Goal: Task Accomplishment & Management: Manage account settings

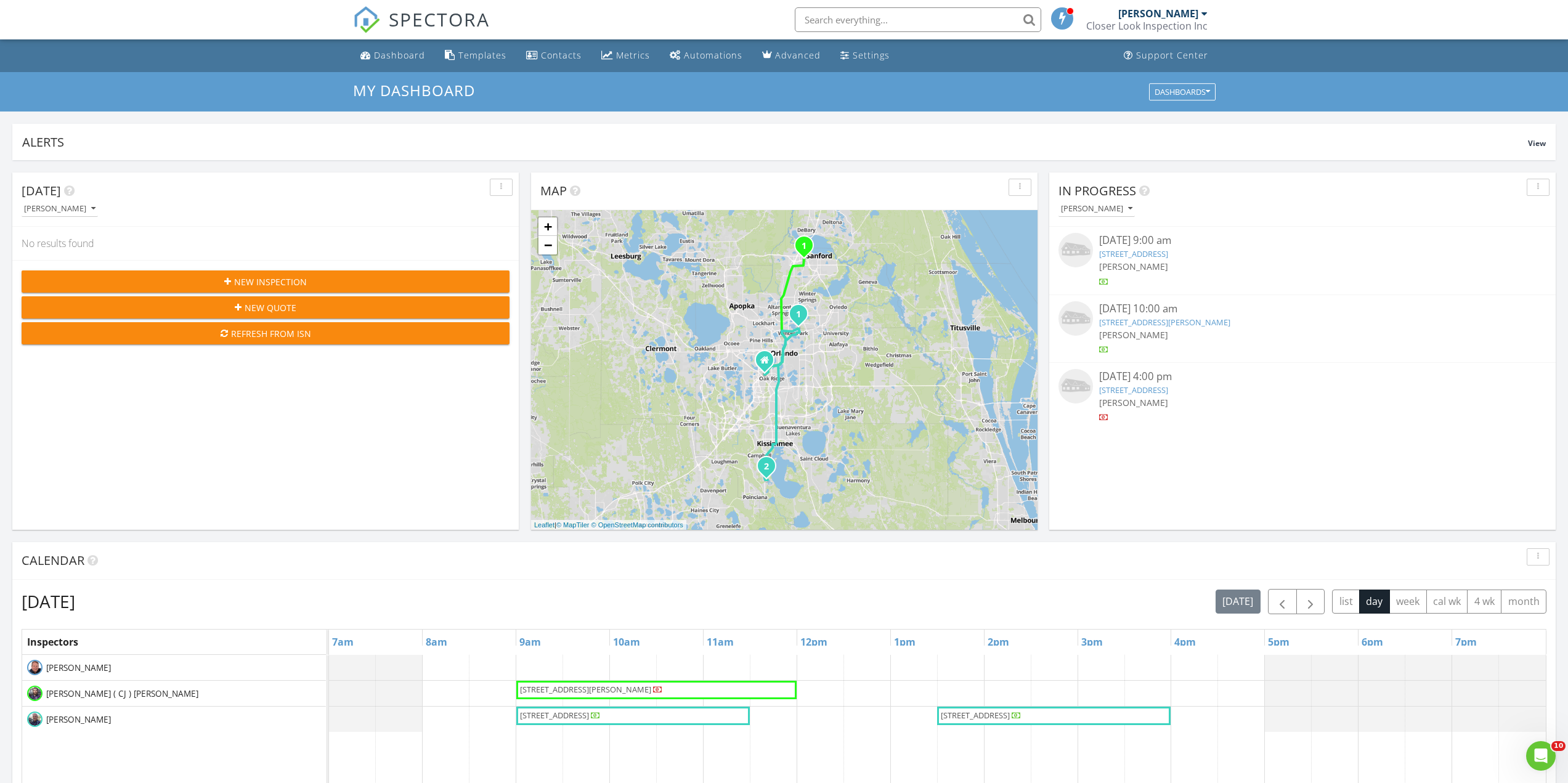
click at [1176, 19] on div "[PERSON_NAME]" at bounding box center [1158, 13] width 80 height 12
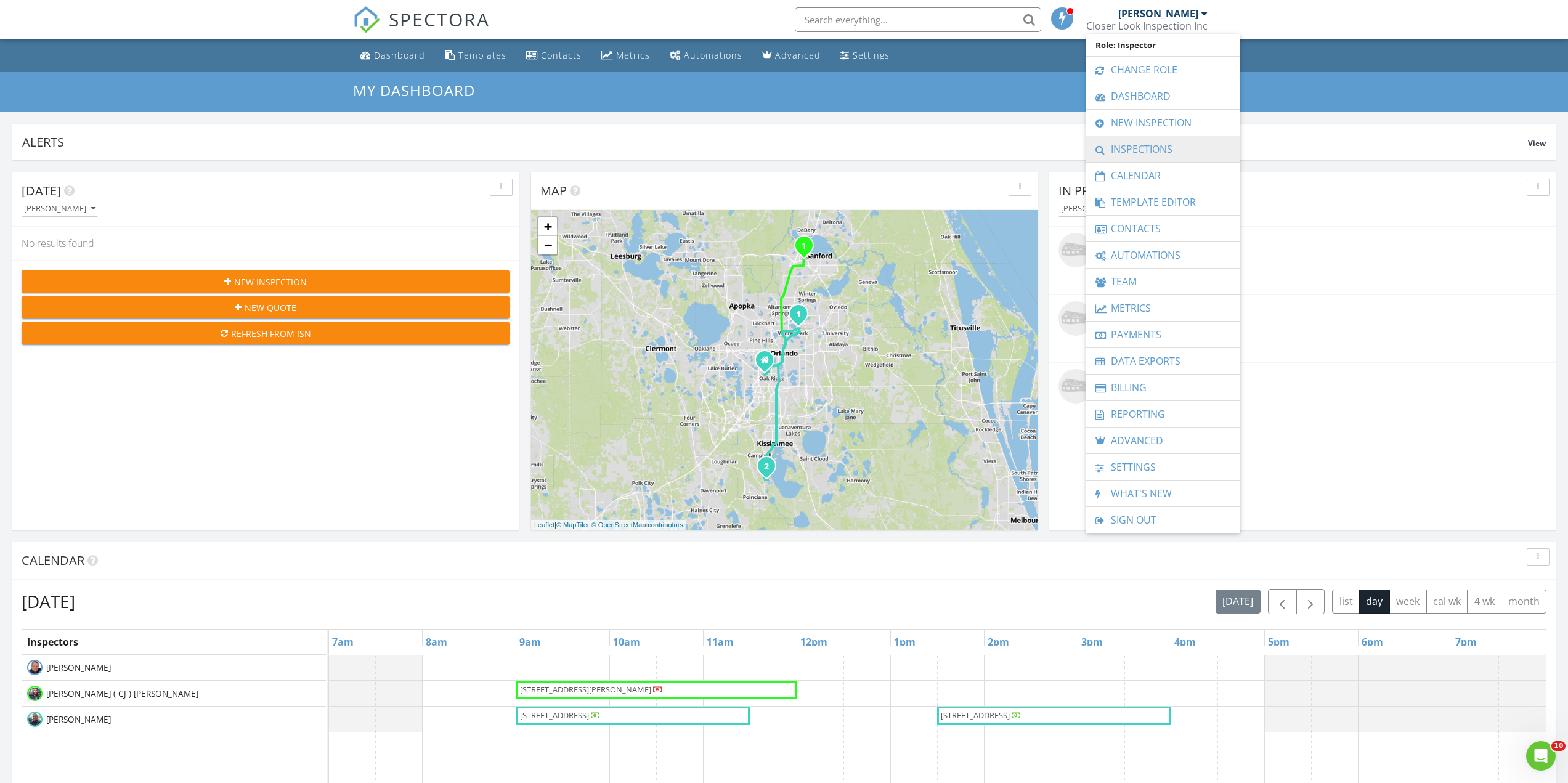
click at [1177, 149] on link "Inspections" at bounding box center [1162, 149] width 142 height 26
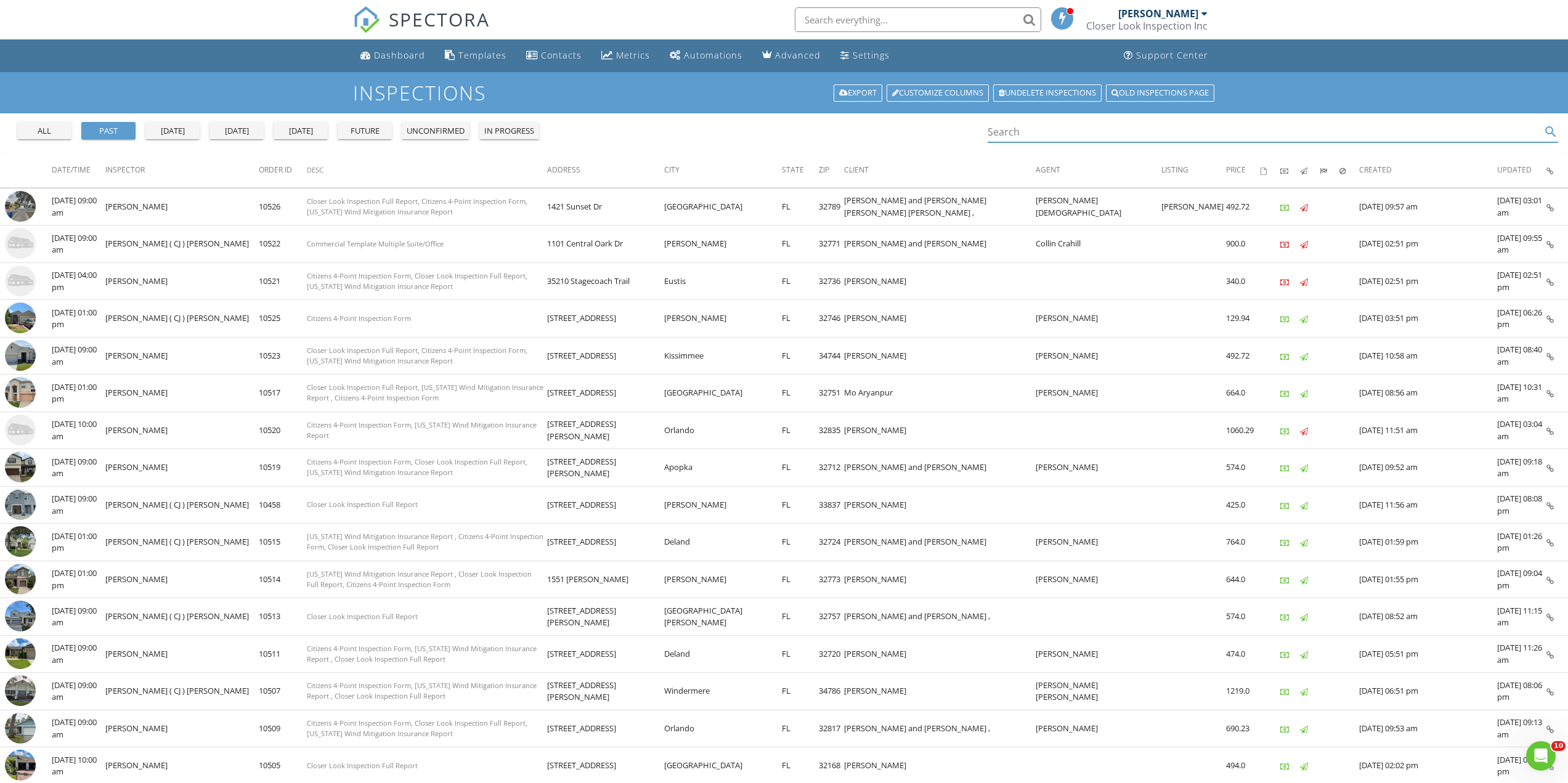
click at [1048, 130] on input "Search" at bounding box center [1263, 131] width 553 height 20
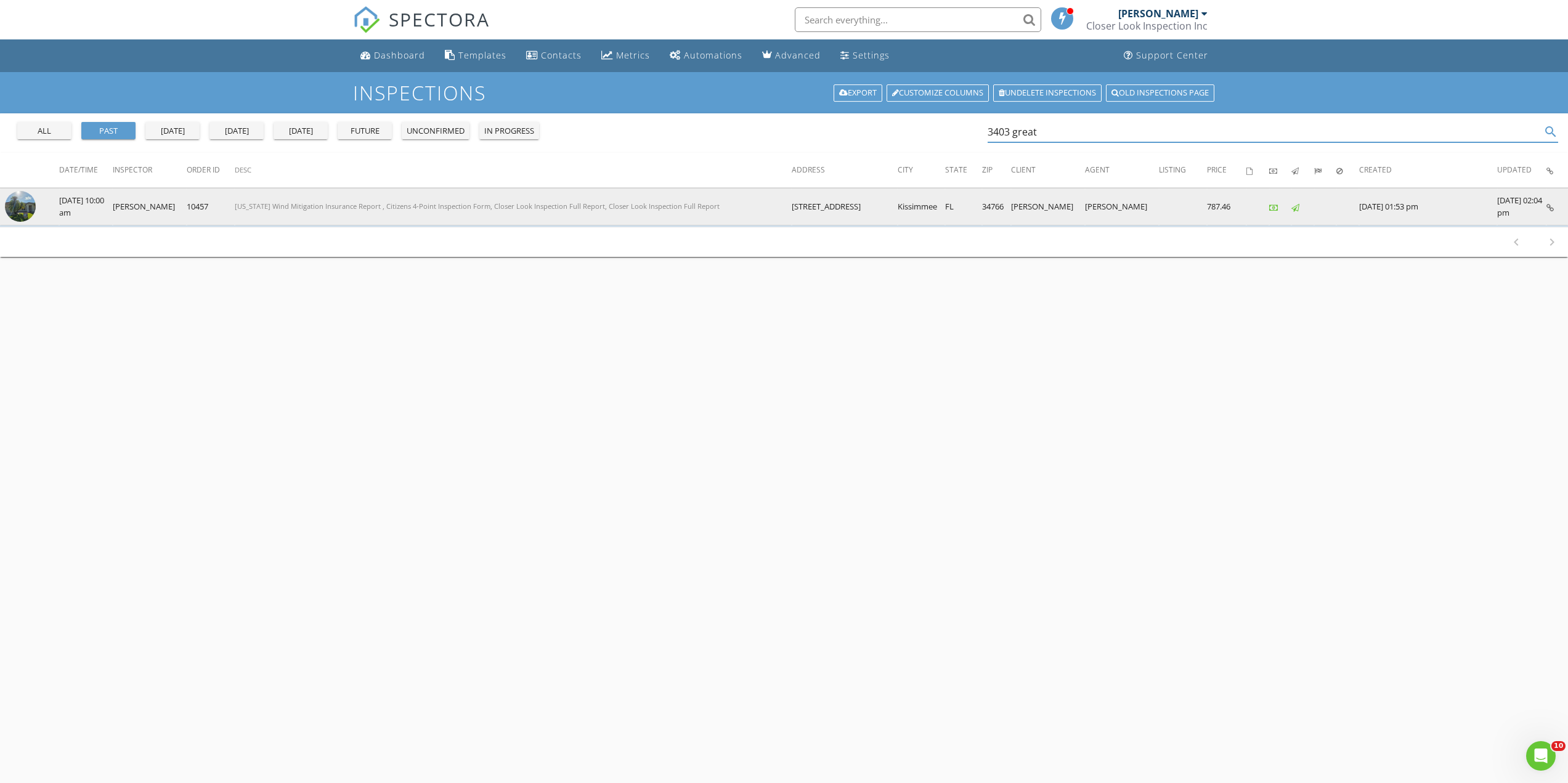
type input "3403 great"
click at [29, 208] on img at bounding box center [20, 206] width 30 height 30
click at [24, 208] on img at bounding box center [20, 206] width 30 height 30
click at [23, 194] on img at bounding box center [20, 206] width 30 height 30
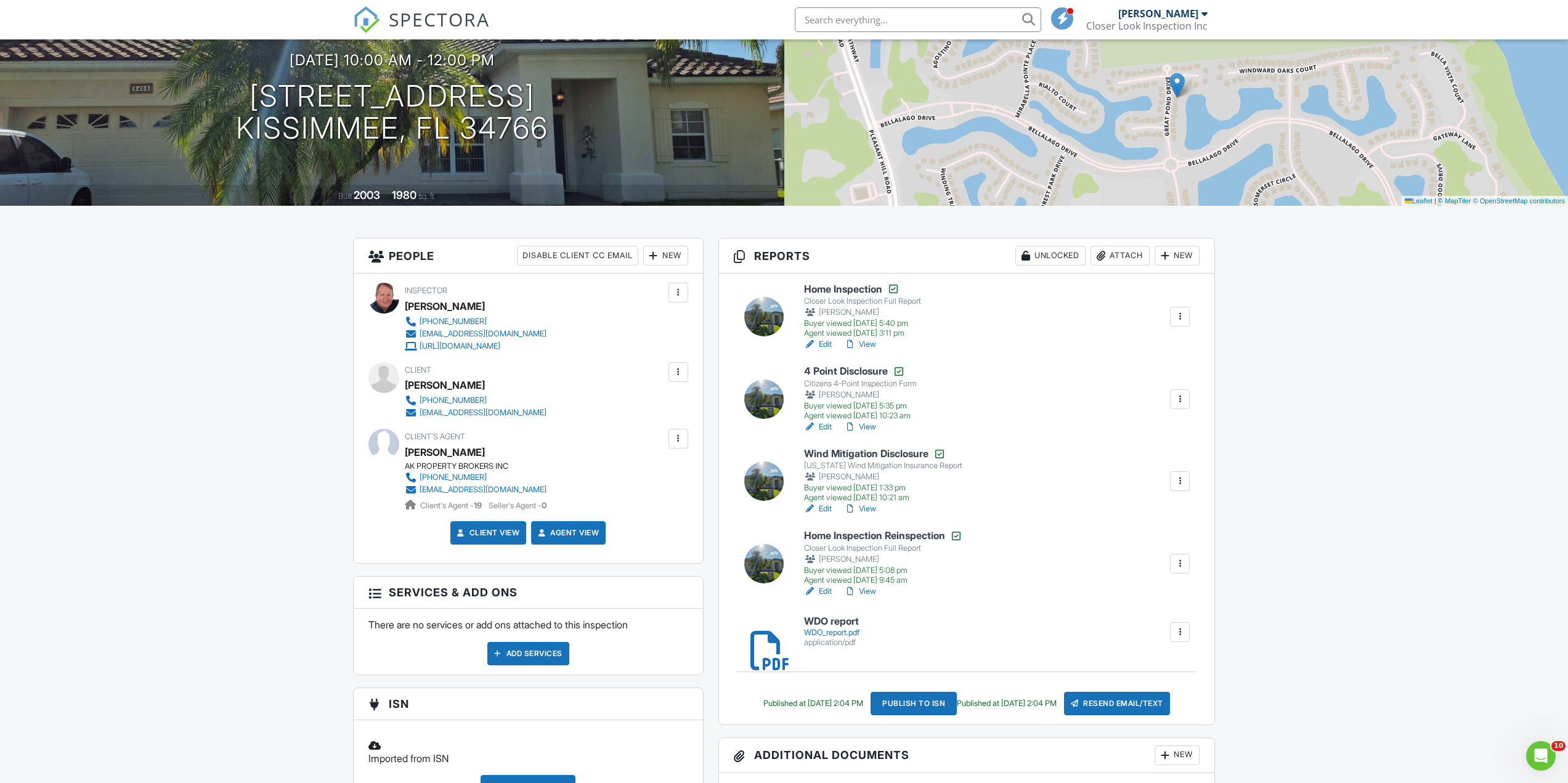
click at [821, 589] on link "Edit" at bounding box center [817, 591] width 28 height 12
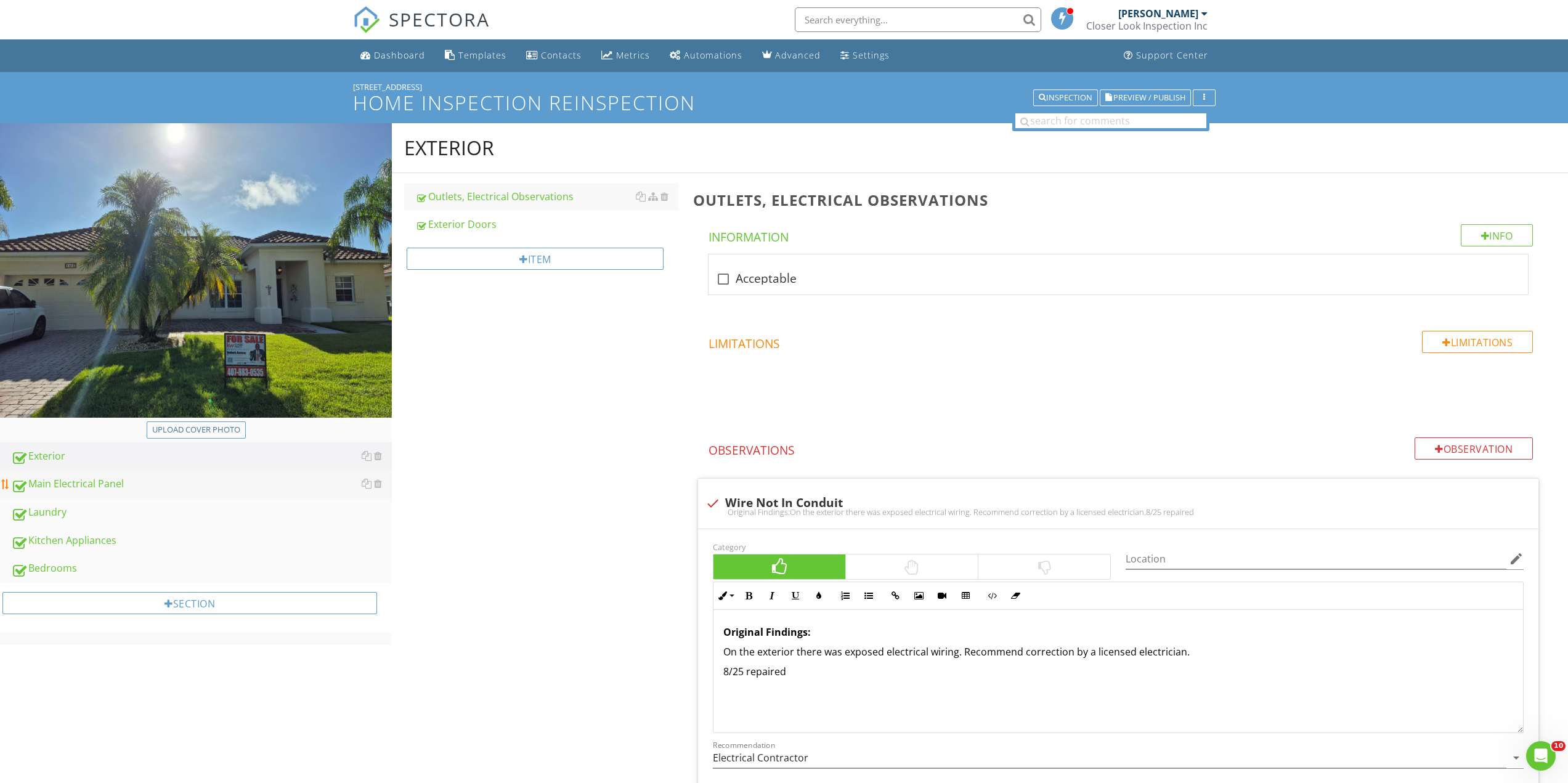
click at [62, 486] on div "Main Electrical Panel" at bounding box center [202, 484] width 381 height 16
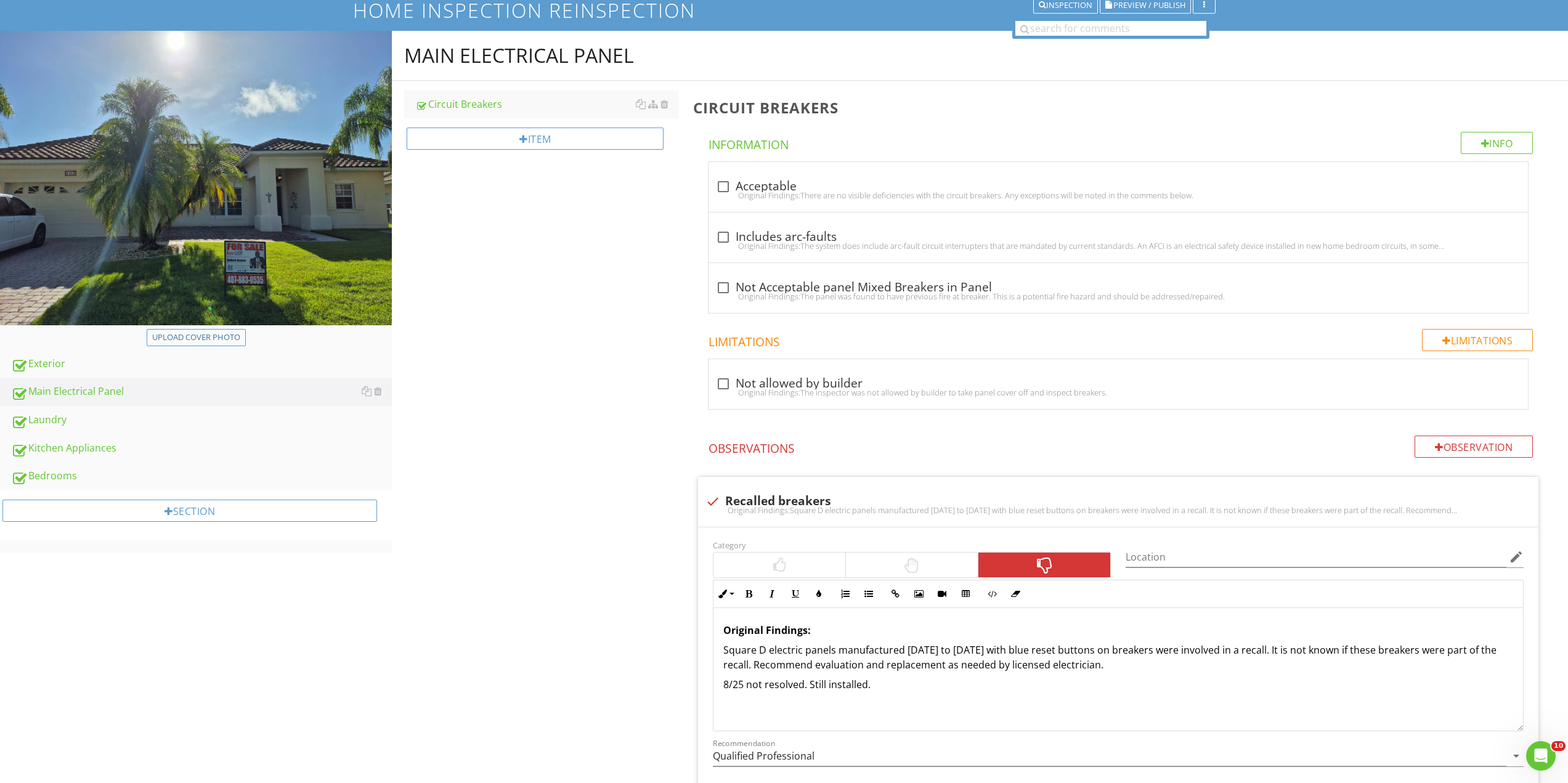
scroll to position [123, 0]
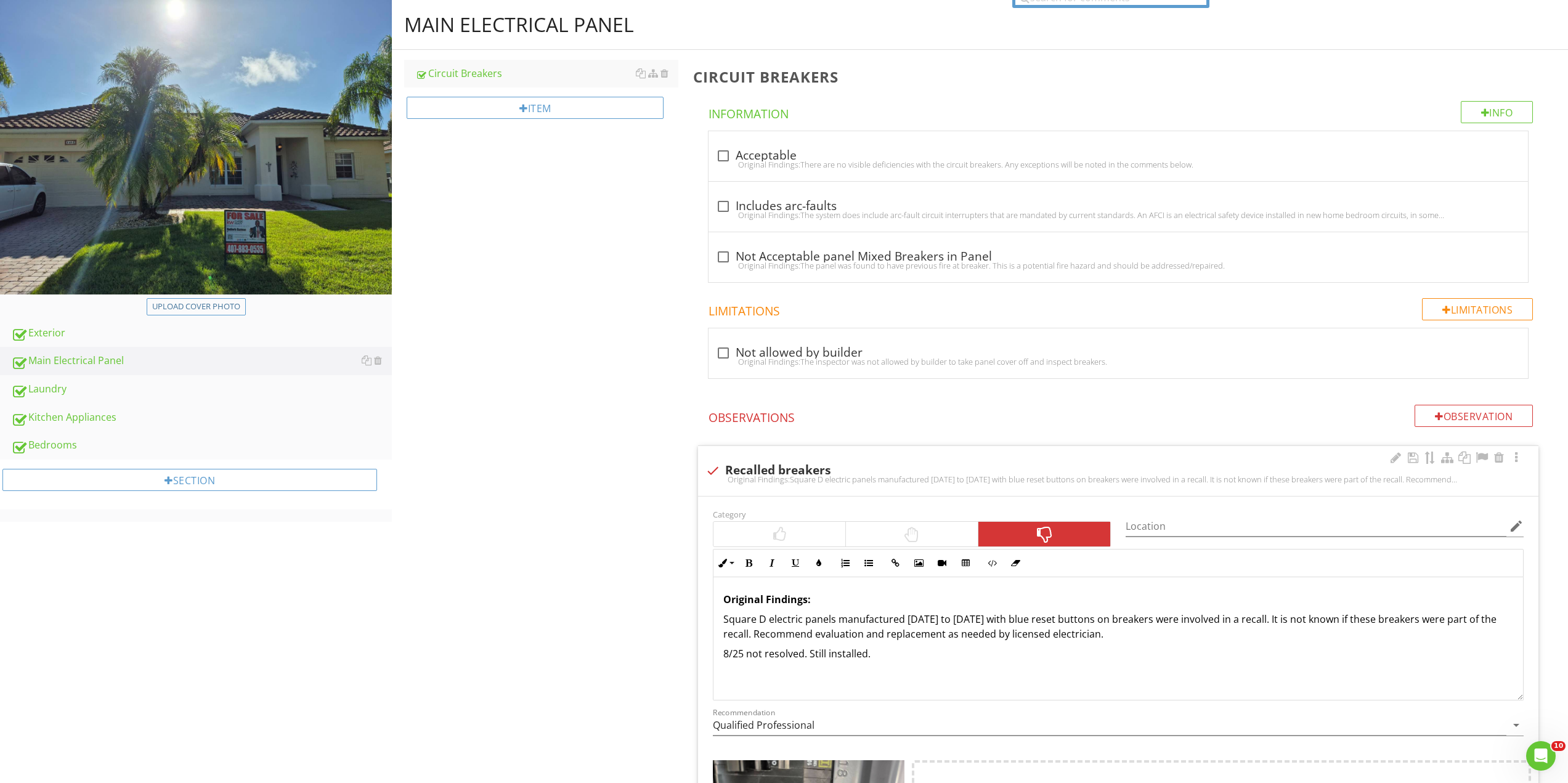
drag, startPoint x: 781, startPoint y: 536, endPoint x: 800, endPoint y: 550, distance: 23.6
click at [782, 537] on div at bounding box center [779, 534] width 13 height 15
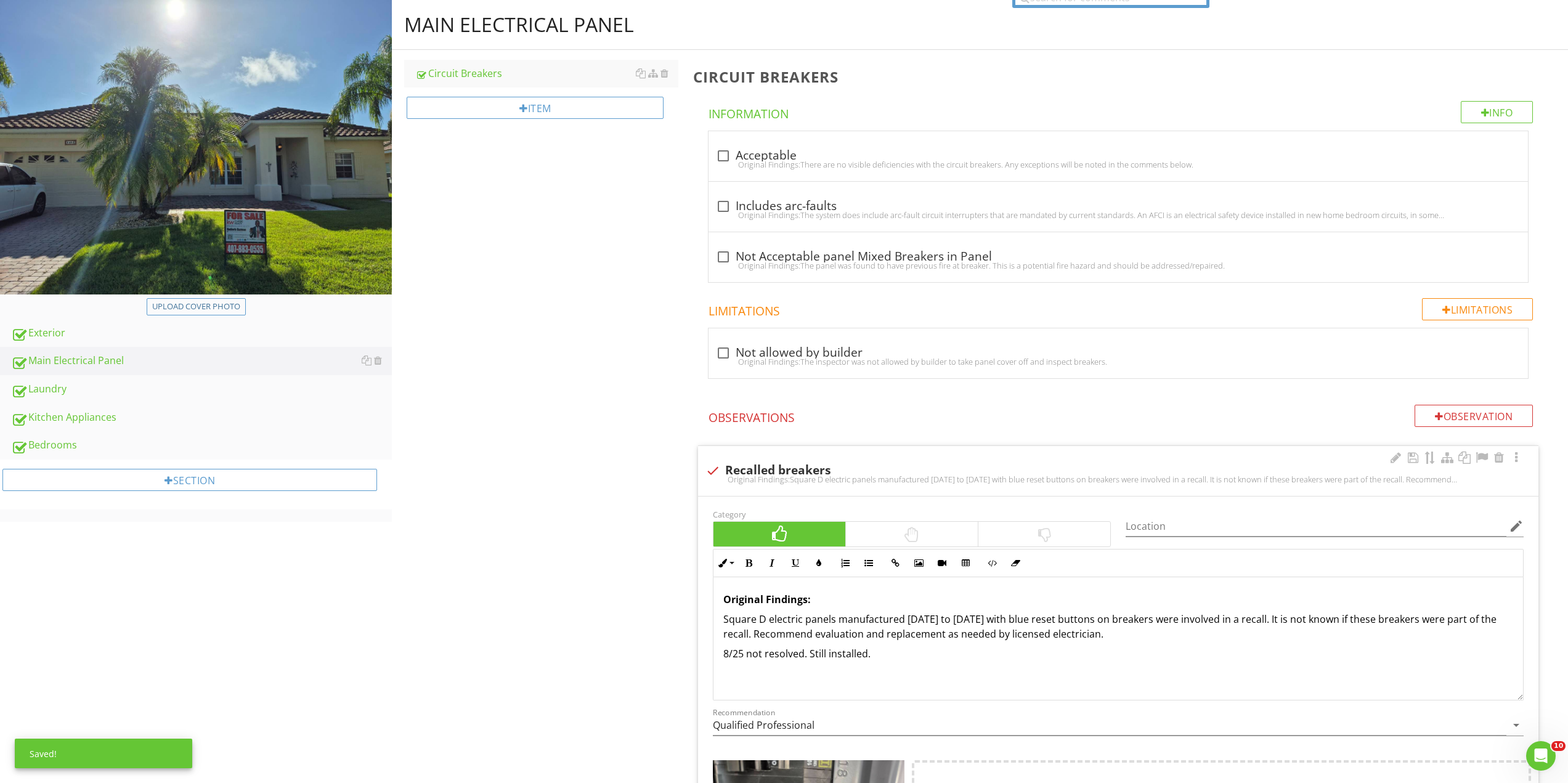
click at [877, 644] on div "Original Findings: Square D electric panels manufactured 2000 to 2006 with blue…" at bounding box center [1118, 638] width 810 height 123
click at [111, 392] on div "Laundry" at bounding box center [202, 389] width 381 height 16
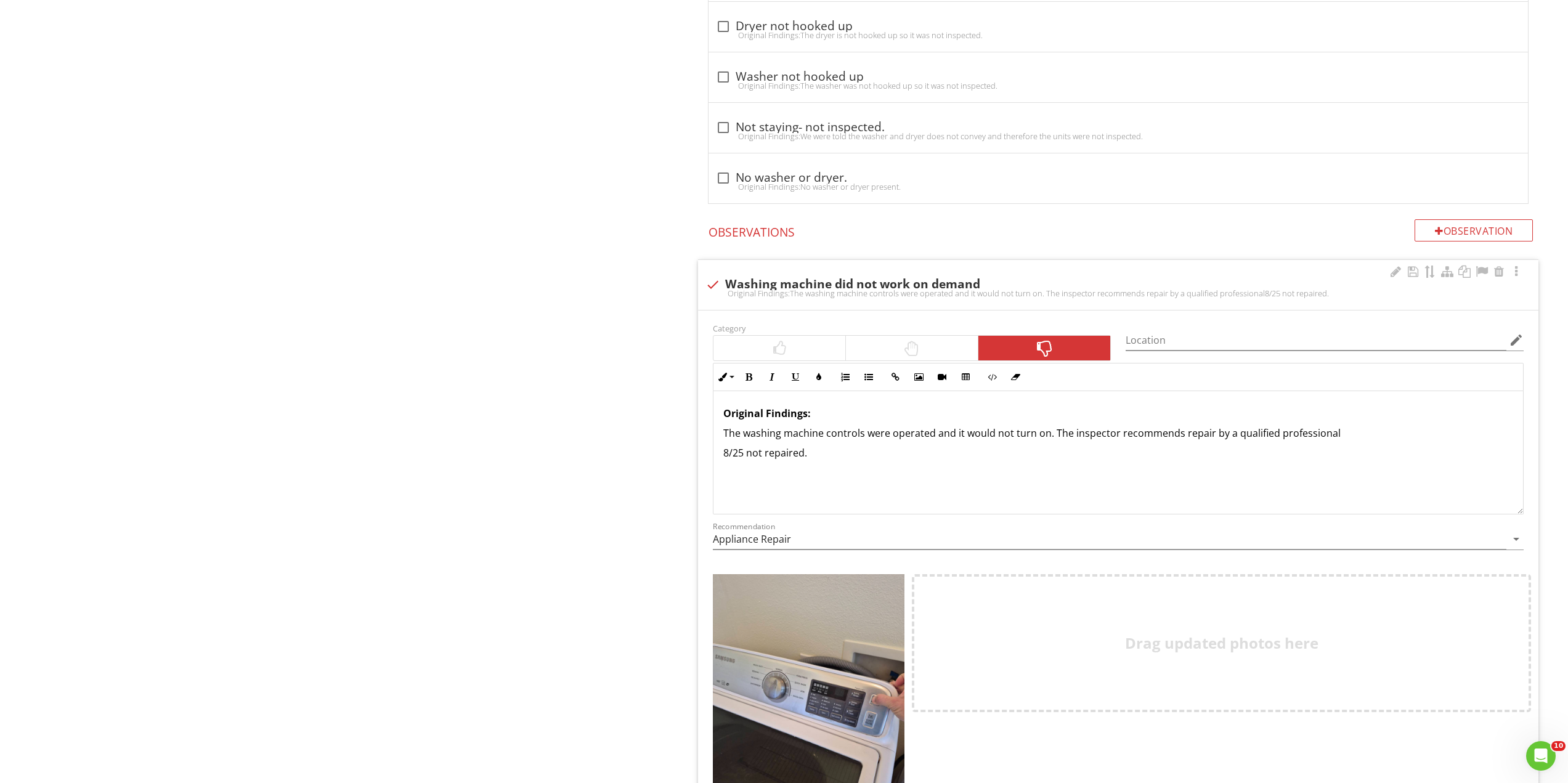
scroll to position [1971, 0]
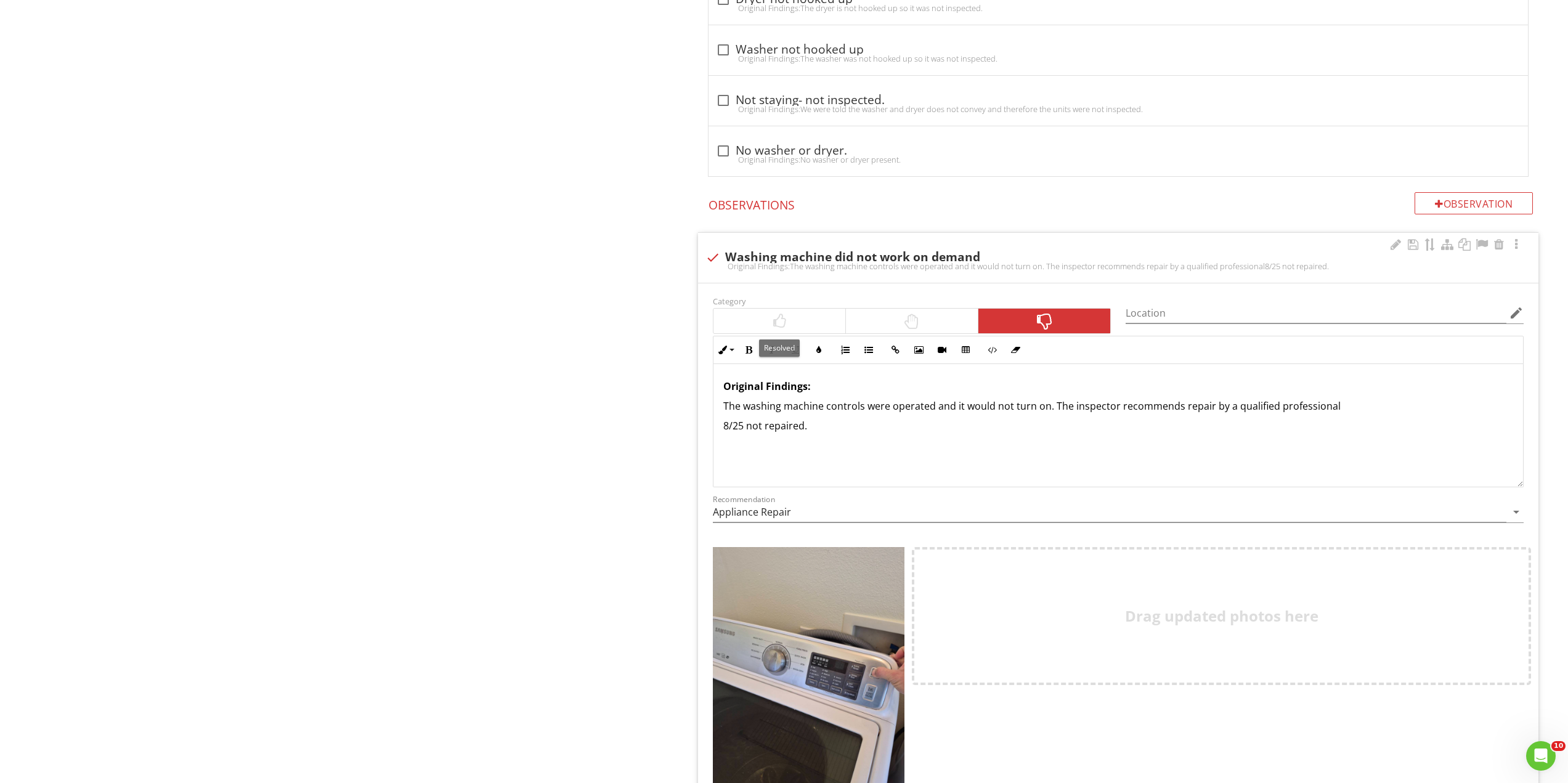
click at [741, 324] on div at bounding box center [779, 321] width 131 height 25
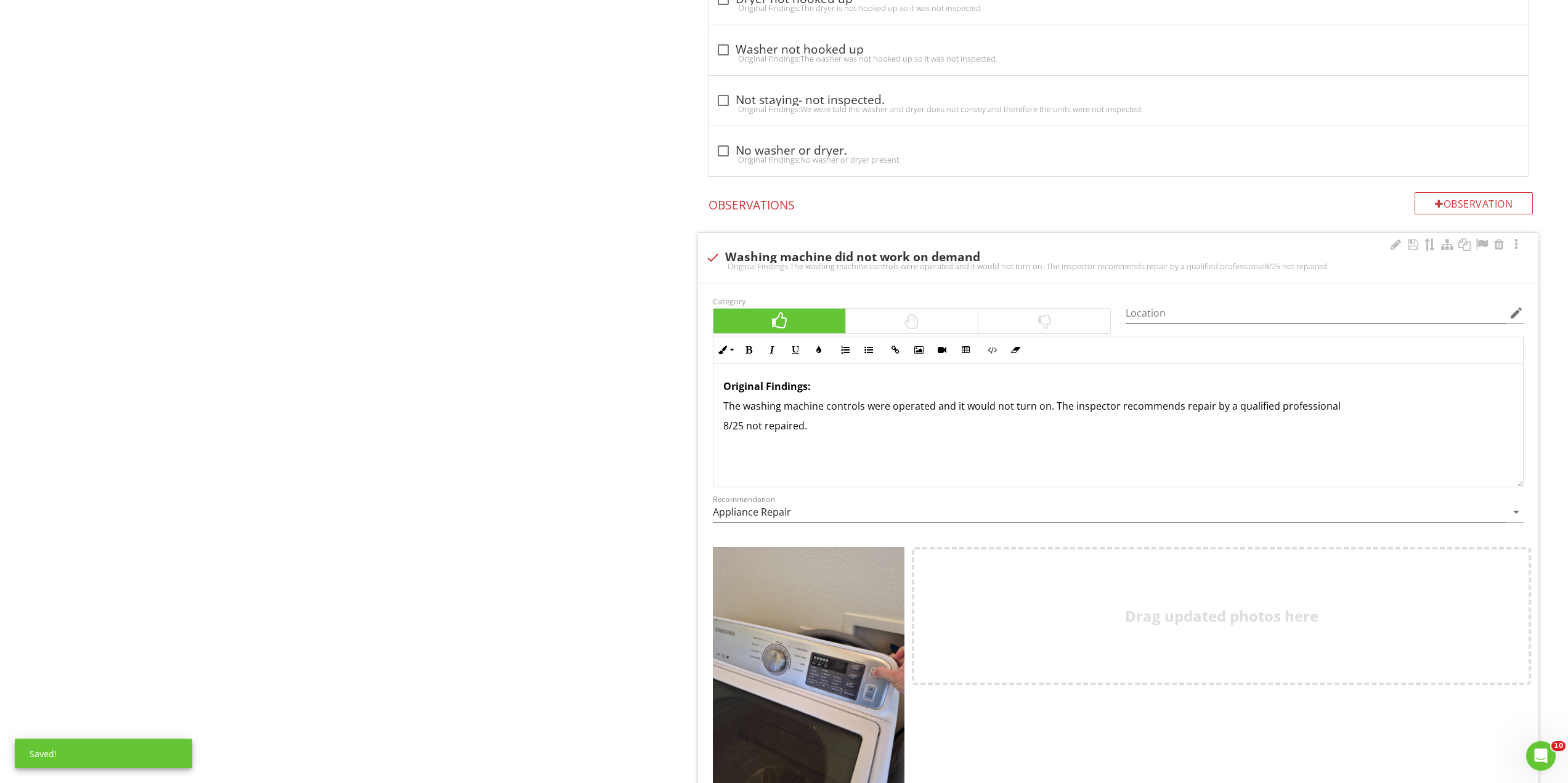
click at [818, 431] on p "8/25 not repaired." at bounding box center [1117, 426] width 790 height 15
click at [842, 470] on div "Original Findings: The washing machine controls were operated and it would not …" at bounding box center [1118, 425] width 810 height 123
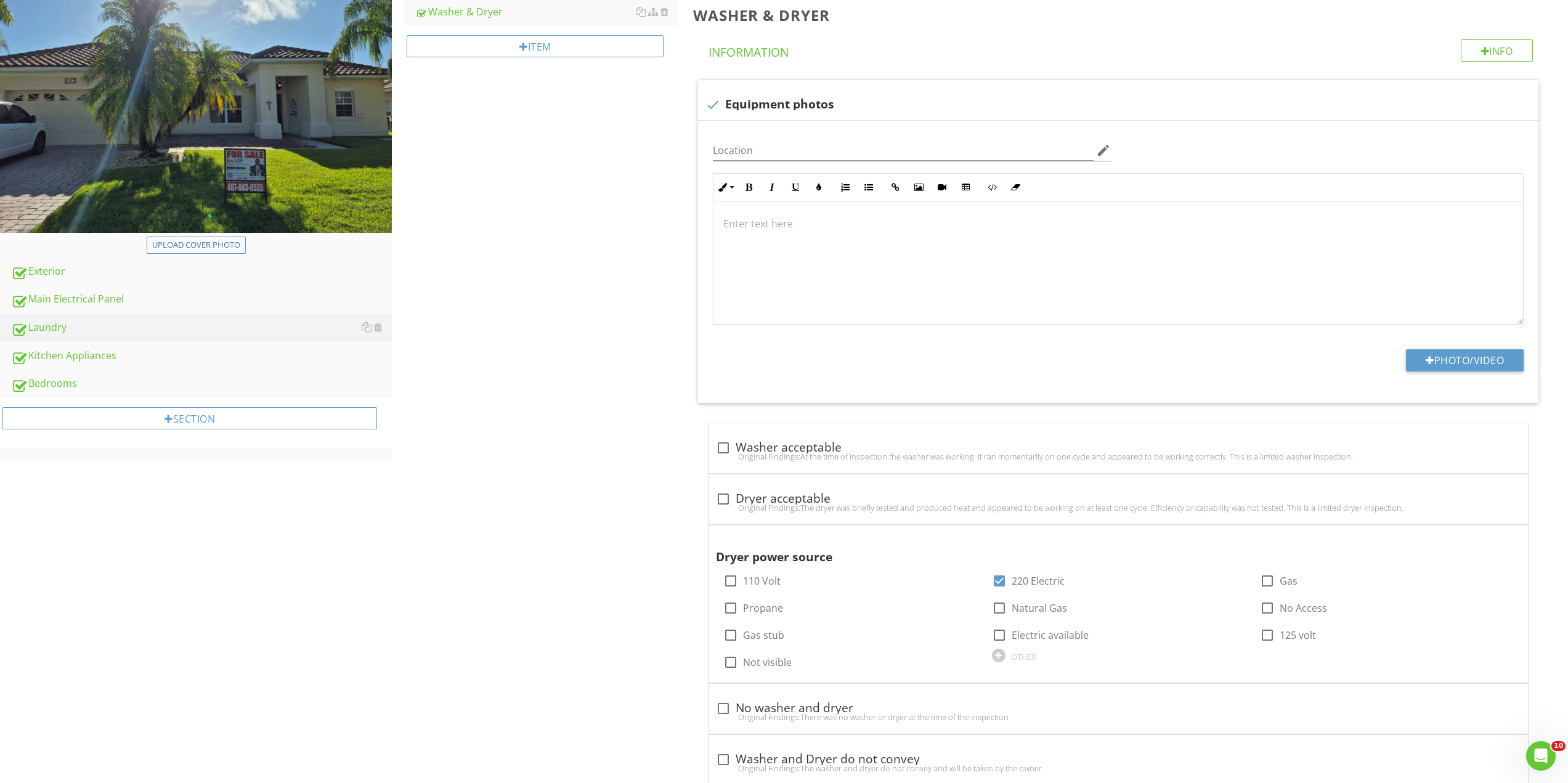
scroll to position [0, 0]
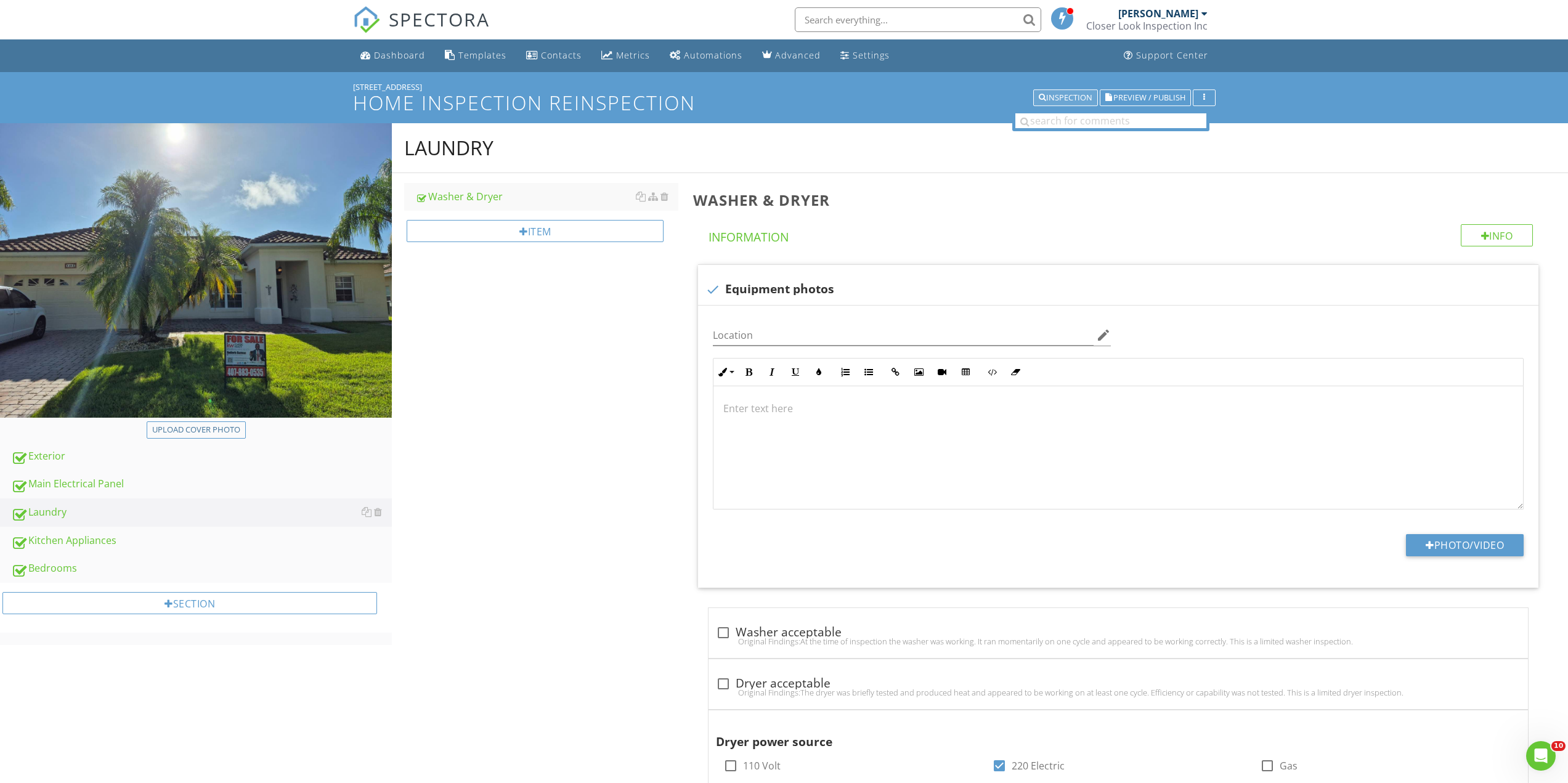
click at [1060, 98] on div "Inspection" at bounding box center [1065, 97] width 53 height 9
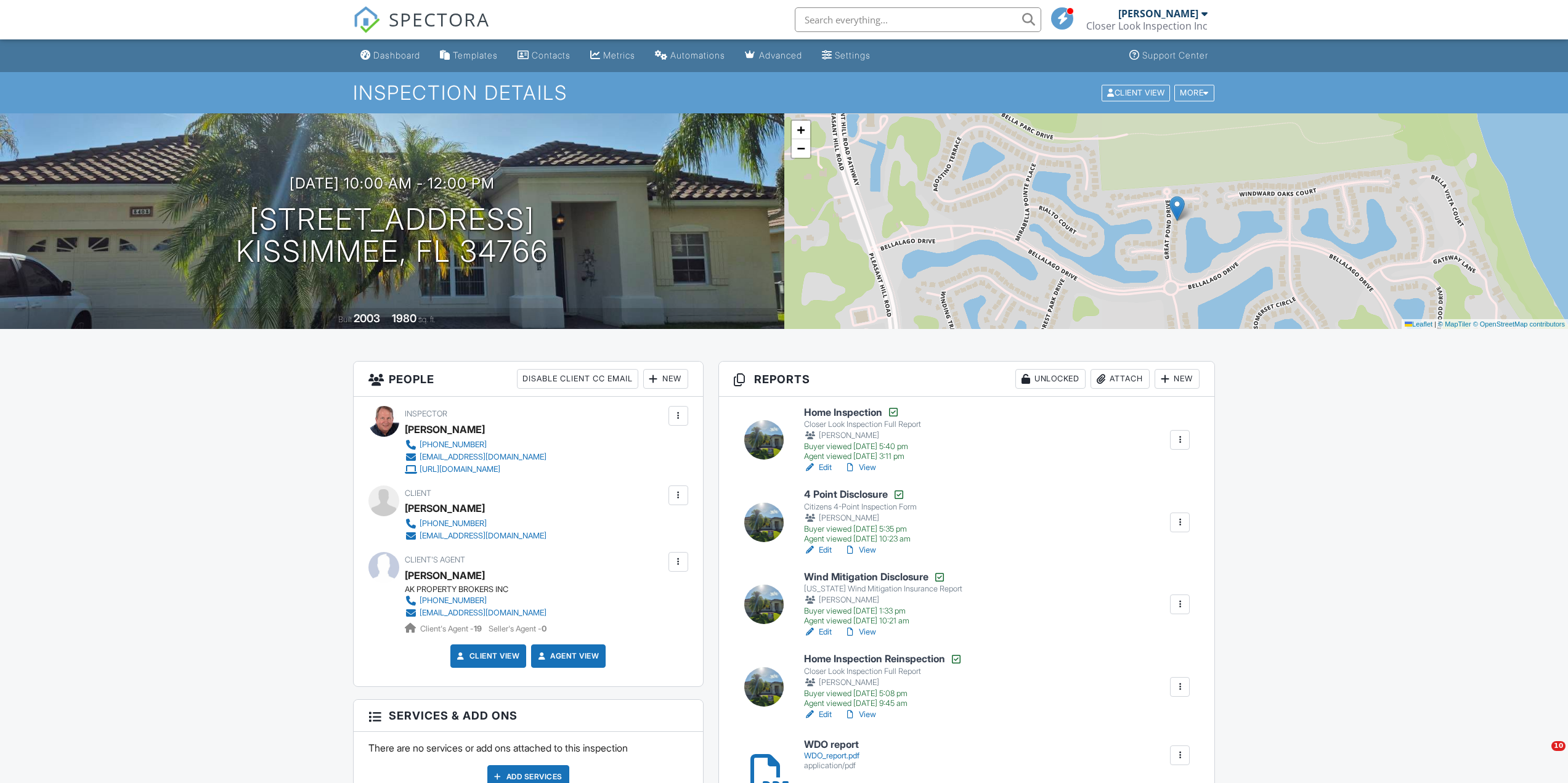
click at [822, 547] on link "Edit" at bounding box center [817, 550] width 28 height 12
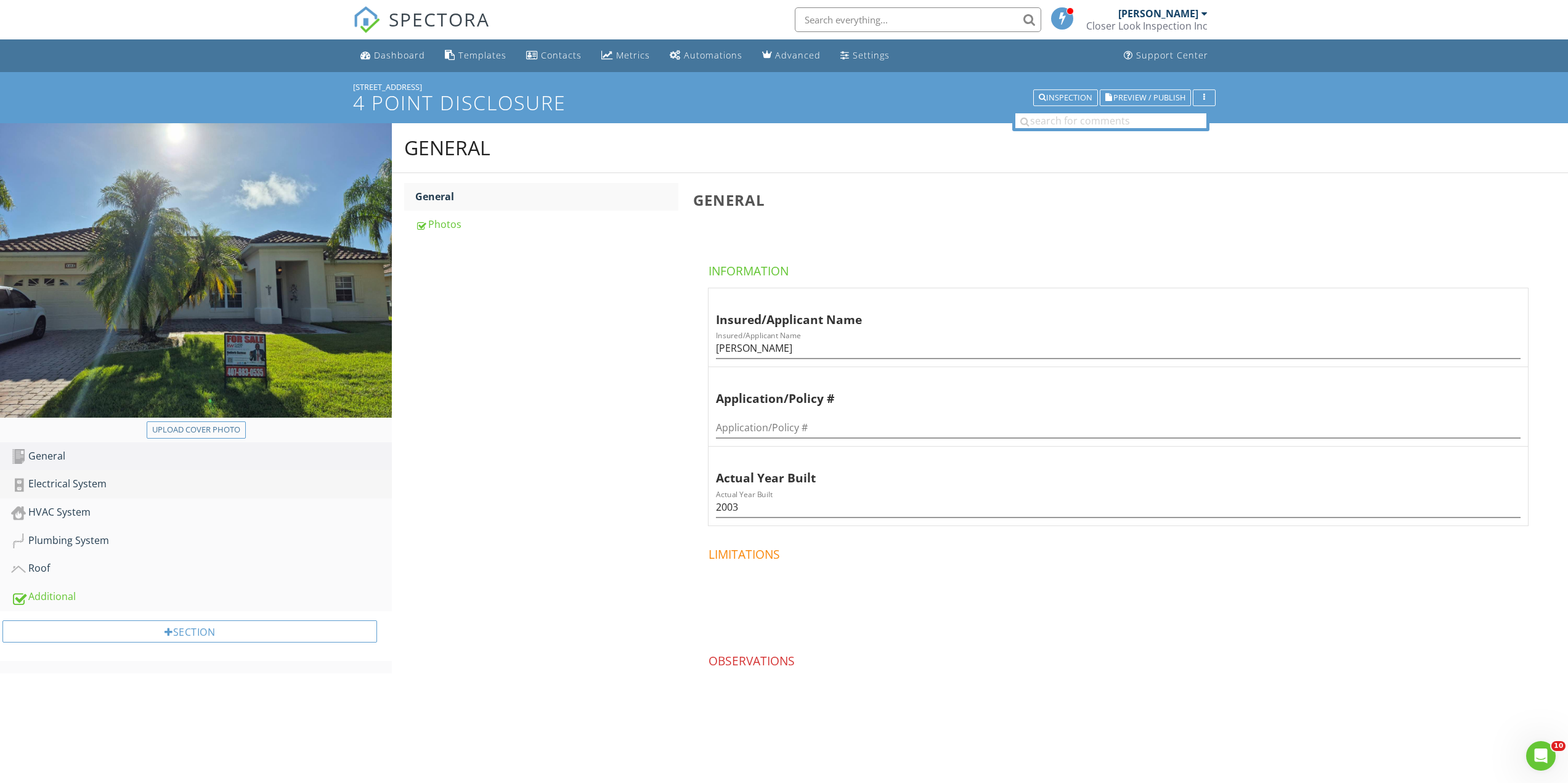
click at [79, 483] on div "Electrical System" at bounding box center [202, 484] width 381 height 16
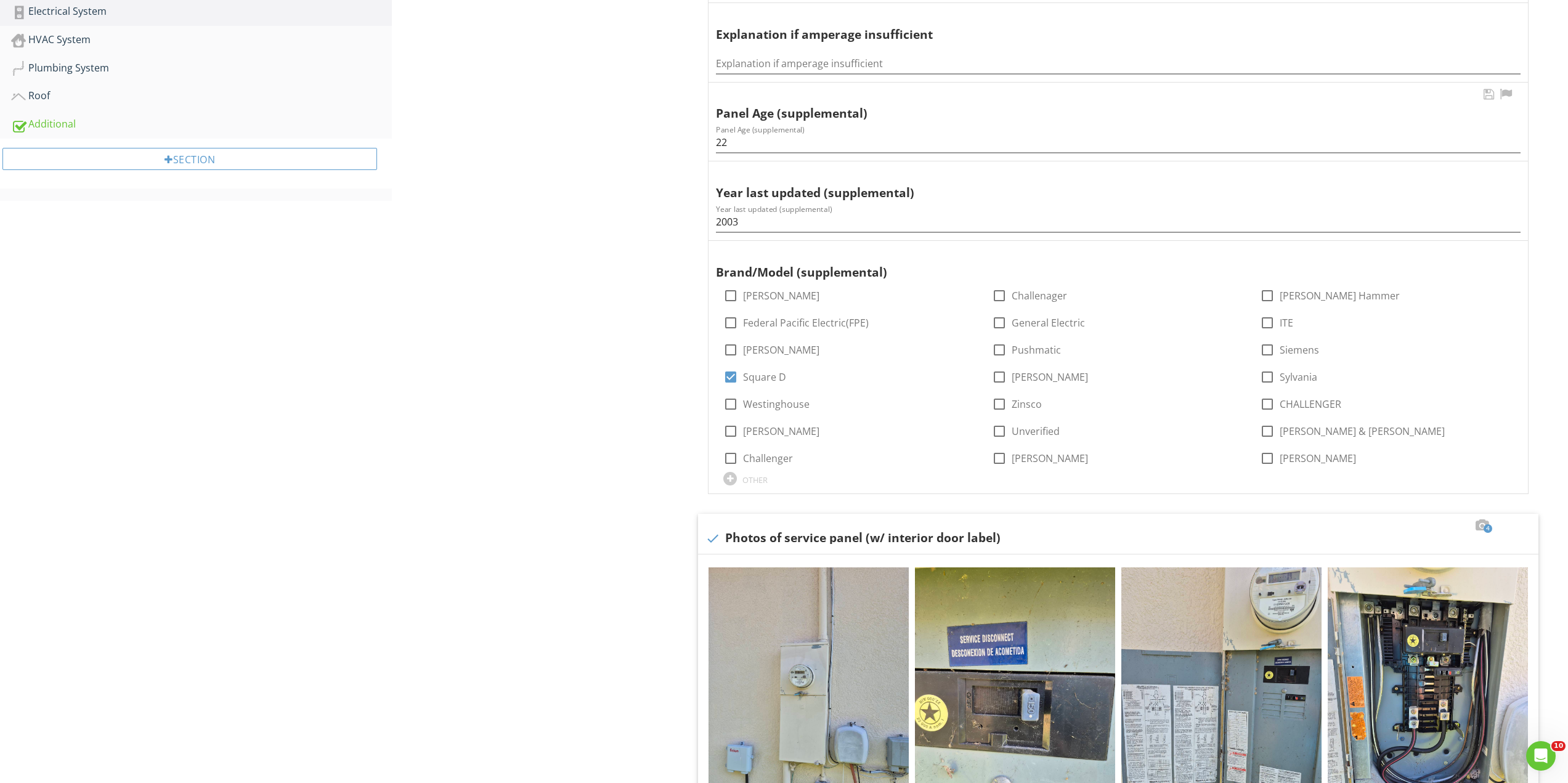
scroll to position [41, 0]
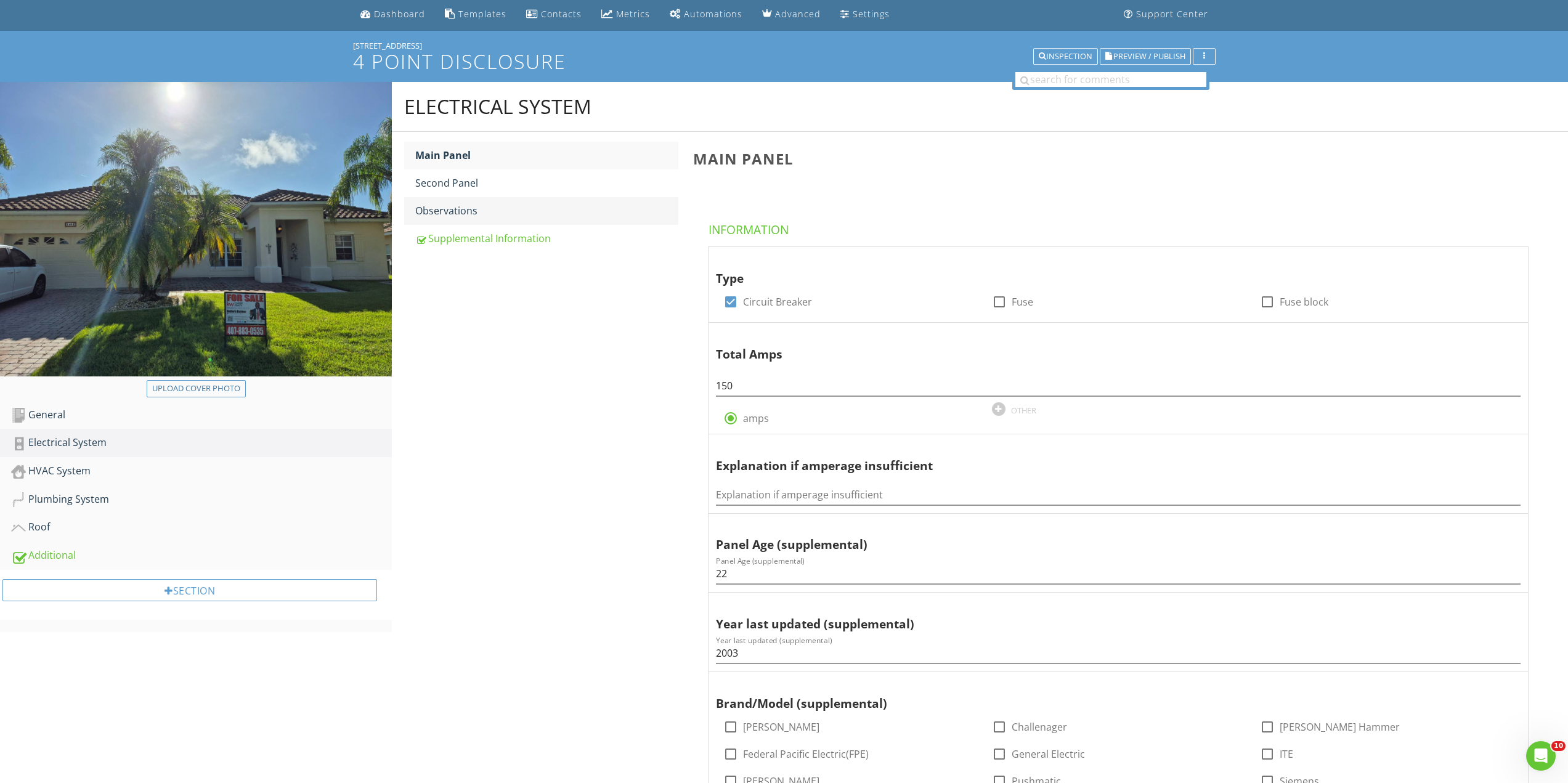
click at [477, 206] on div "Observations" at bounding box center [547, 211] width 263 height 15
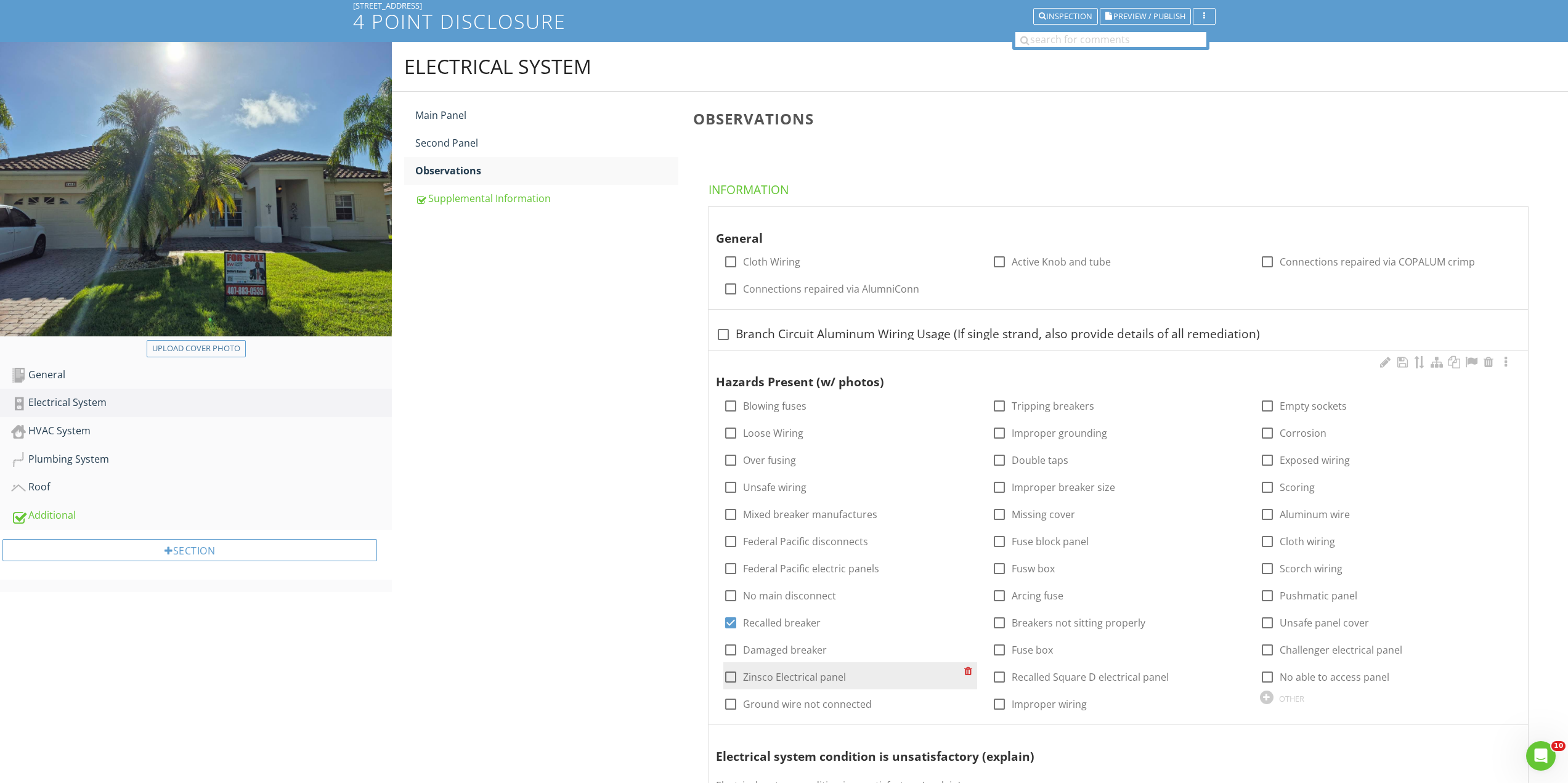
scroll to position [103, 0]
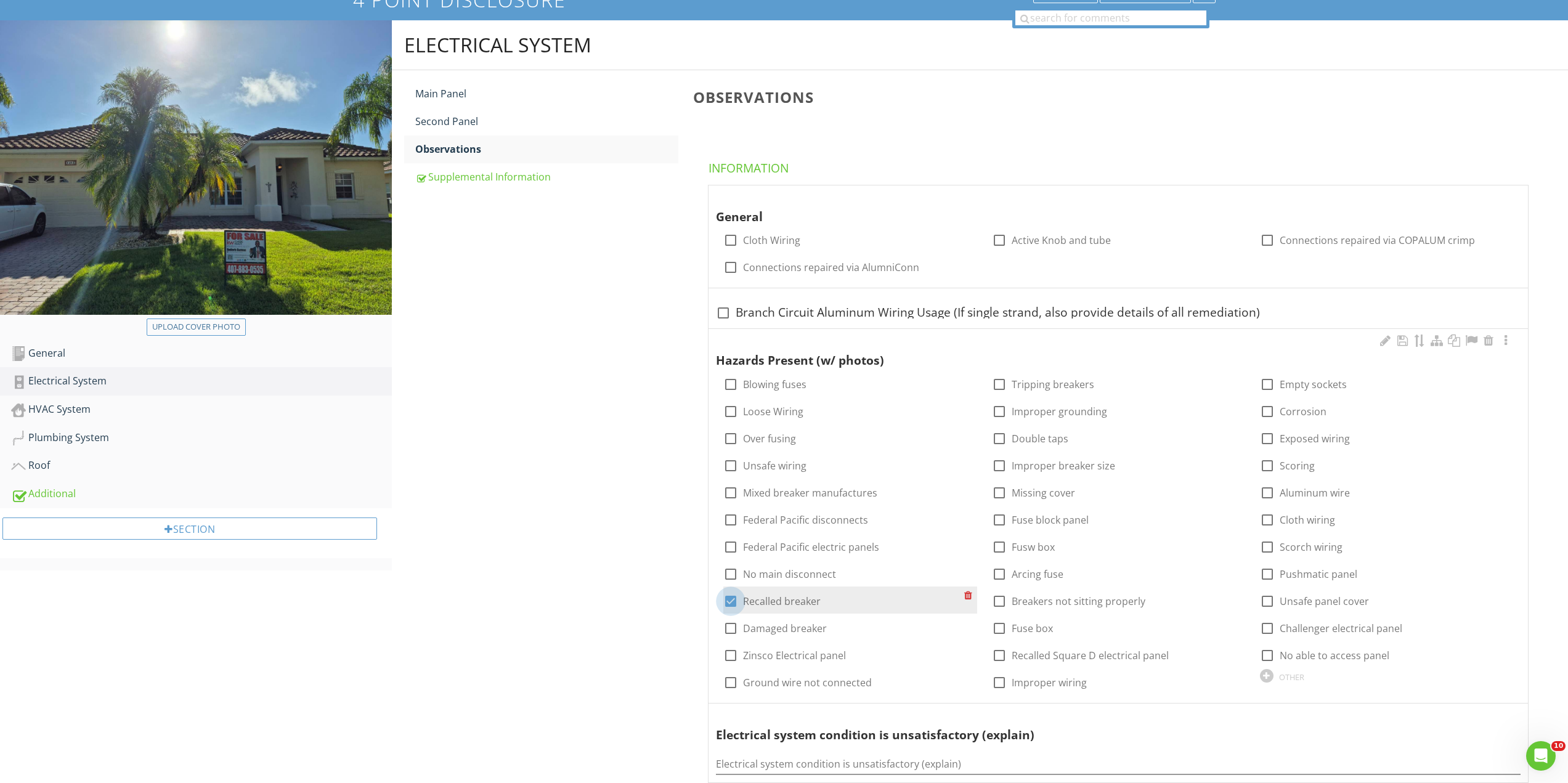
click at [733, 600] on div at bounding box center [731, 601] width 21 height 21
checkbox input "false"
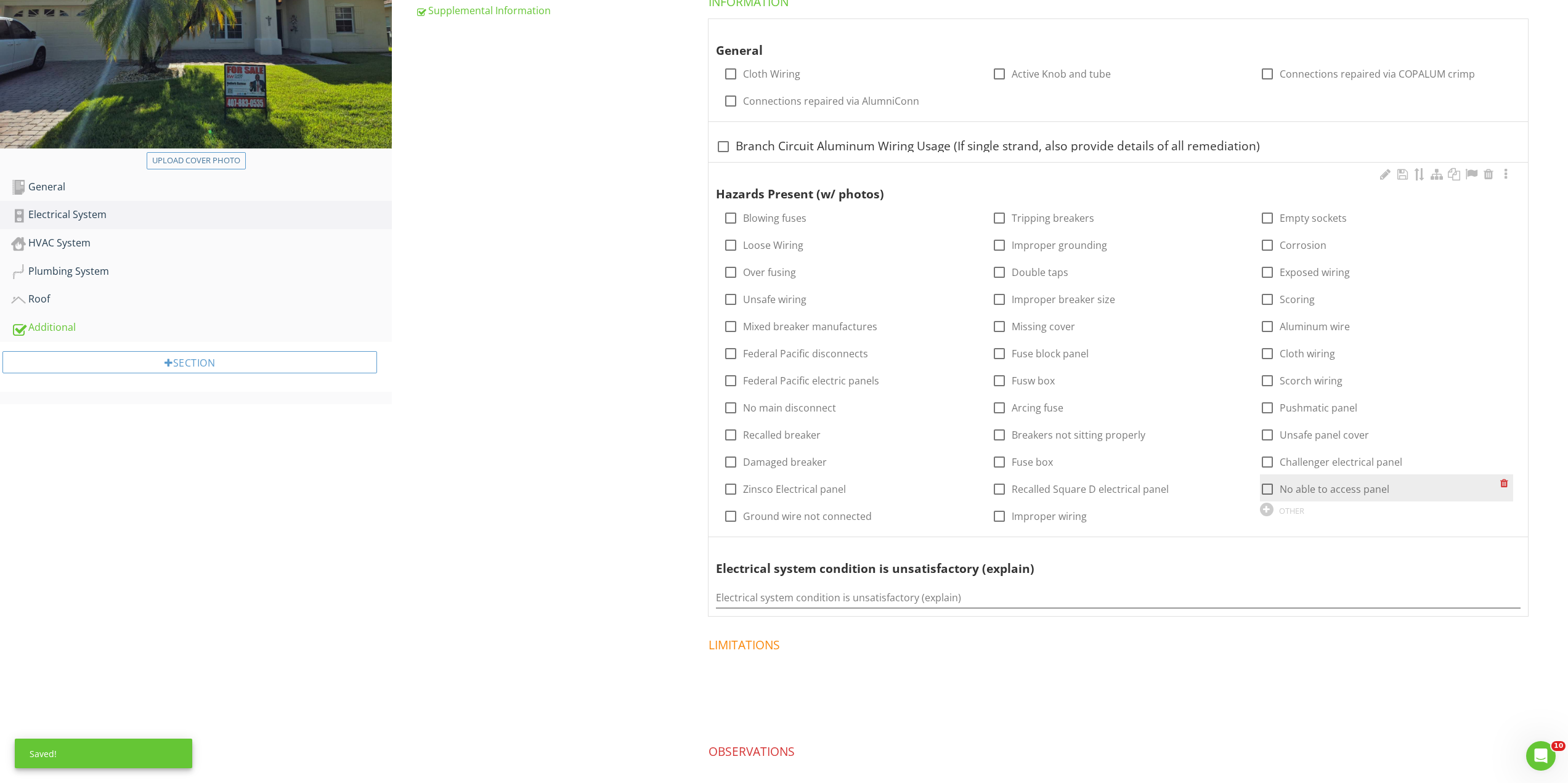
scroll to position [288, 0]
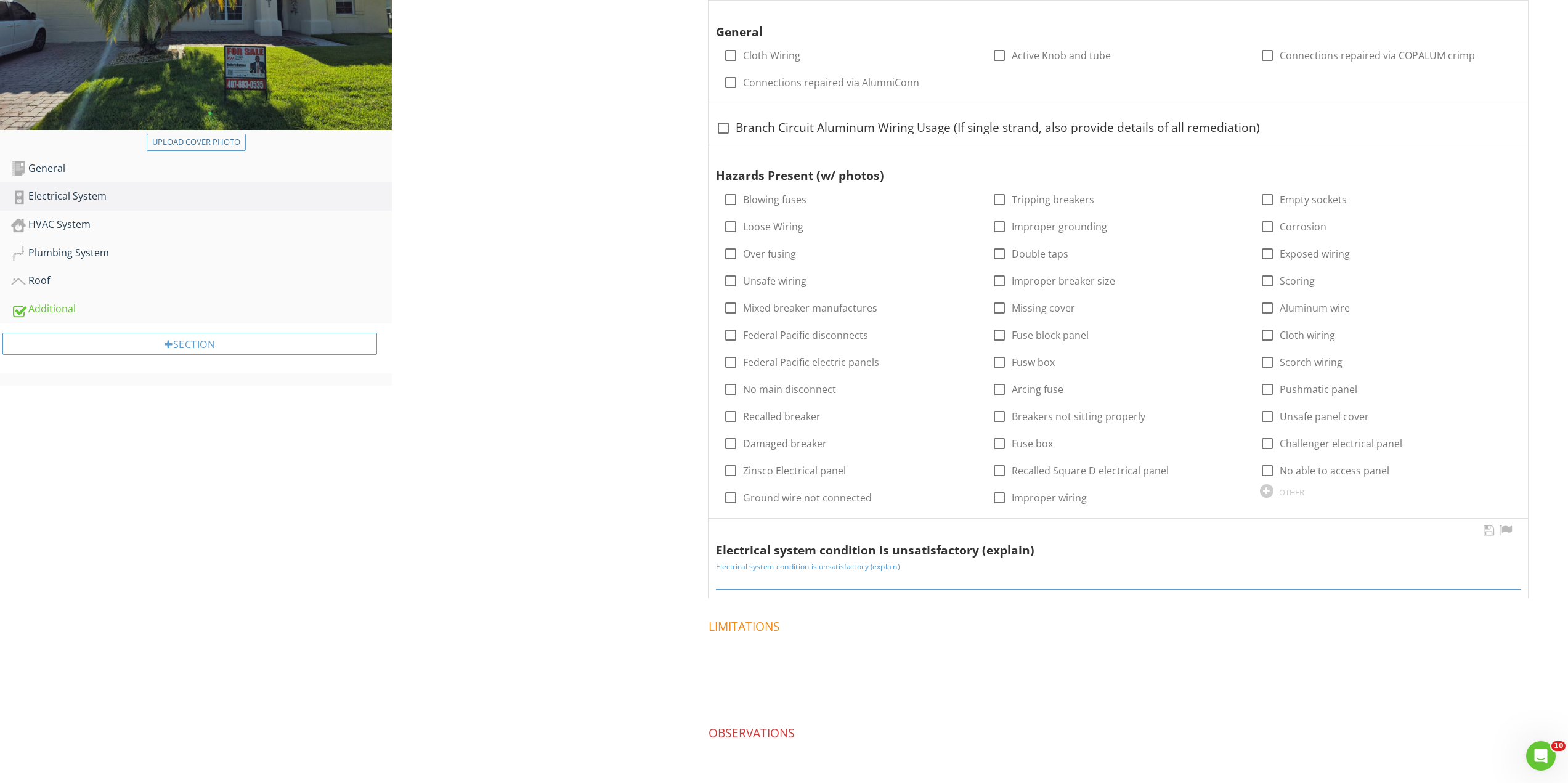
drag, startPoint x: 965, startPoint y: 583, endPoint x: 758, endPoint y: 590, distance: 207.1
click at [760, 593] on div "Electrical system condition is unsatisfactory (explain) Electrical system condi…" at bounding box center [1118, 557] width 819 height 79
click at [912, 568] on div "Electrical system condition is unsatisfactory (explain)" at bounding box center [1117, 575] width 804 height 28
click at [961, 580] on input "Electrical system condition is unsatisfactory (explain)" at bounding box center [1117, 578] width 804 height 20
click at [913, 564] on div "Electrical system condition is unsatisfactory (explain)" at bounding box center [1117, 575] width 804 height 28
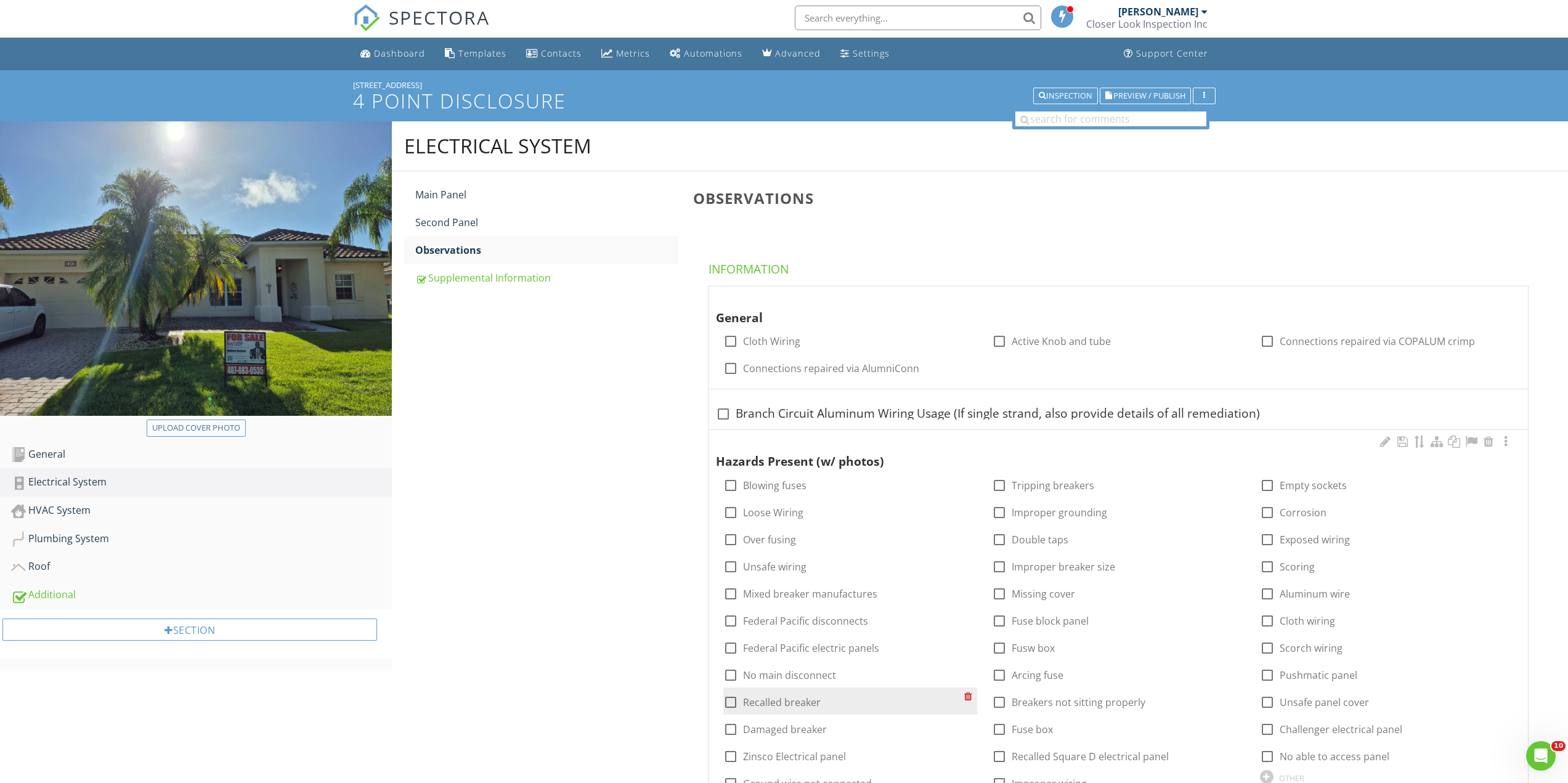
scroll to position [0, 0]
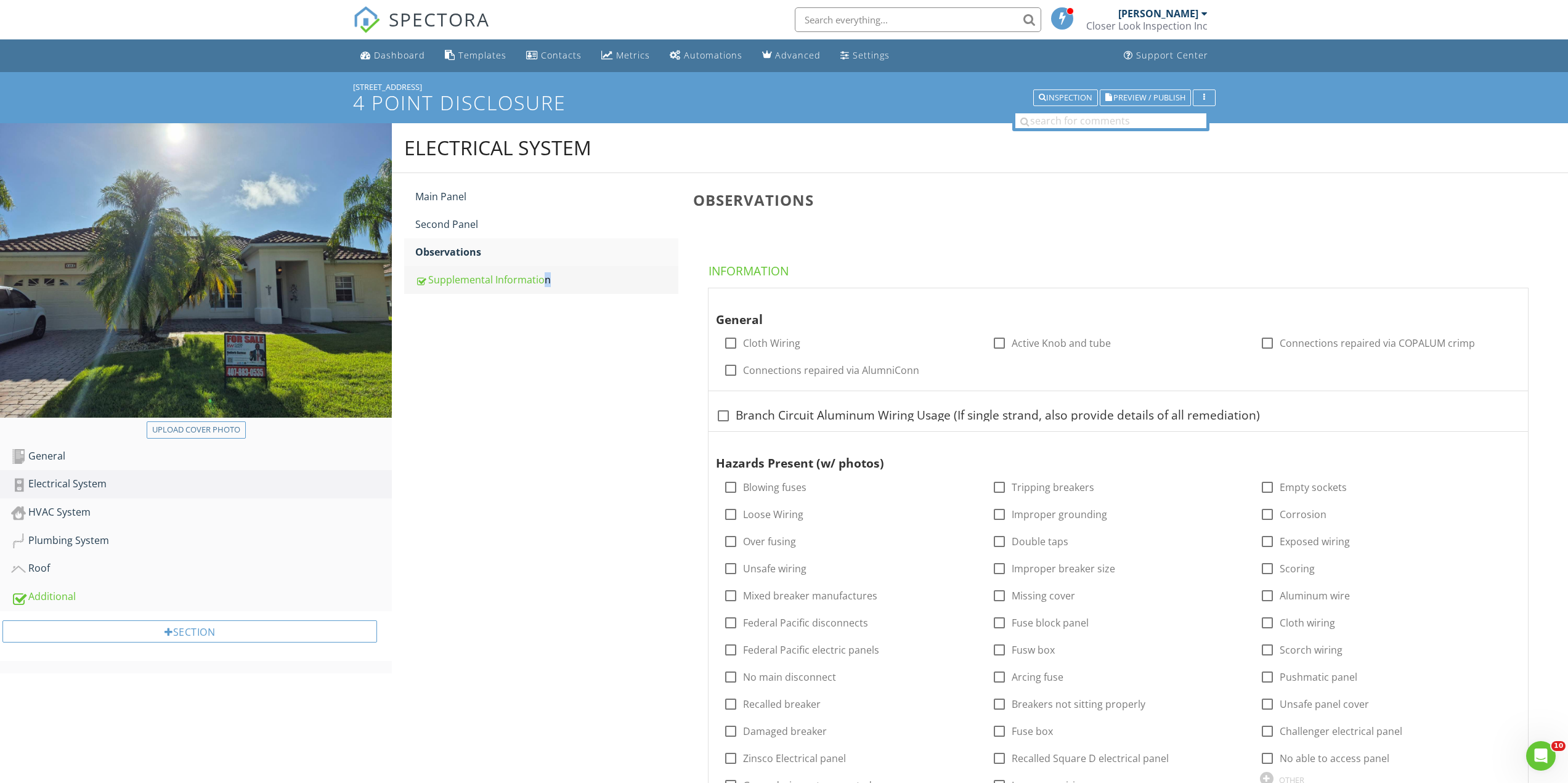
click at [510, 282] on div "Supplemental Information" at bounding box center [547, 280] width 263 height 15
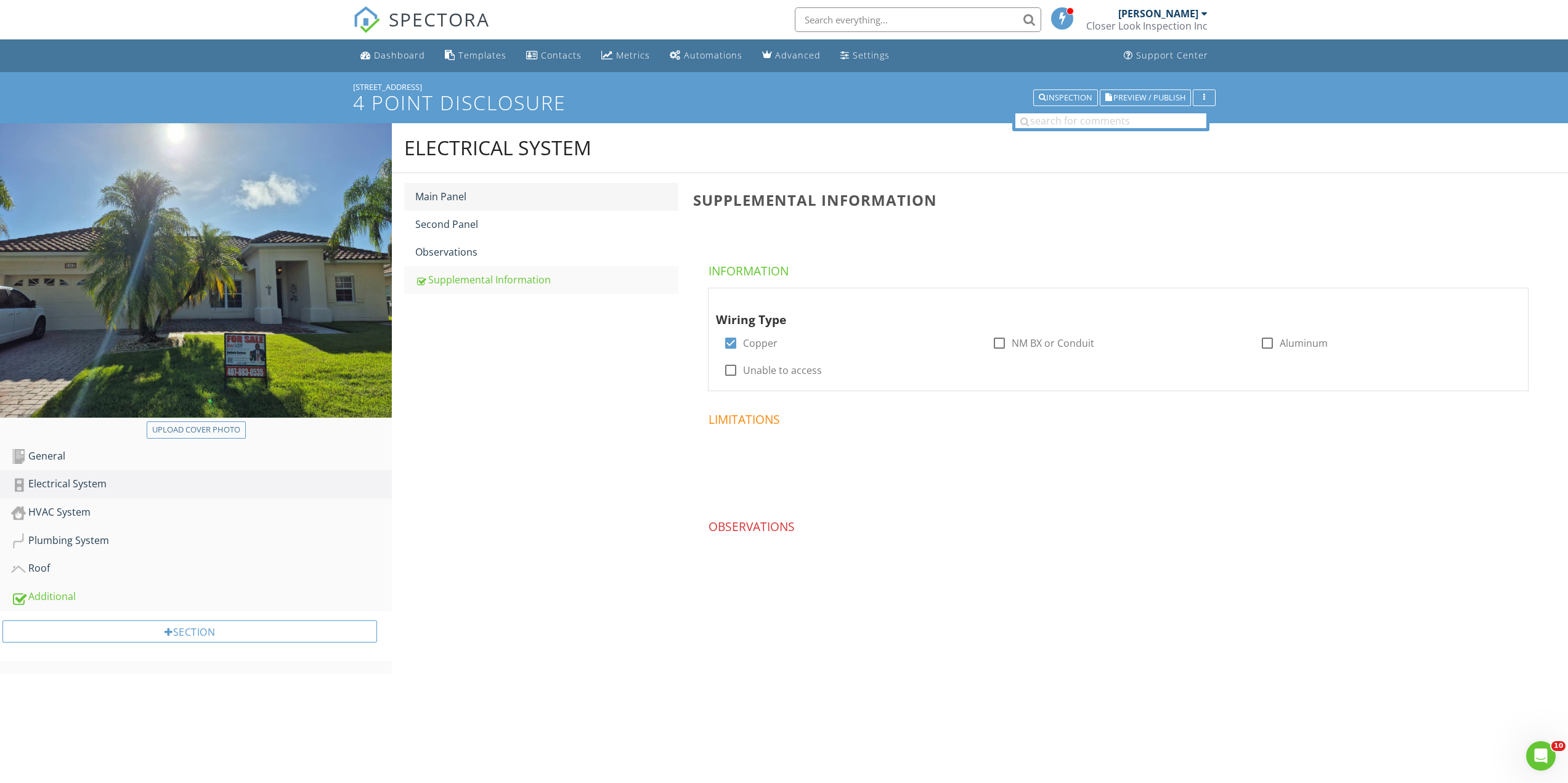
click at [489, 193] on div "Main Panel" at bounding box center [547, 196] width 263 height 15
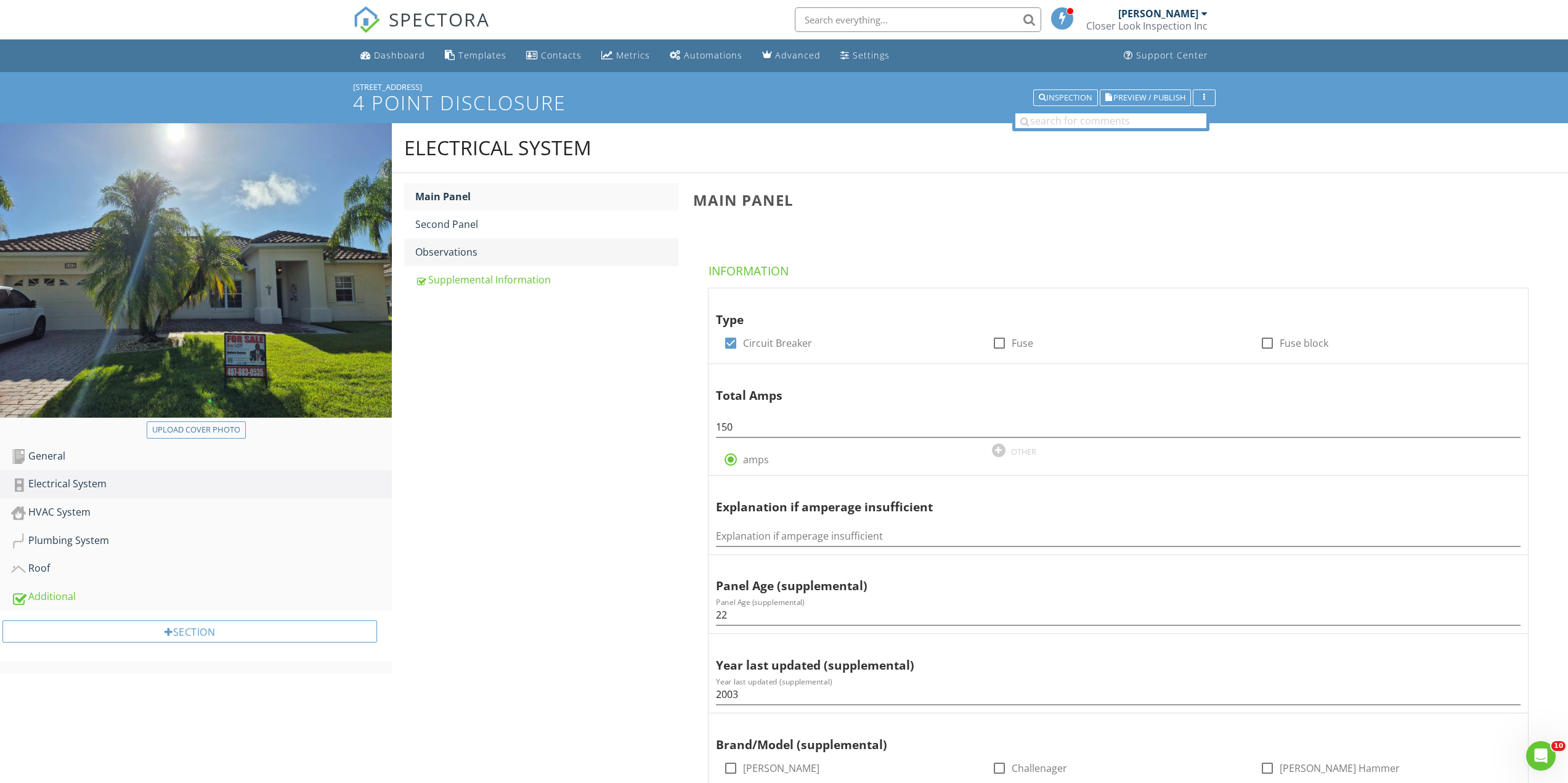
click at [475, 251] on div "Observations" at bounding box center [547, 252] width 263 height 15
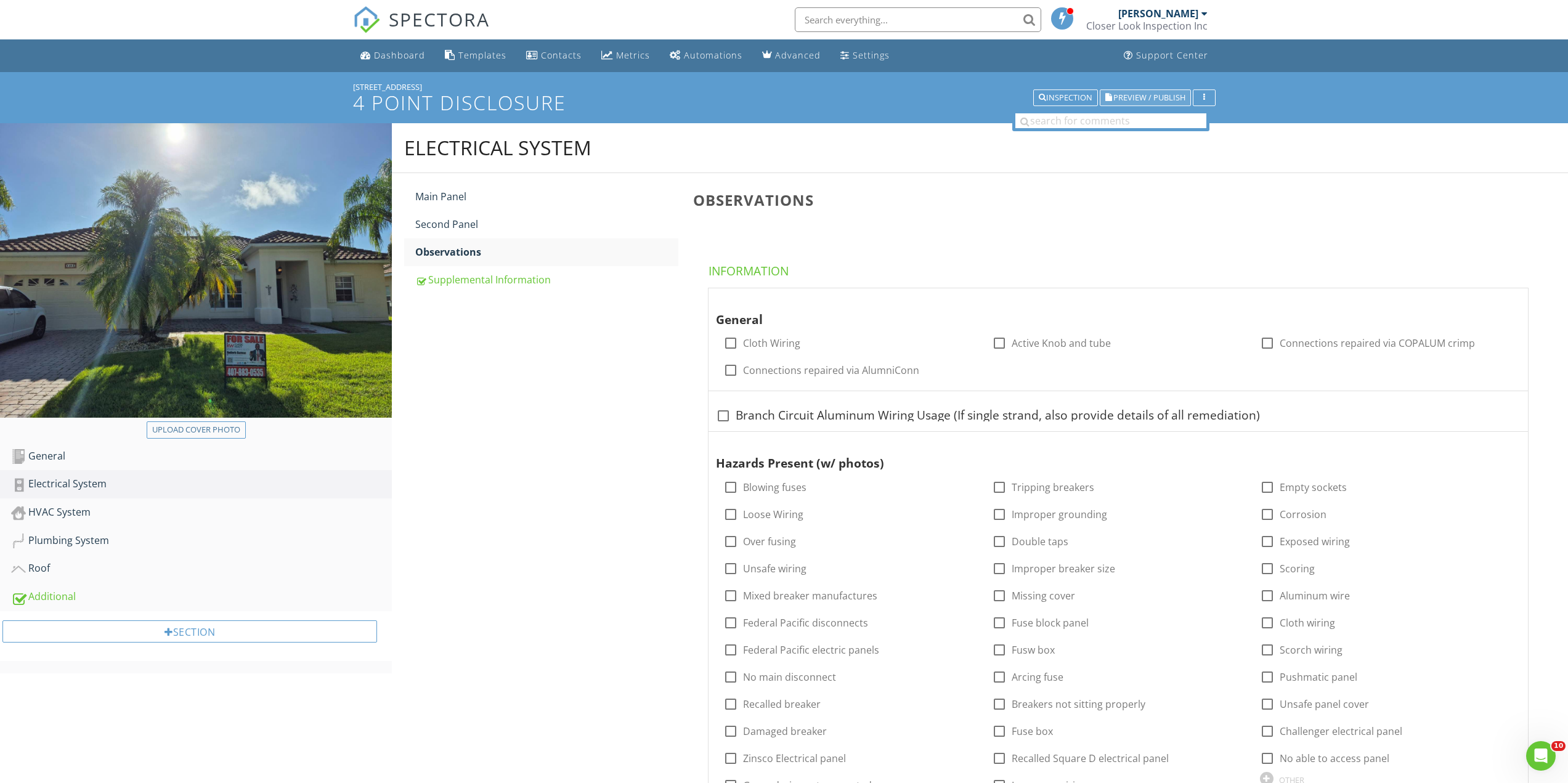
click at [1148, 94] on span "Preview / Publish" at bounding box center [1149, 97] width 72 height 8
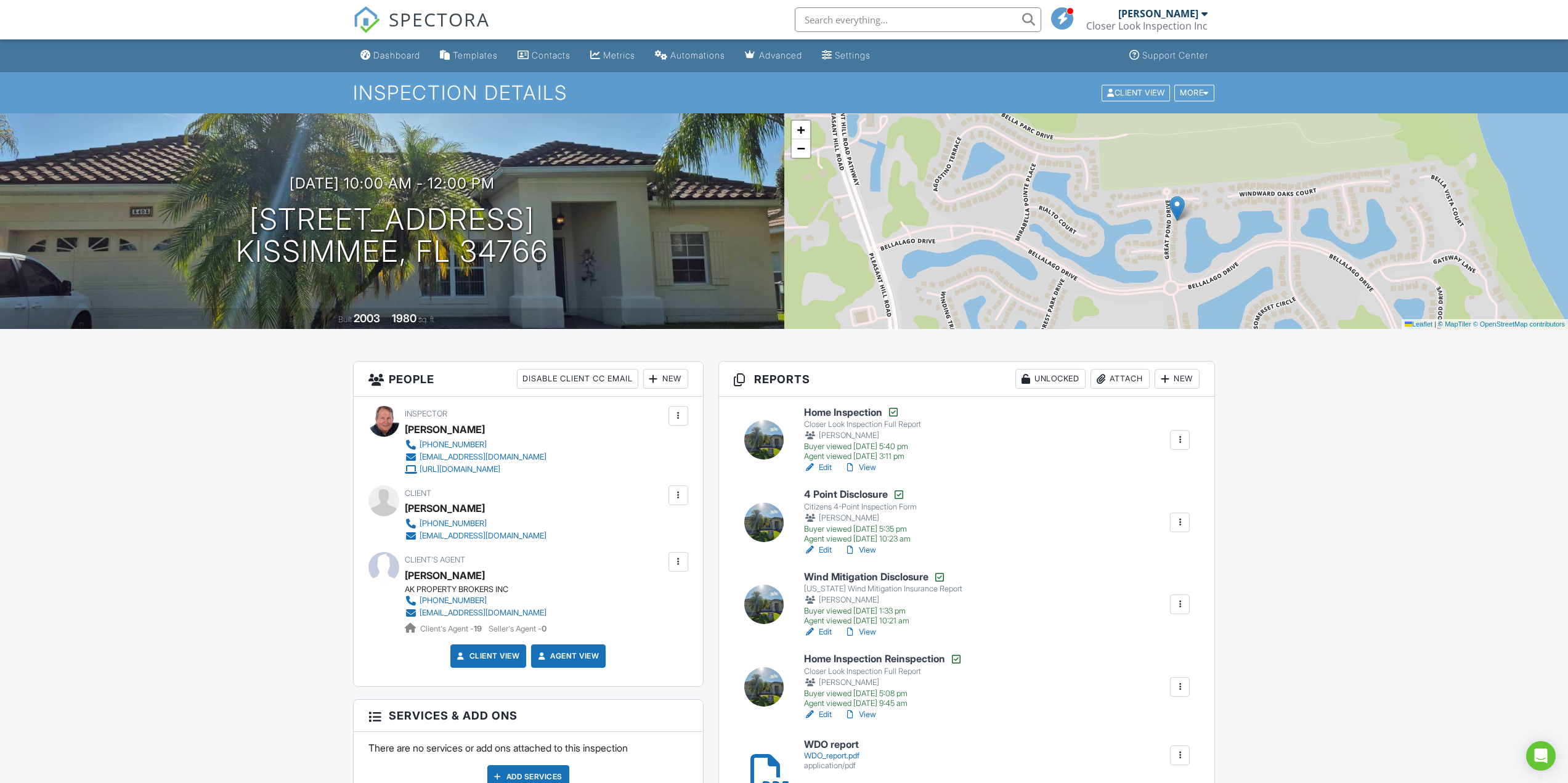
click at [817, 548] on link "Edit" at bounding box center [817, 550] width 28 height 12
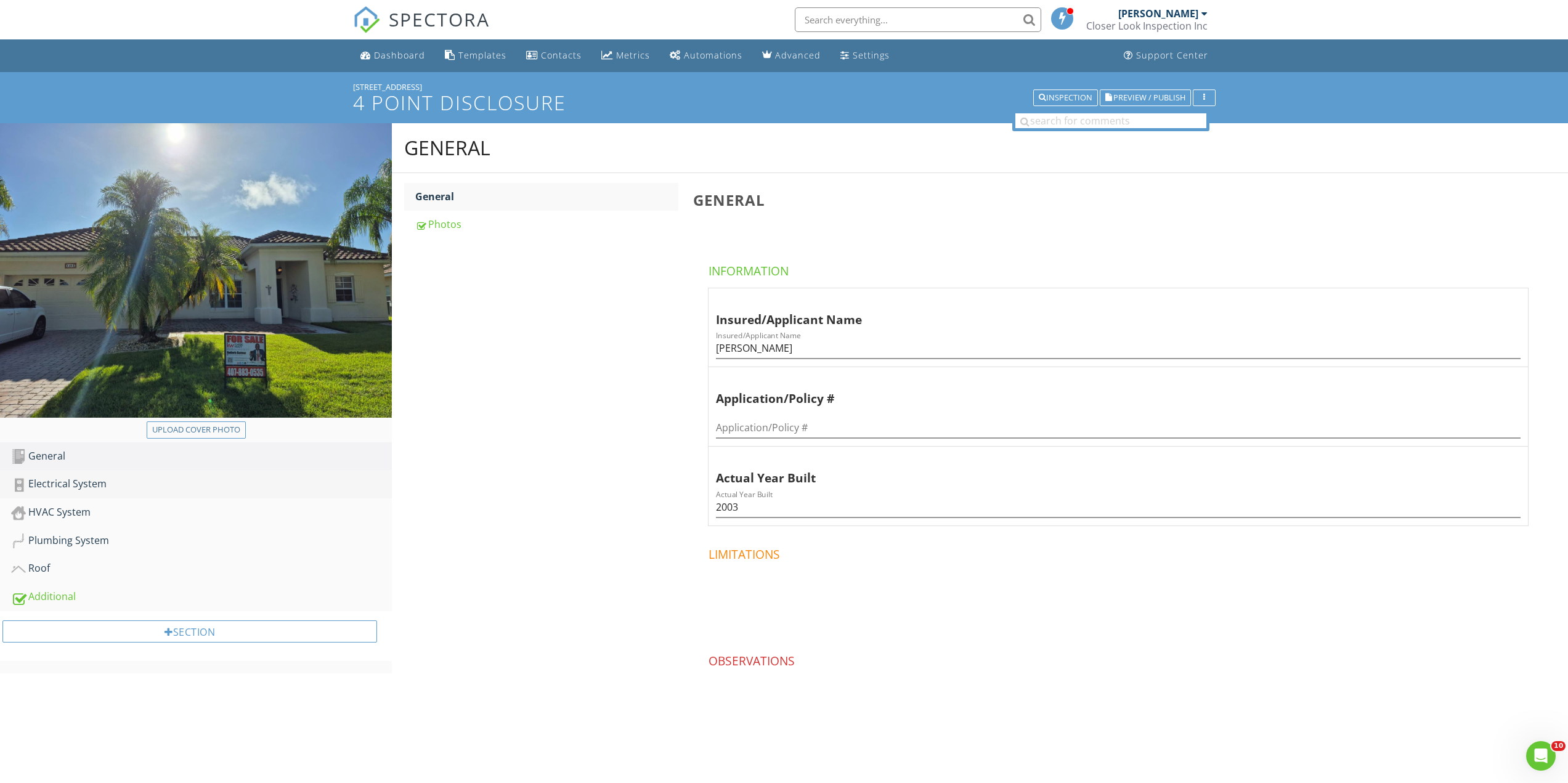
click at [79, 479] on div "Electrical System" at bounding box center [202, 484] width 381 height 16
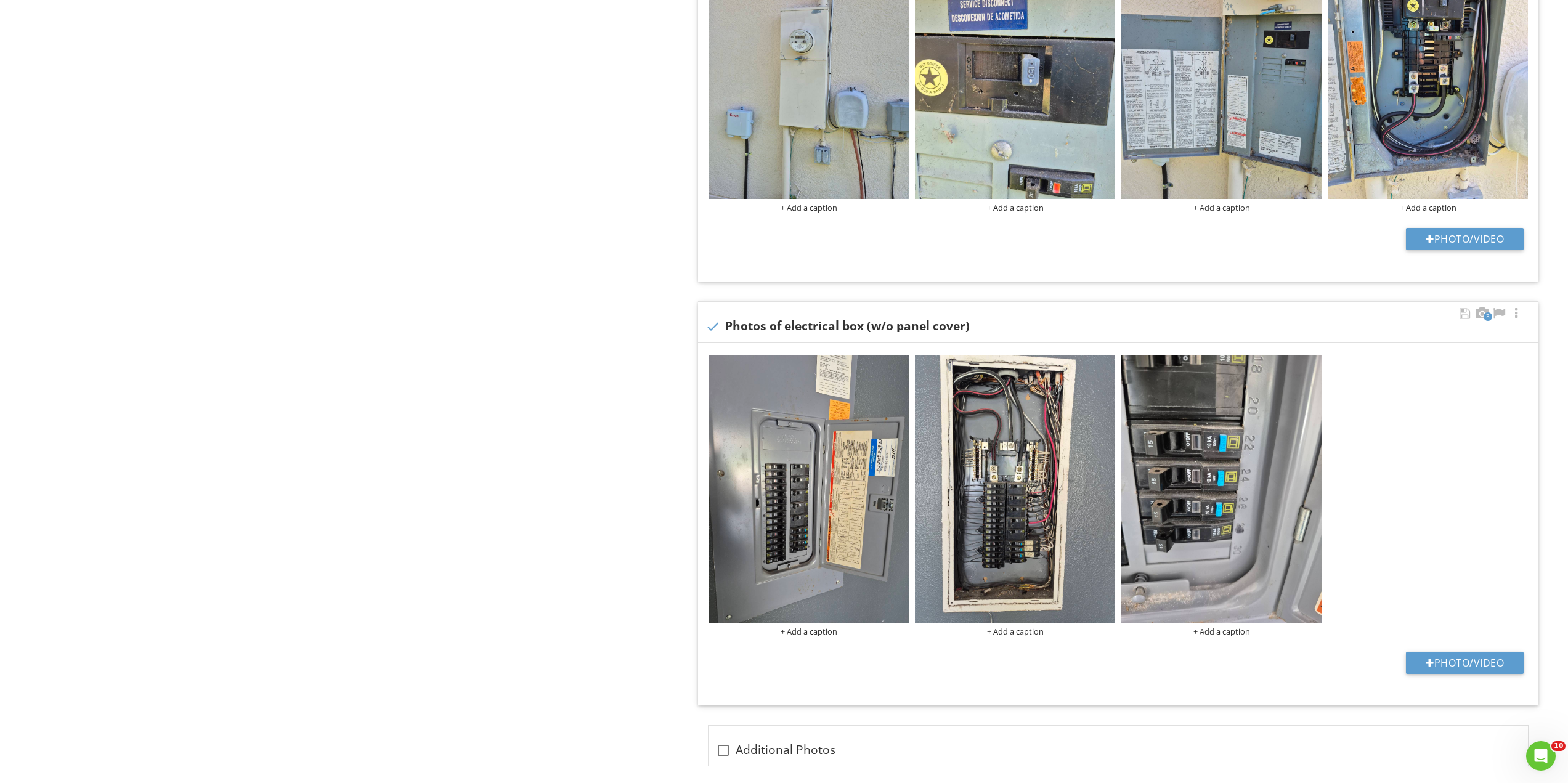
scroll to position [1109, 0]
click at [1310, 363] on div at bounding box center [1314, 363] width 8 height 10
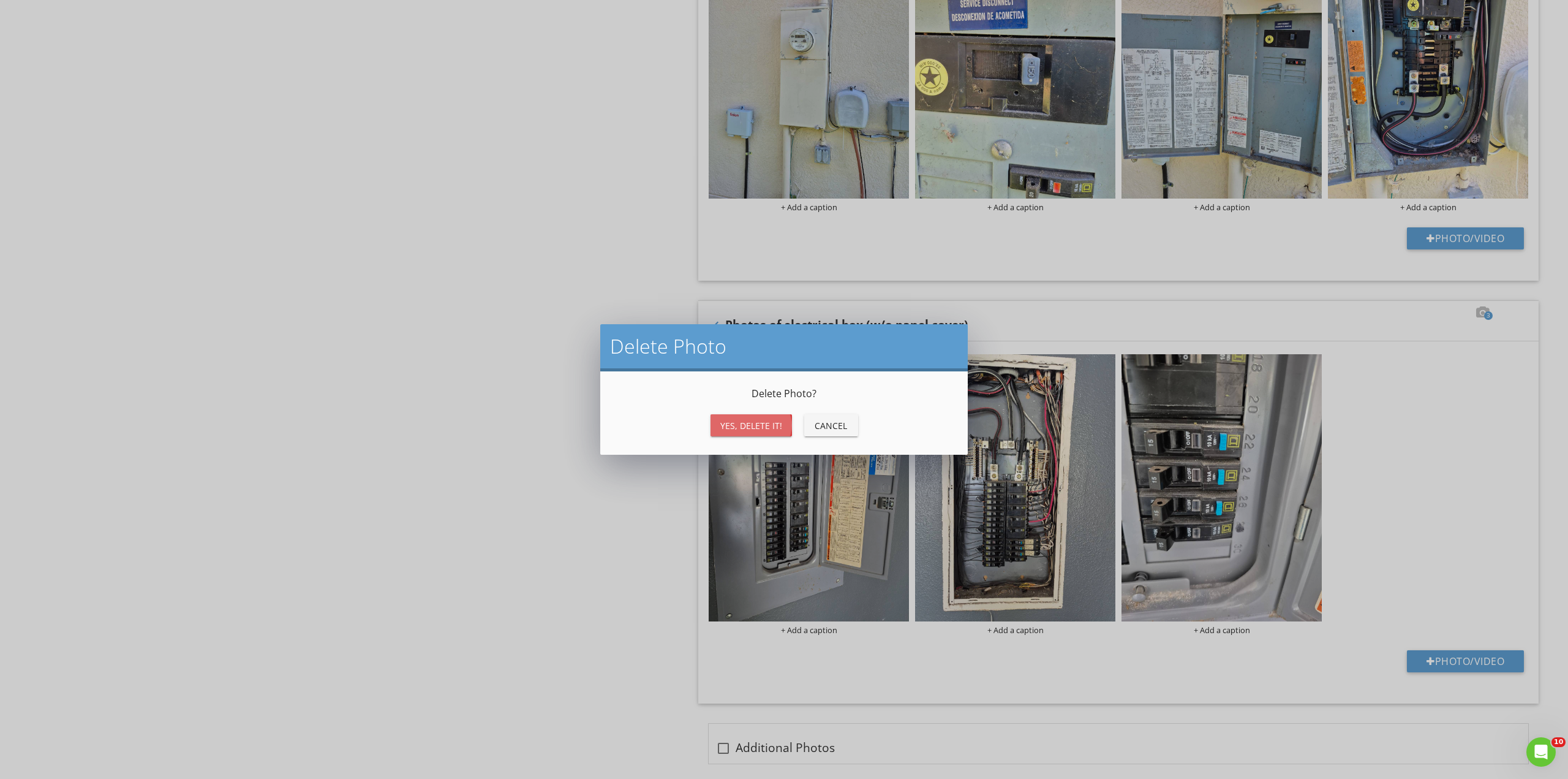
click at [745, 424] on div "Yes, Delete it!" at bounding box center [750, 426] width 62 height 13
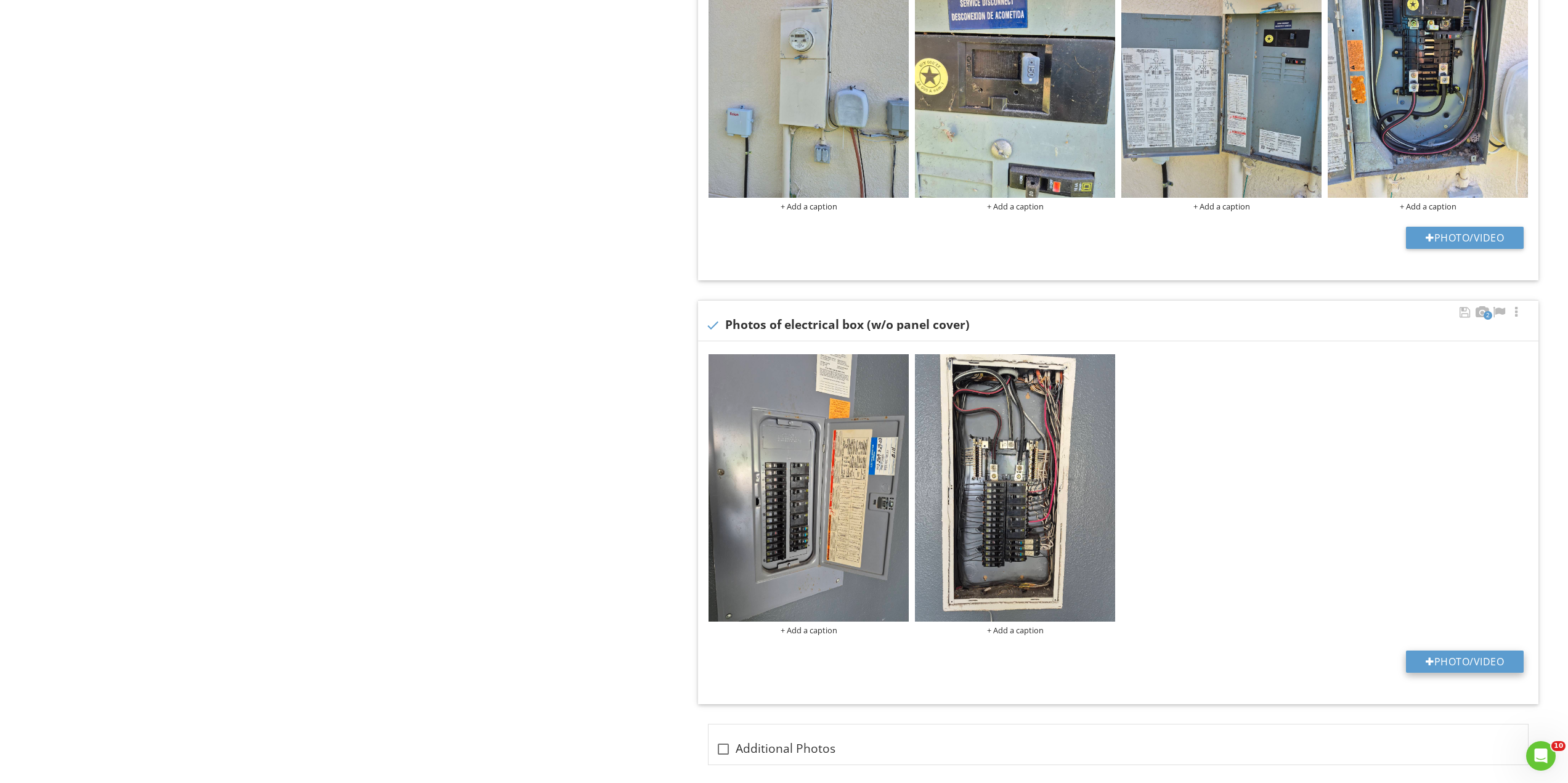
click at [1455, 661] on button "Photo/Video" at bounding box center [1463, 661] width 117 height 22
type input "C:\fakepath\8225490081796194753.jpg"
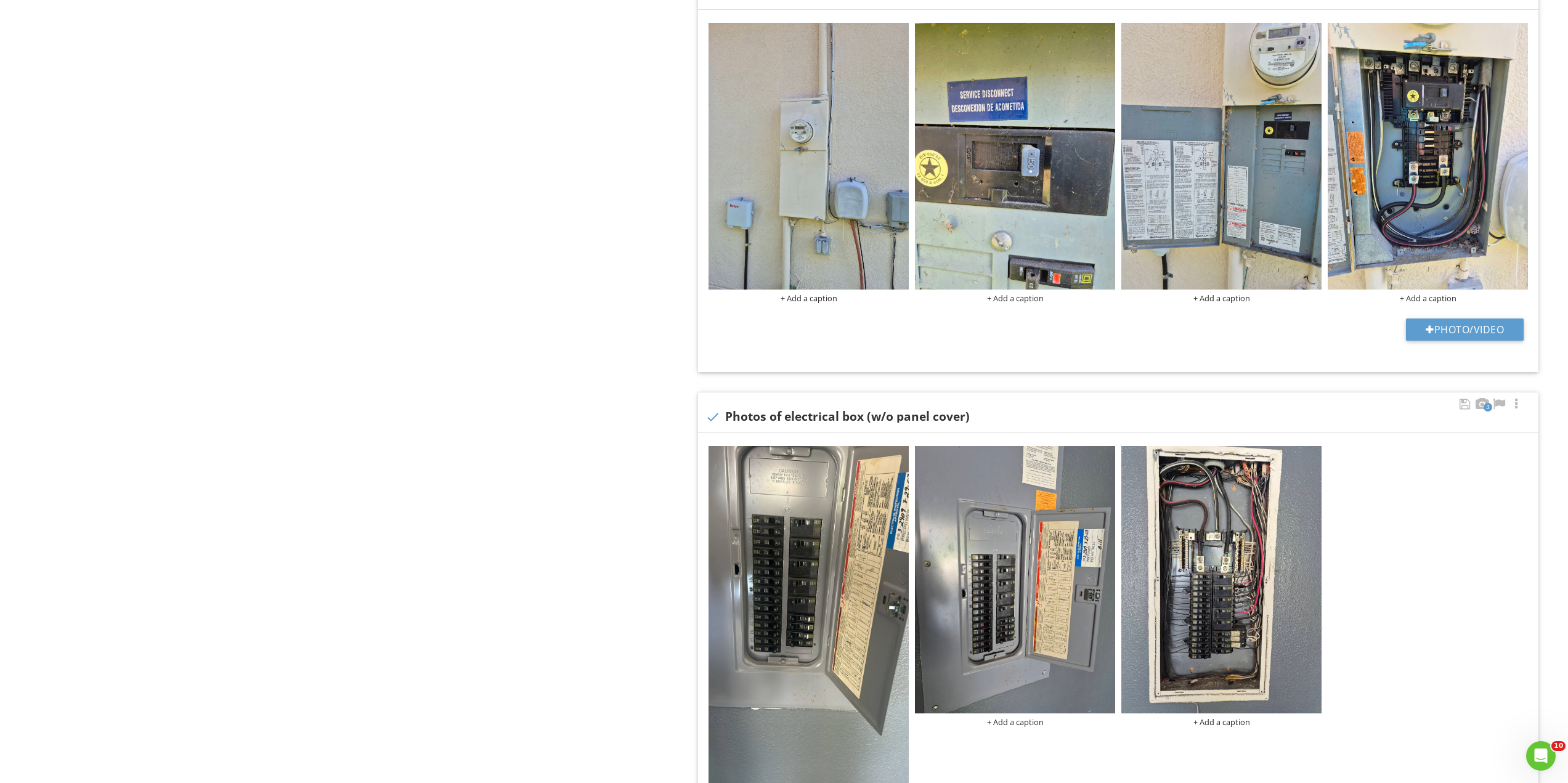
scroll to position [932, 0]
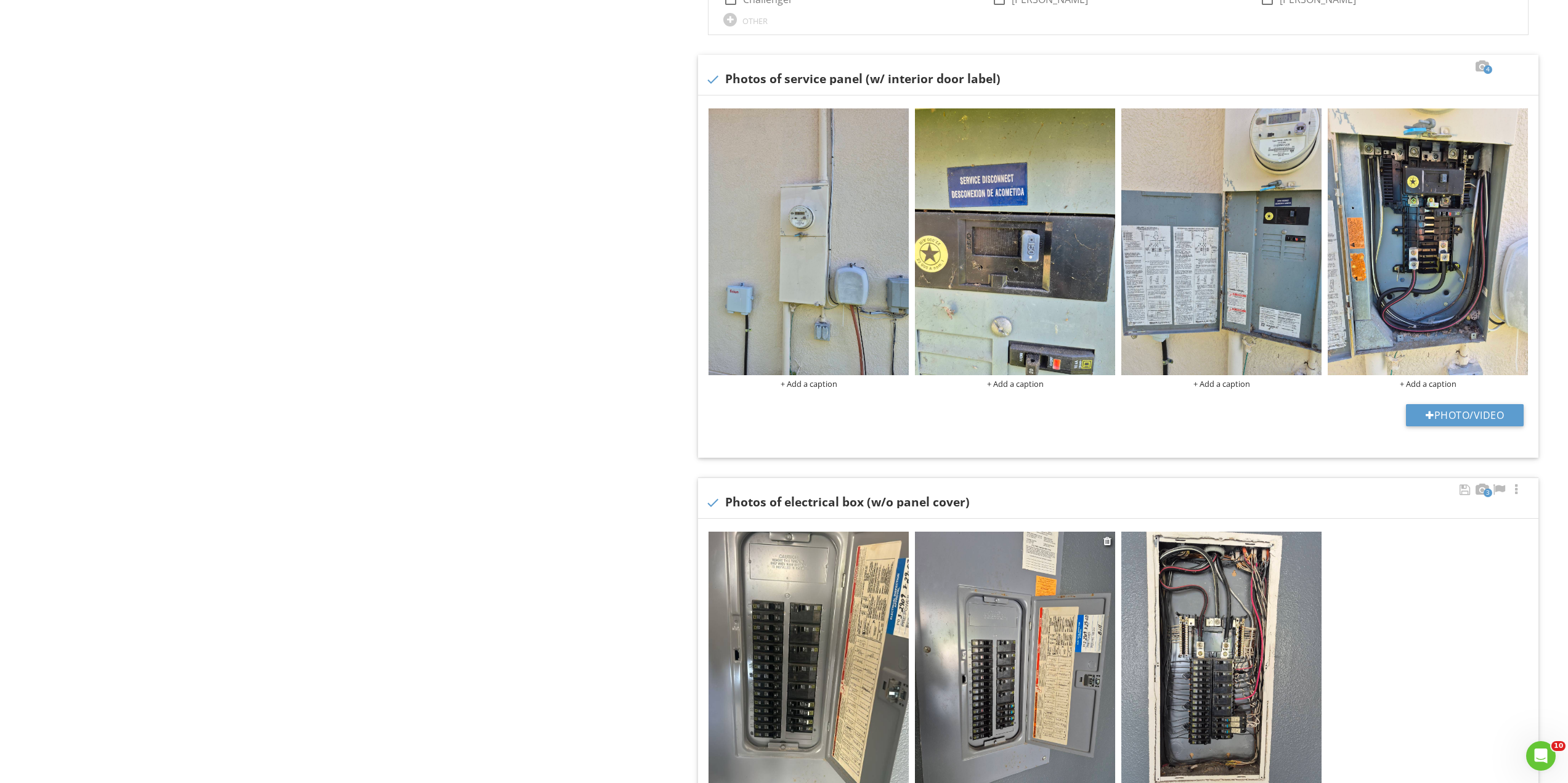
click at [1102, 542] on img at bounding box center [1015, 665] width 200 height 267
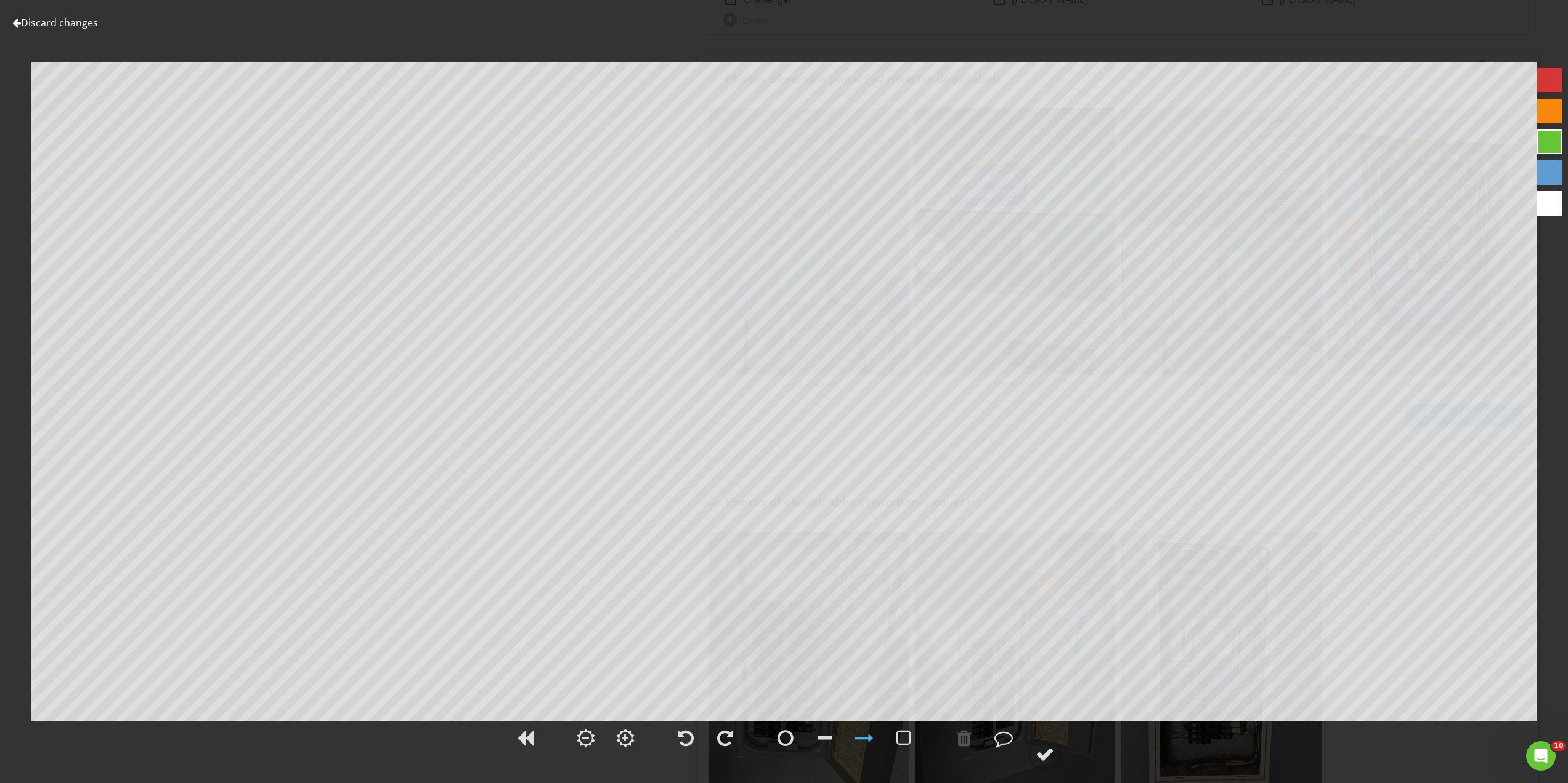
click at [20, 21] on div at bounding box center [16, 23] width 9 height 10
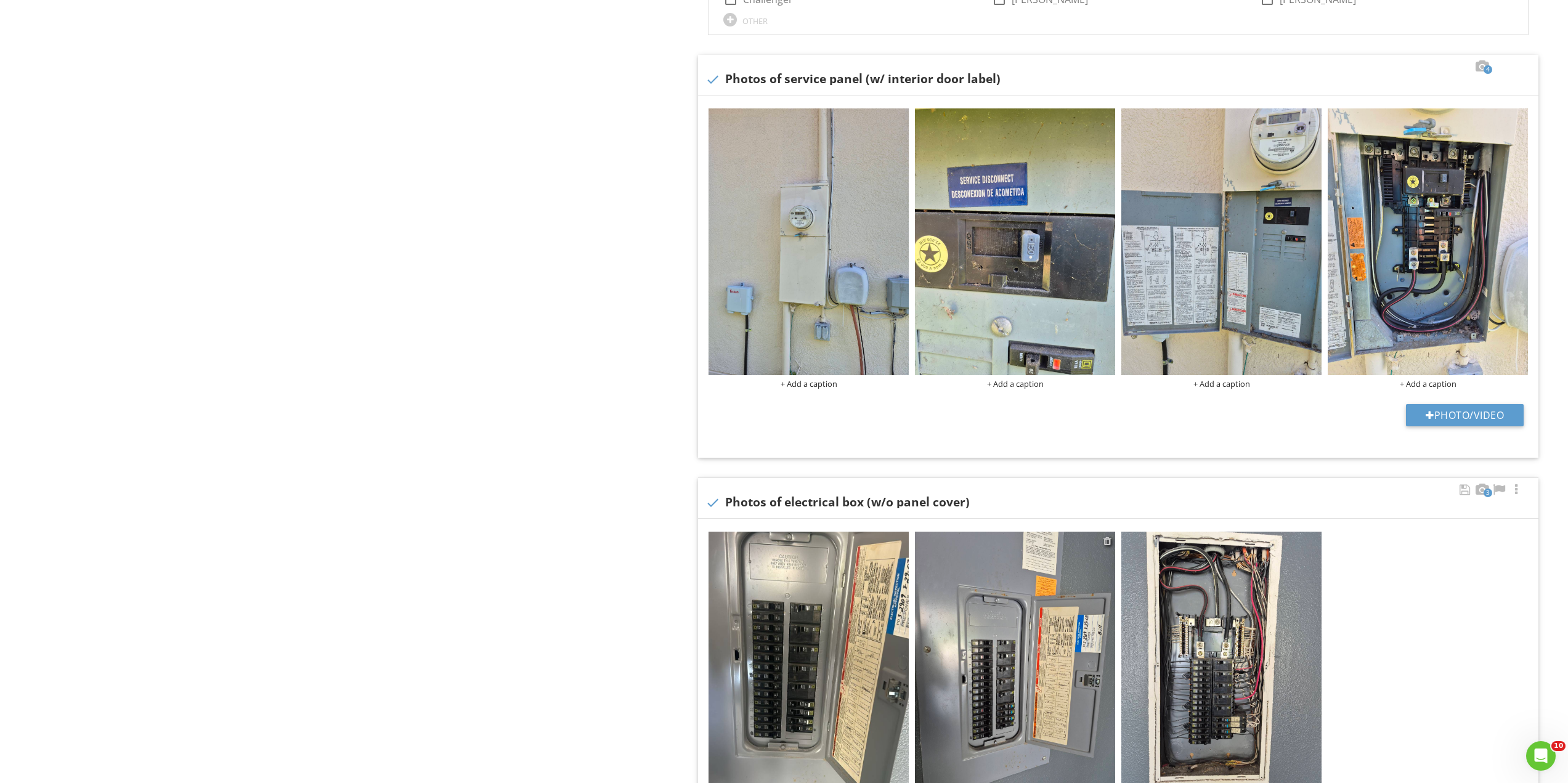
click at [1106, 541] on div at bounding box center [1107, 541] width 8 height 10
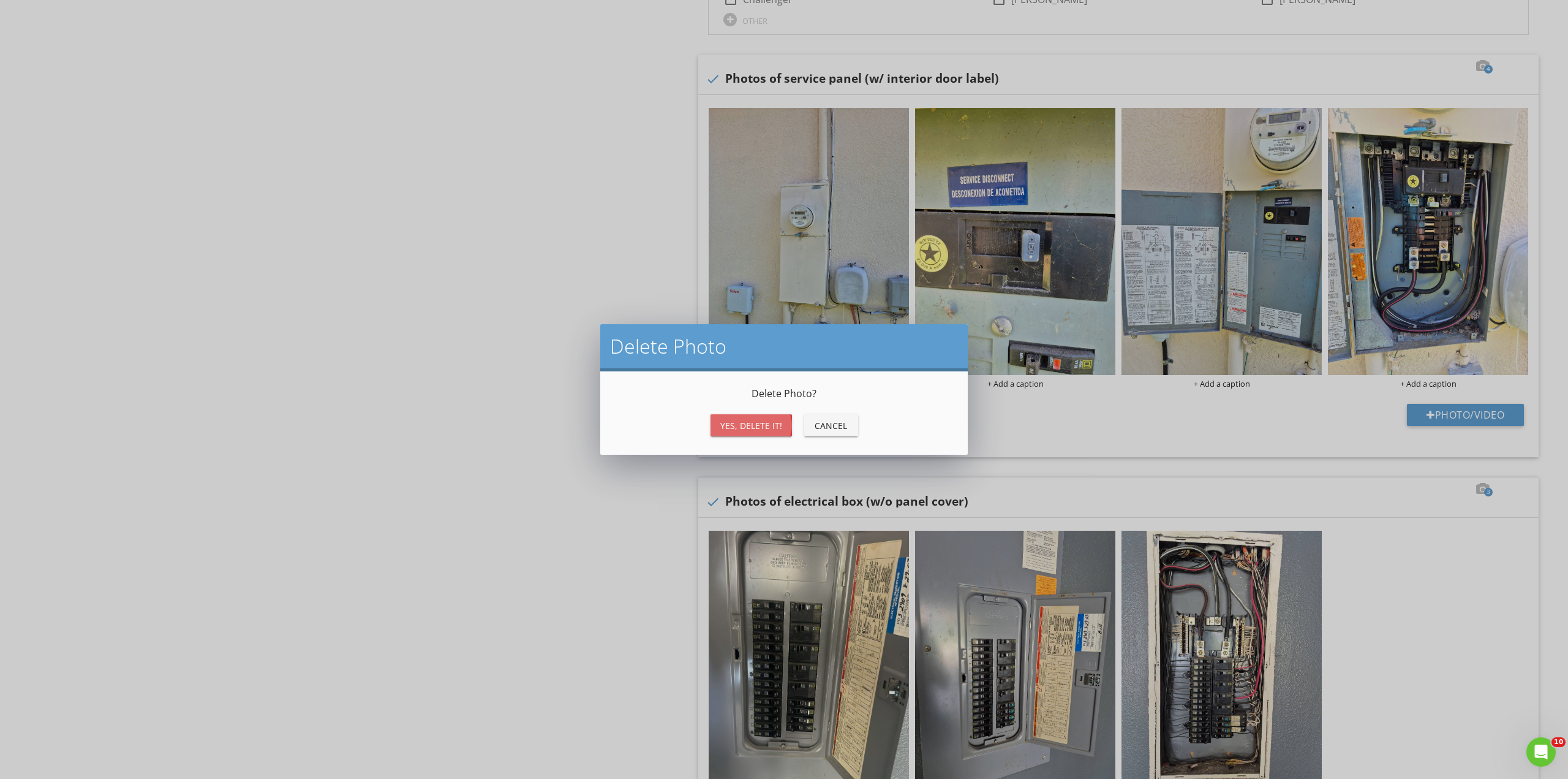
click at [766, 422] on div "Yes, Delete it!" at bounding box center [750, 426] width 62 height 13
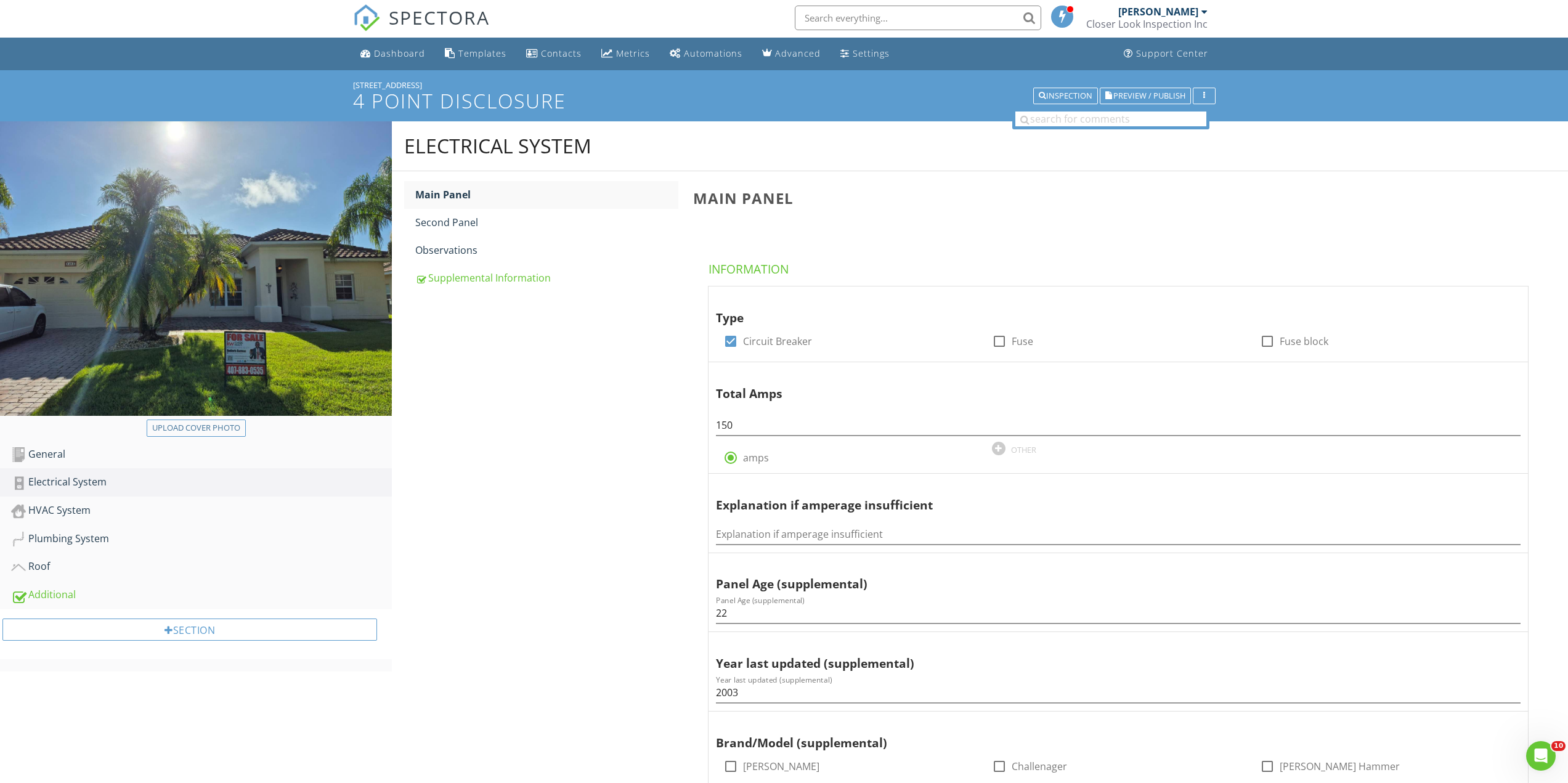
scroll to position [0, 0]
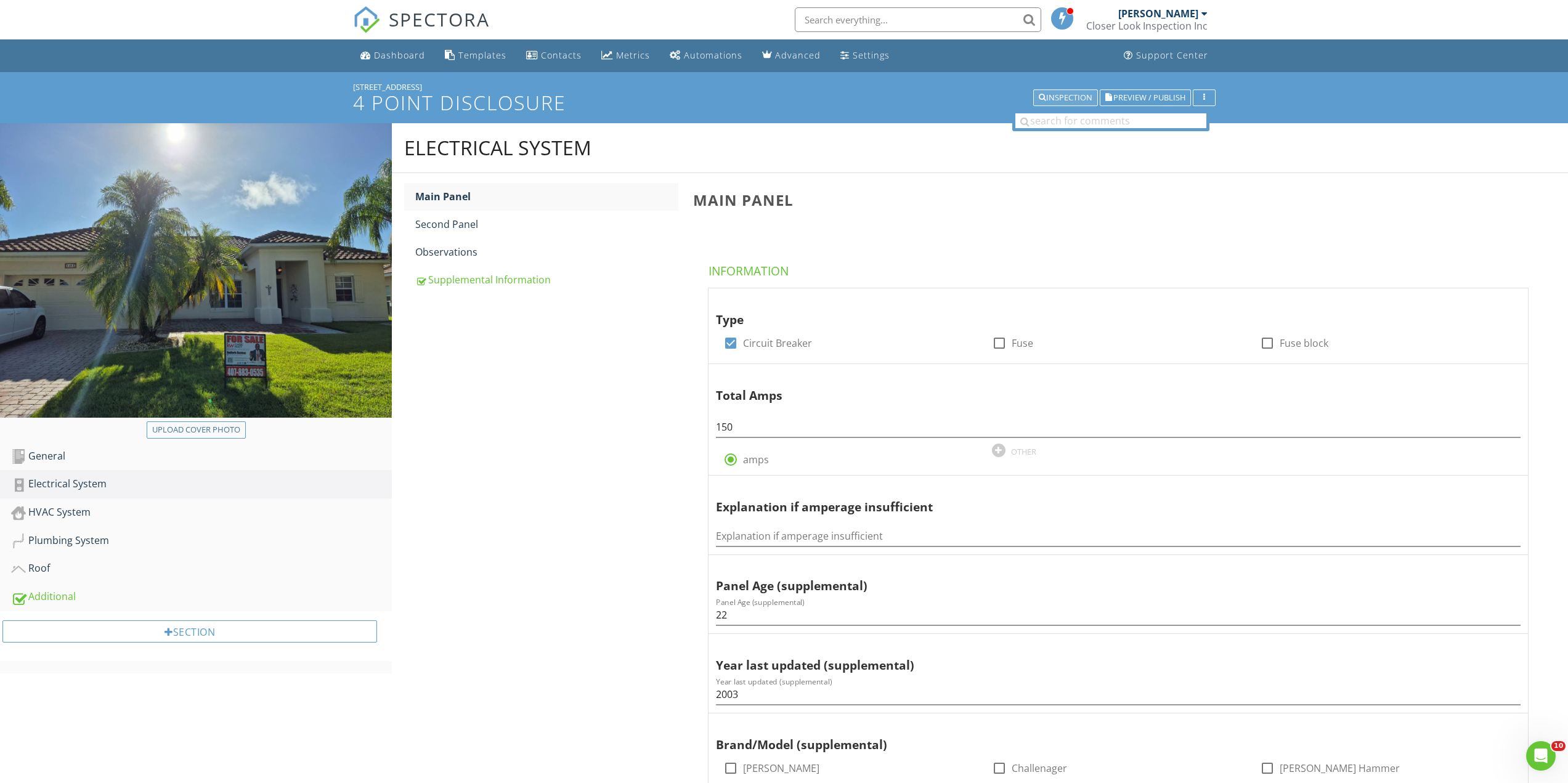
click at [1055, 95] on div "Inspection" at bounding box center [1065, 97] width 53 height 9
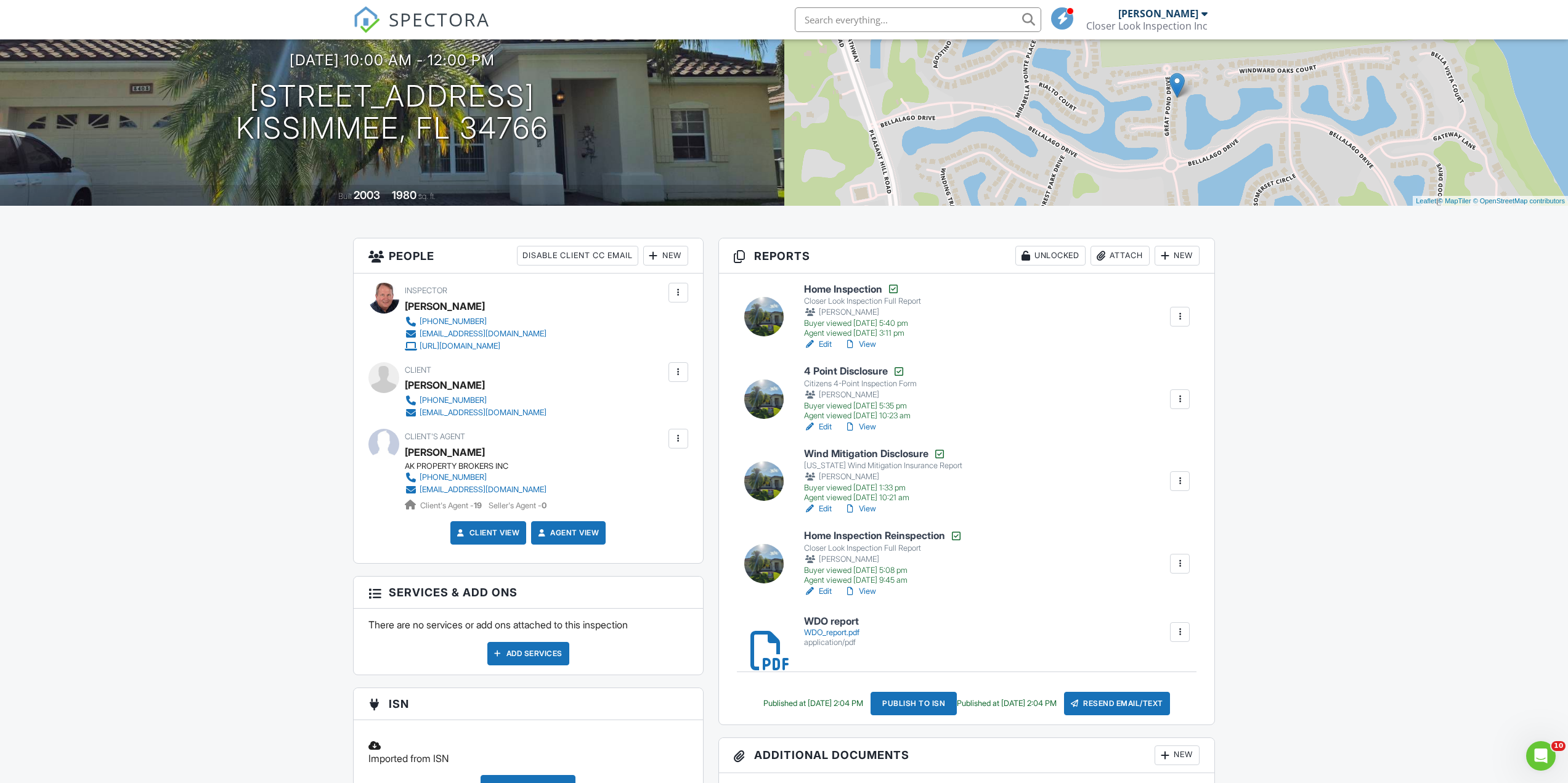
click at [868, 427] on link "View" at bounding box center [860, 427] width 32 height 12
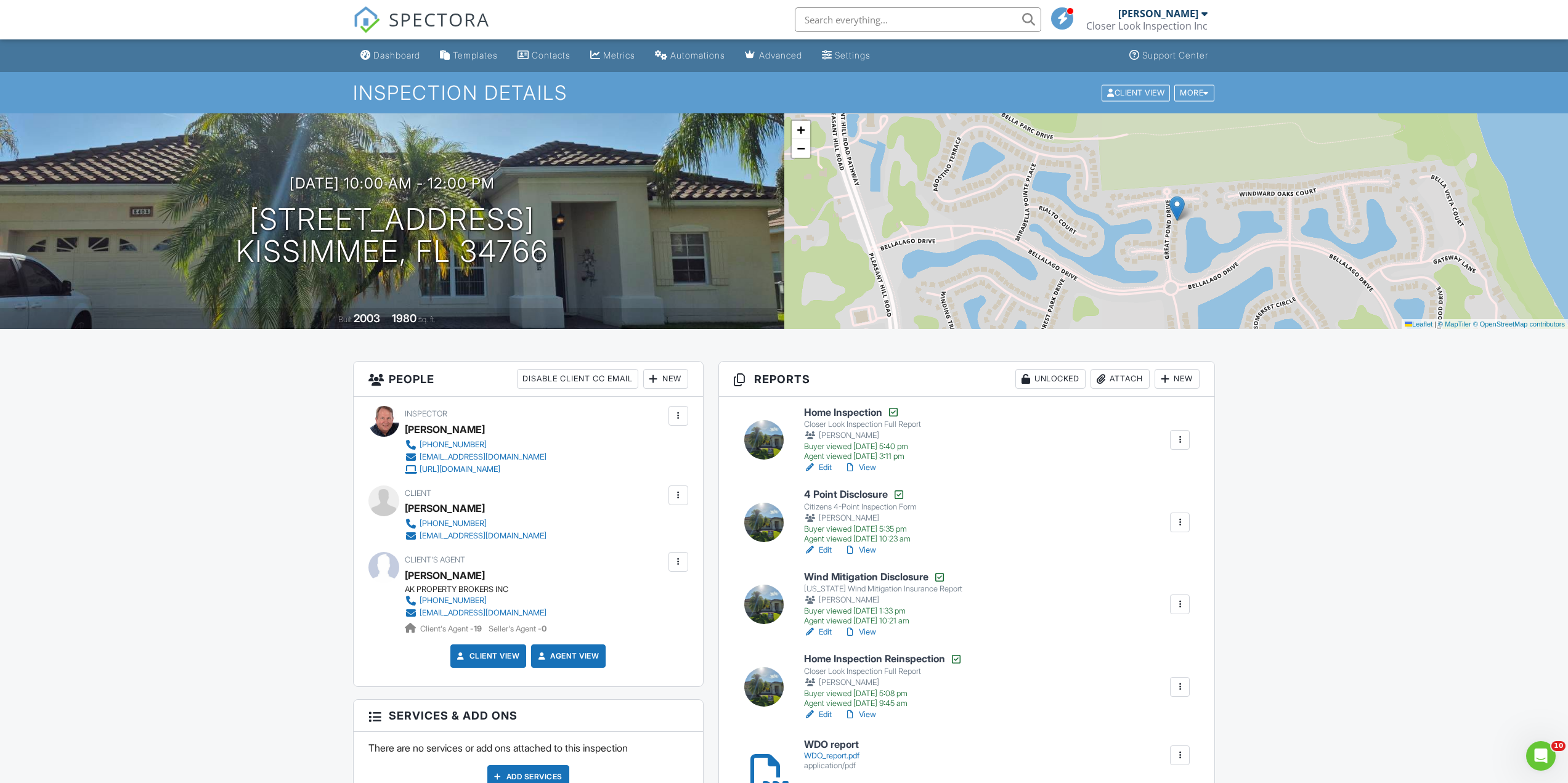
click at [820, 713] on link "Edit" at bounding box center [817, 714] width 28 height 12
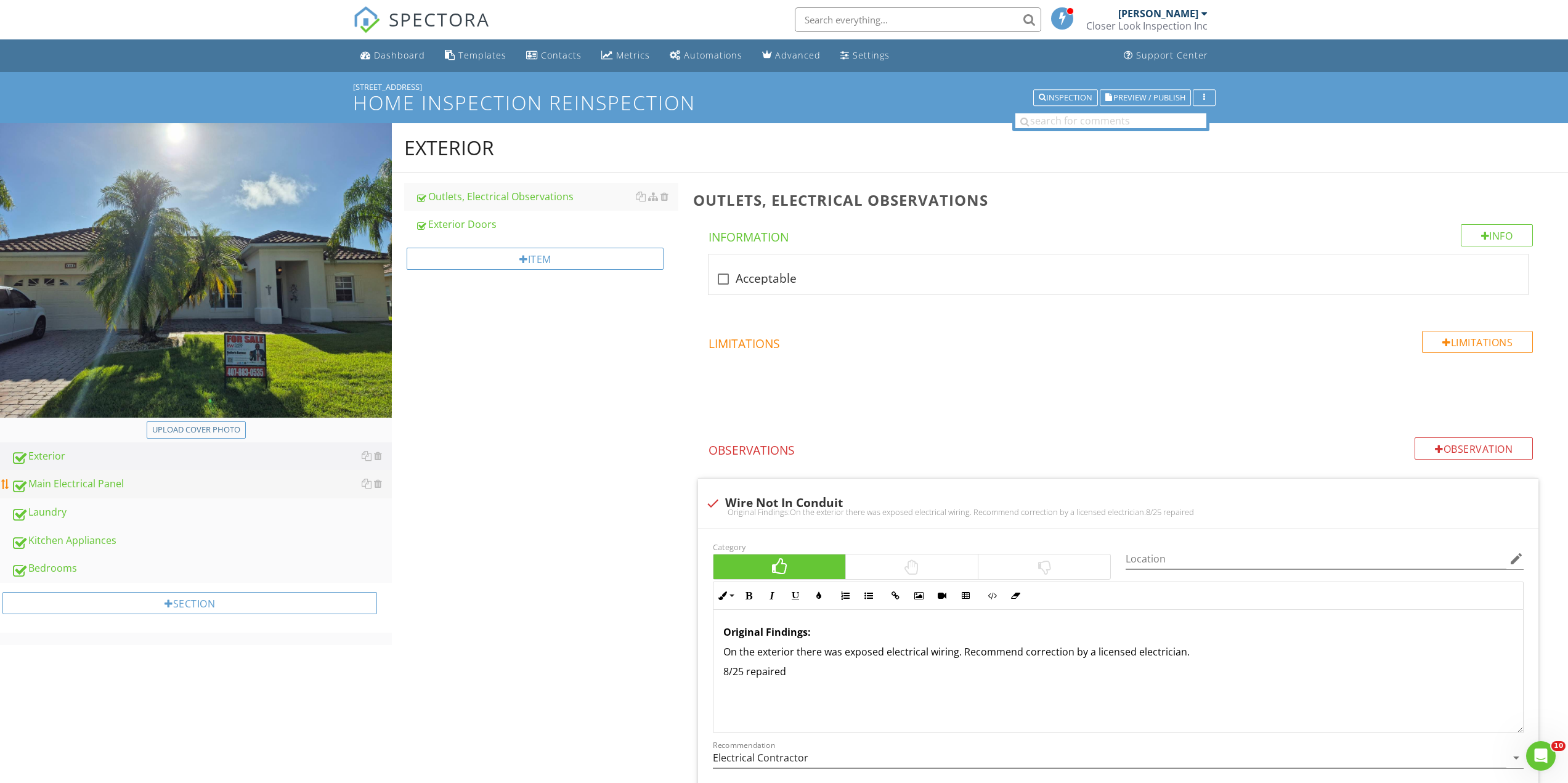
click at [67, 482] on div "Main Electrical Panel" at bounding box center [202, 484] width 381 height 16
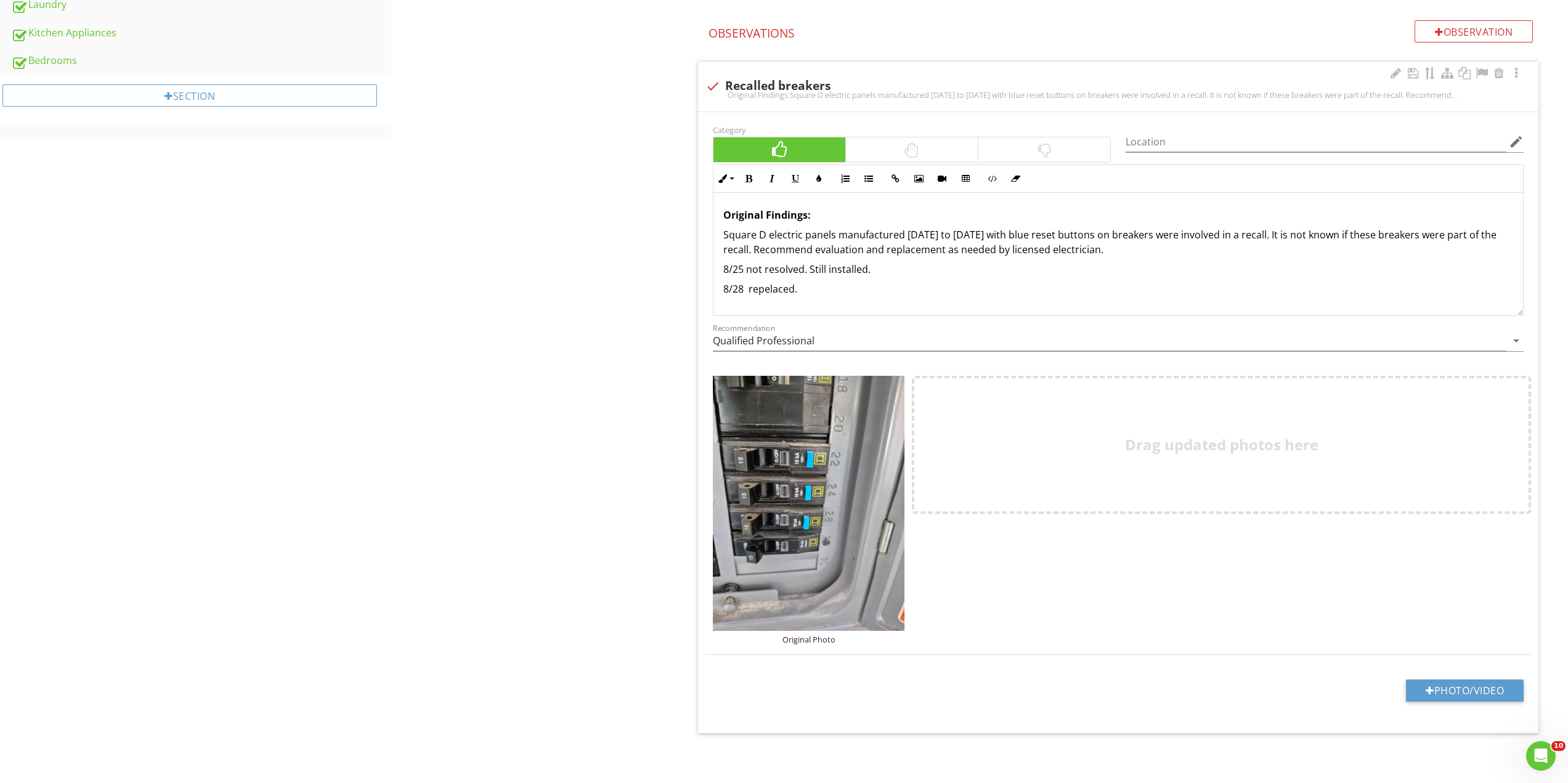
scroll to position [508, 0]
click at [1474, 690] on button "Photo/Video" at bounding box center [1463, 690] width 117 height 22
type input "C:\fakepath\8225490081796194753.jpg"
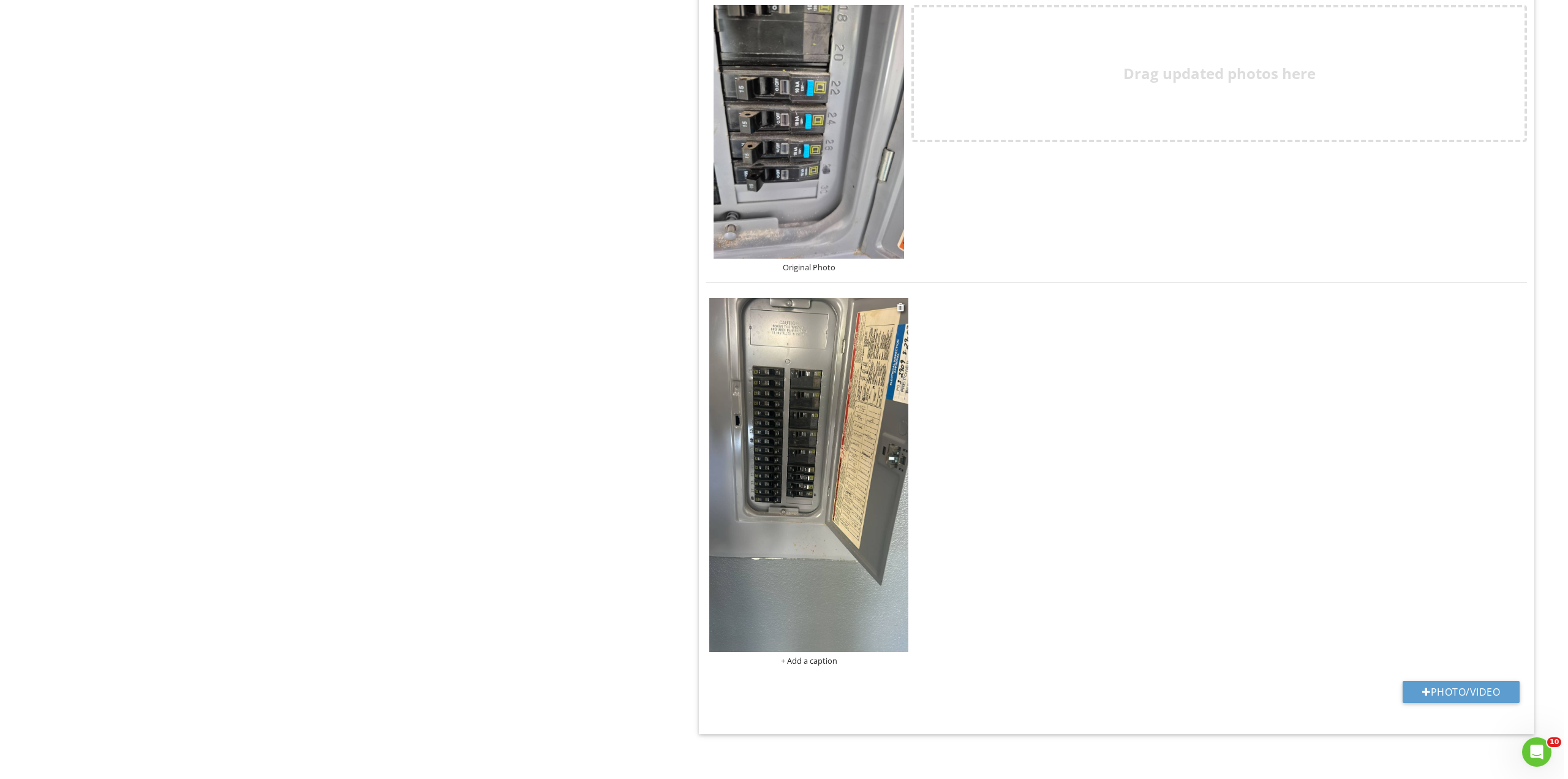
scroll to position [879, 0]
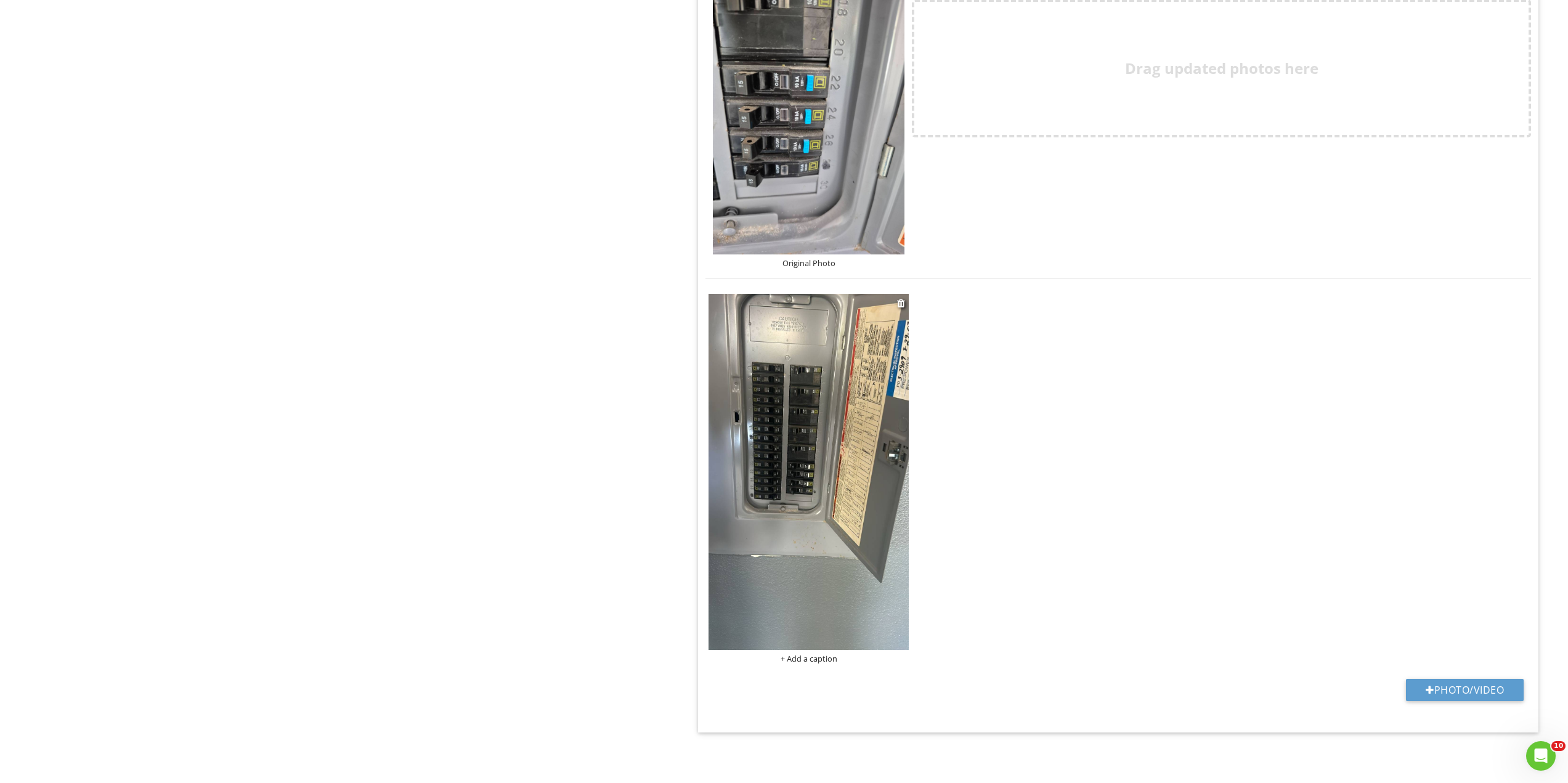
click at [799, 660] on div "+ Add a caption" at bounding box center [809, 658] width 200 height 10
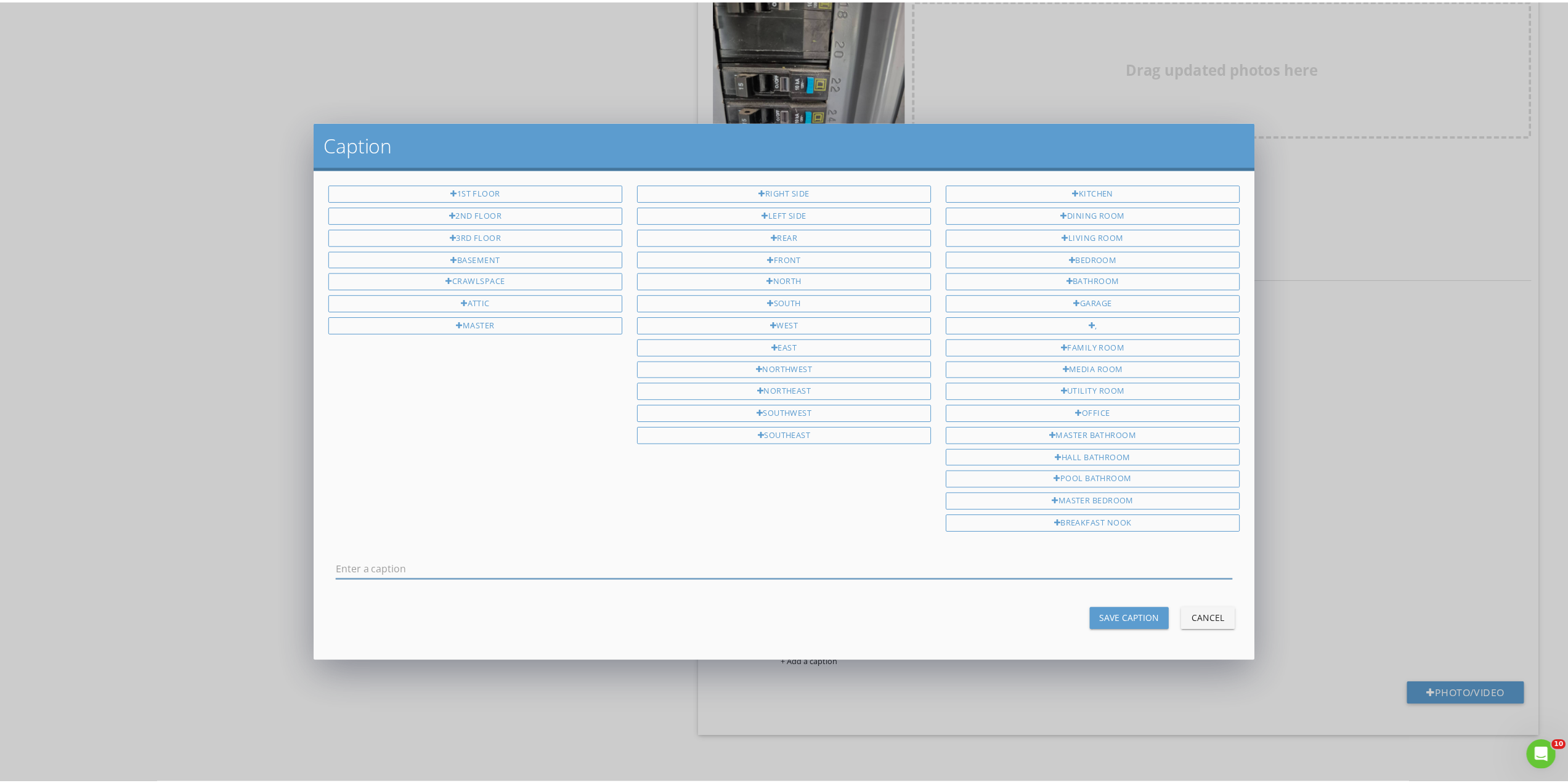
scroll to position [0, 0]
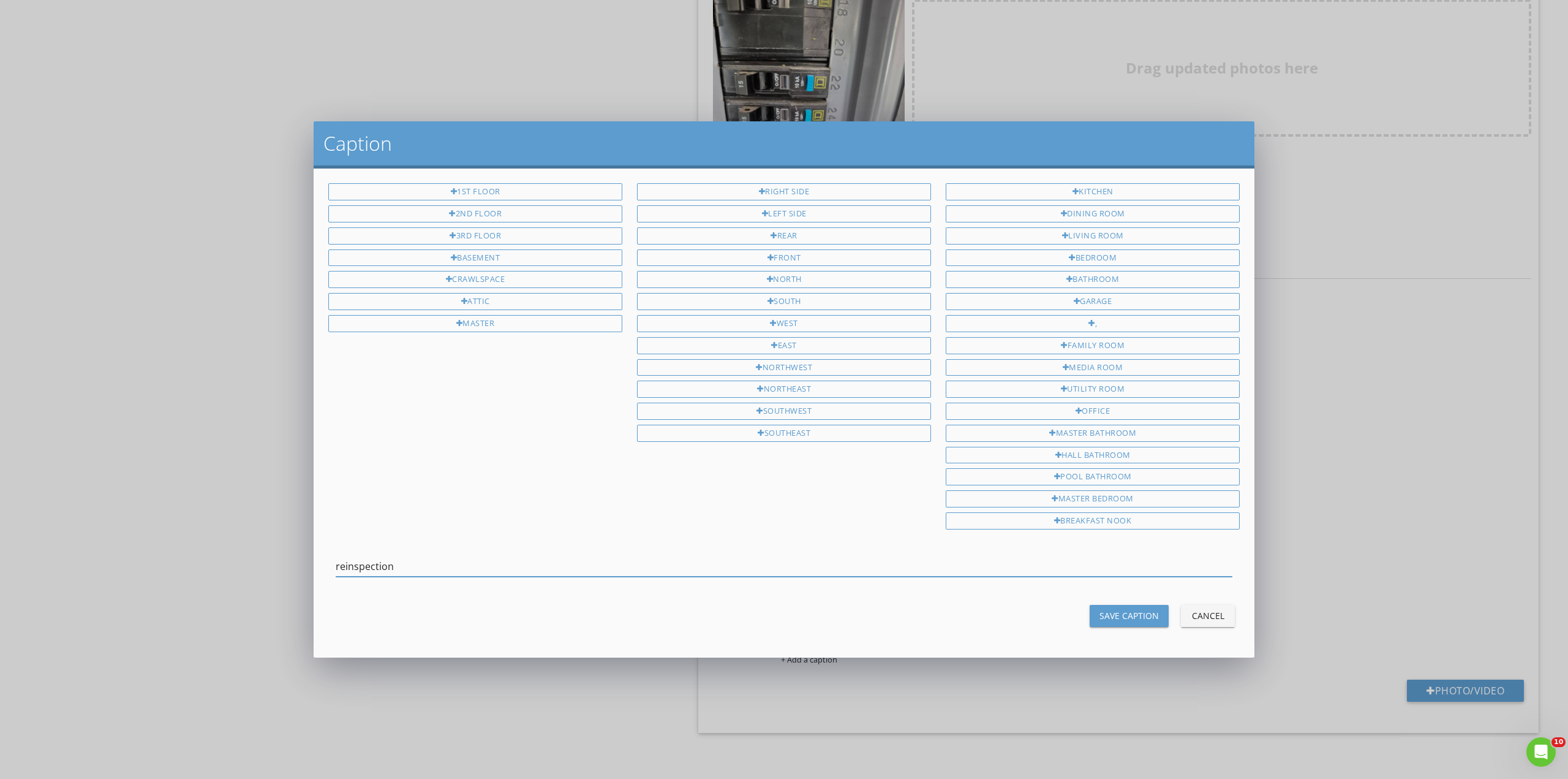
type input "reinspection"
click at [1142, 614] on div "Save Caption" at bounding box center [1129, 616] width 60 height 13
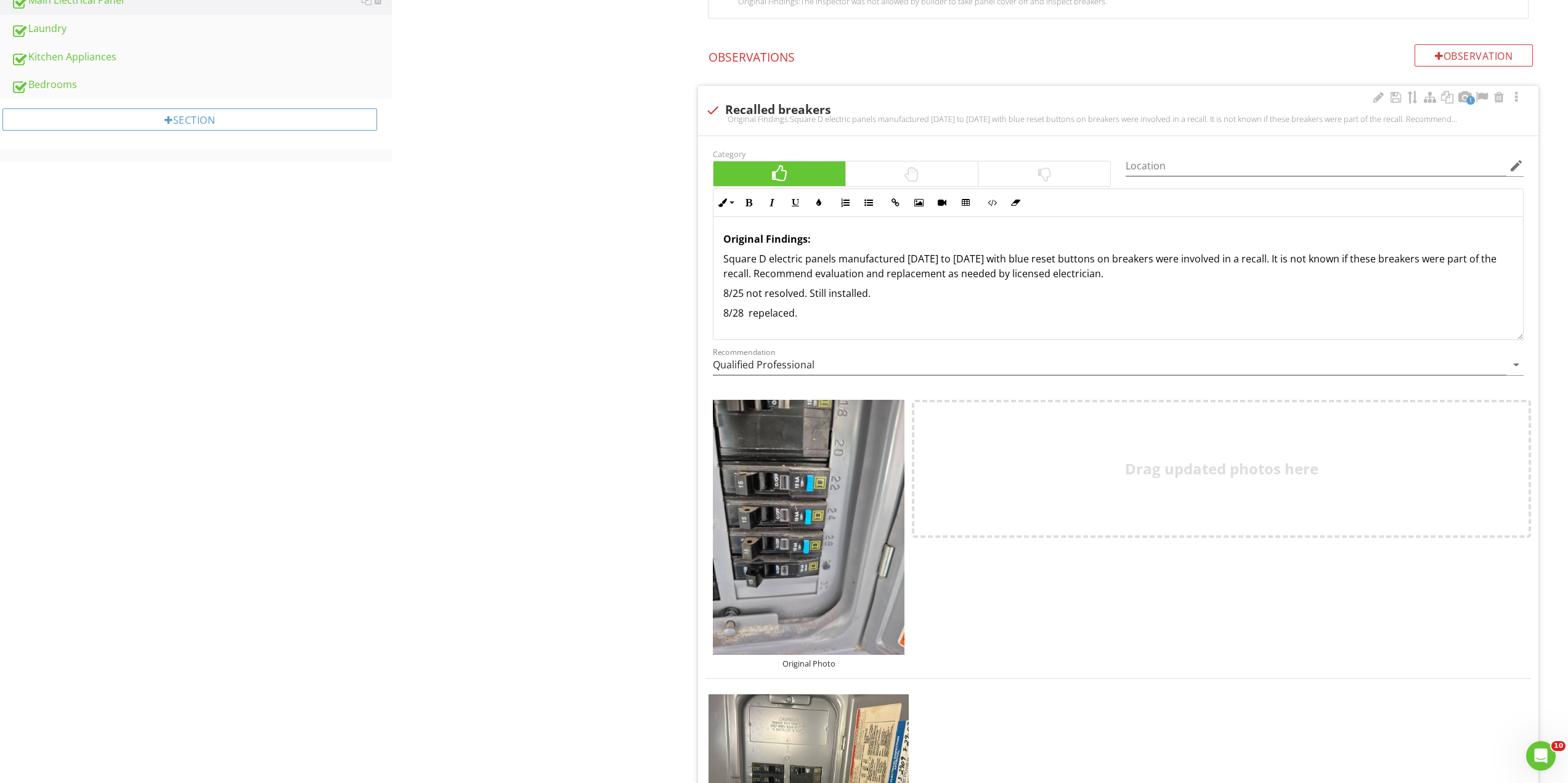
scroll to position [268, 0]
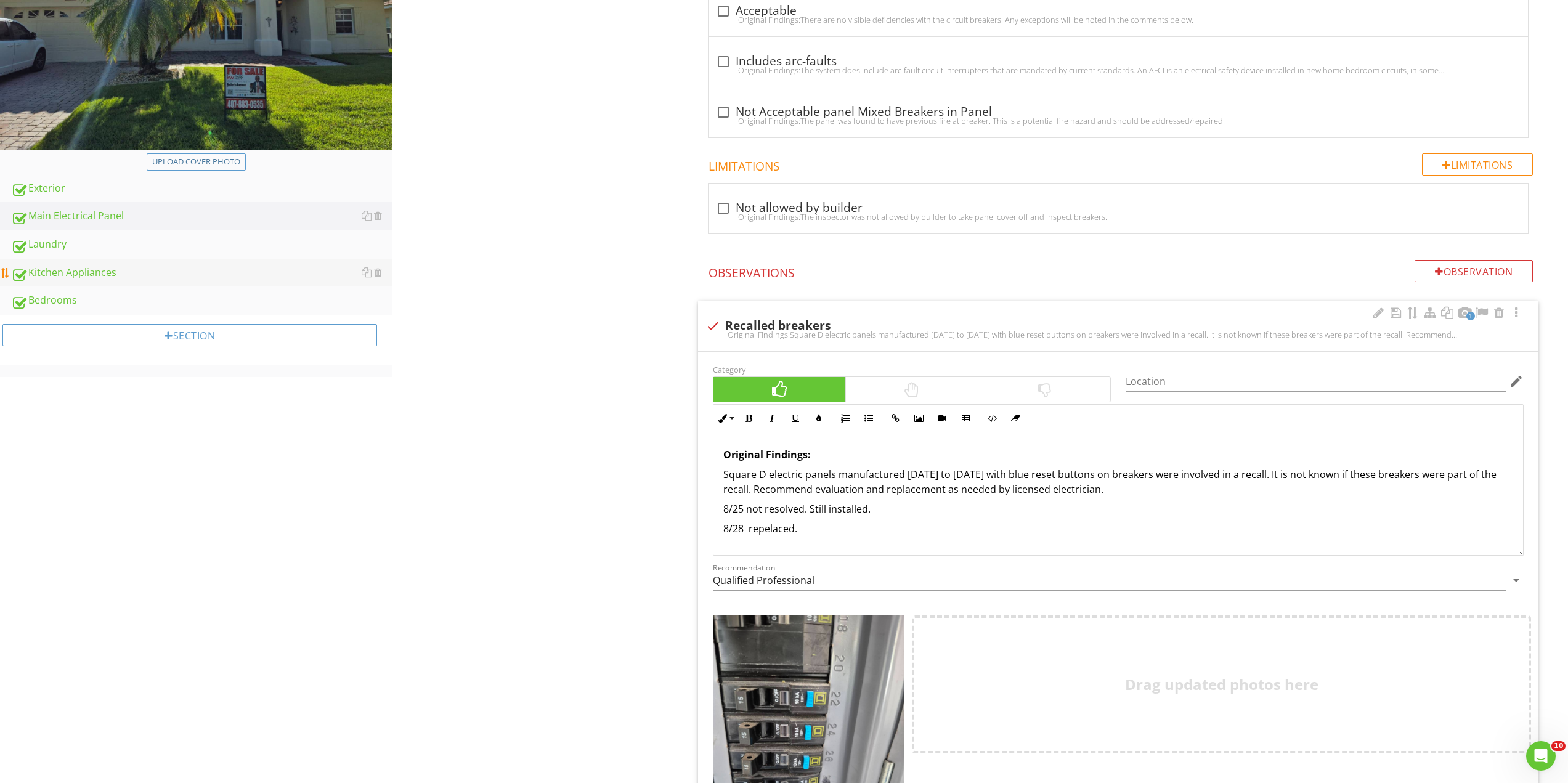
click at [85, 270] on div "Kitchen Appliances" at bounding box center [202, 272] width 381 height 16
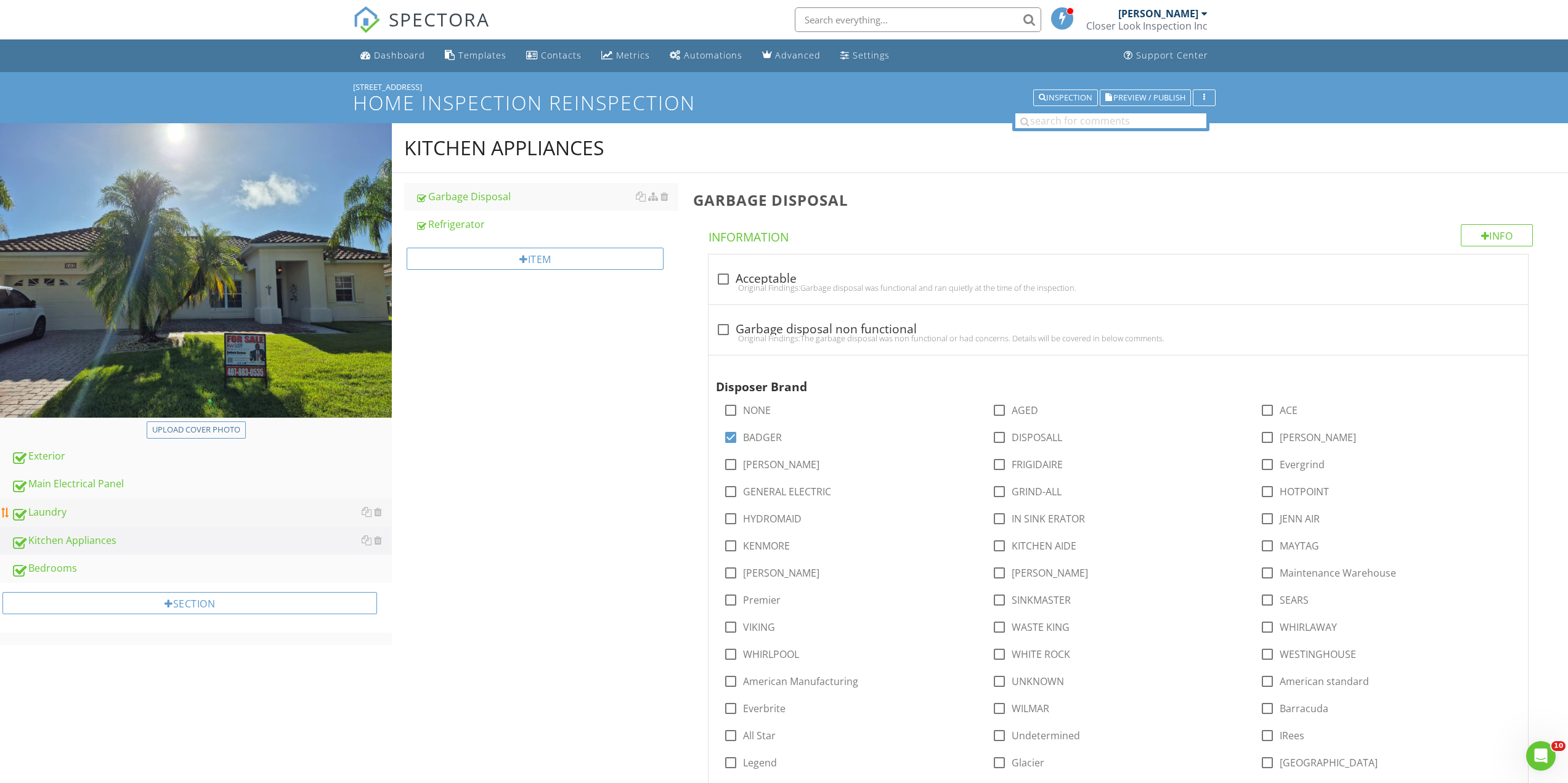
click at [79, 509] on div "Laundry" at bounding box center [202, 512] width 381 height 16
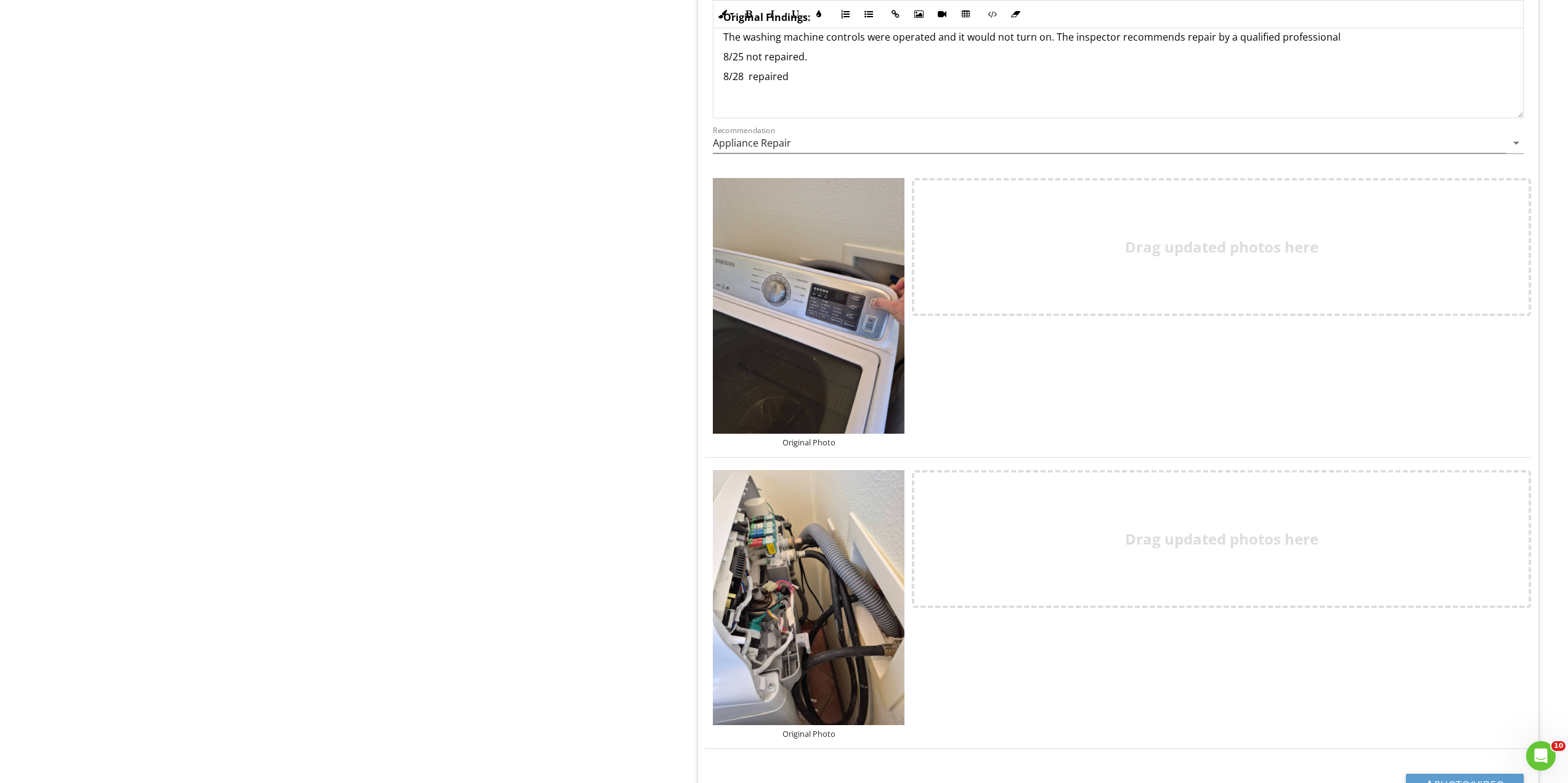
scroll to position [2340, 0]
click at [1237, 269] on div "Drag updated photos here" at bounding box center [1220, 247] width 599 height 133
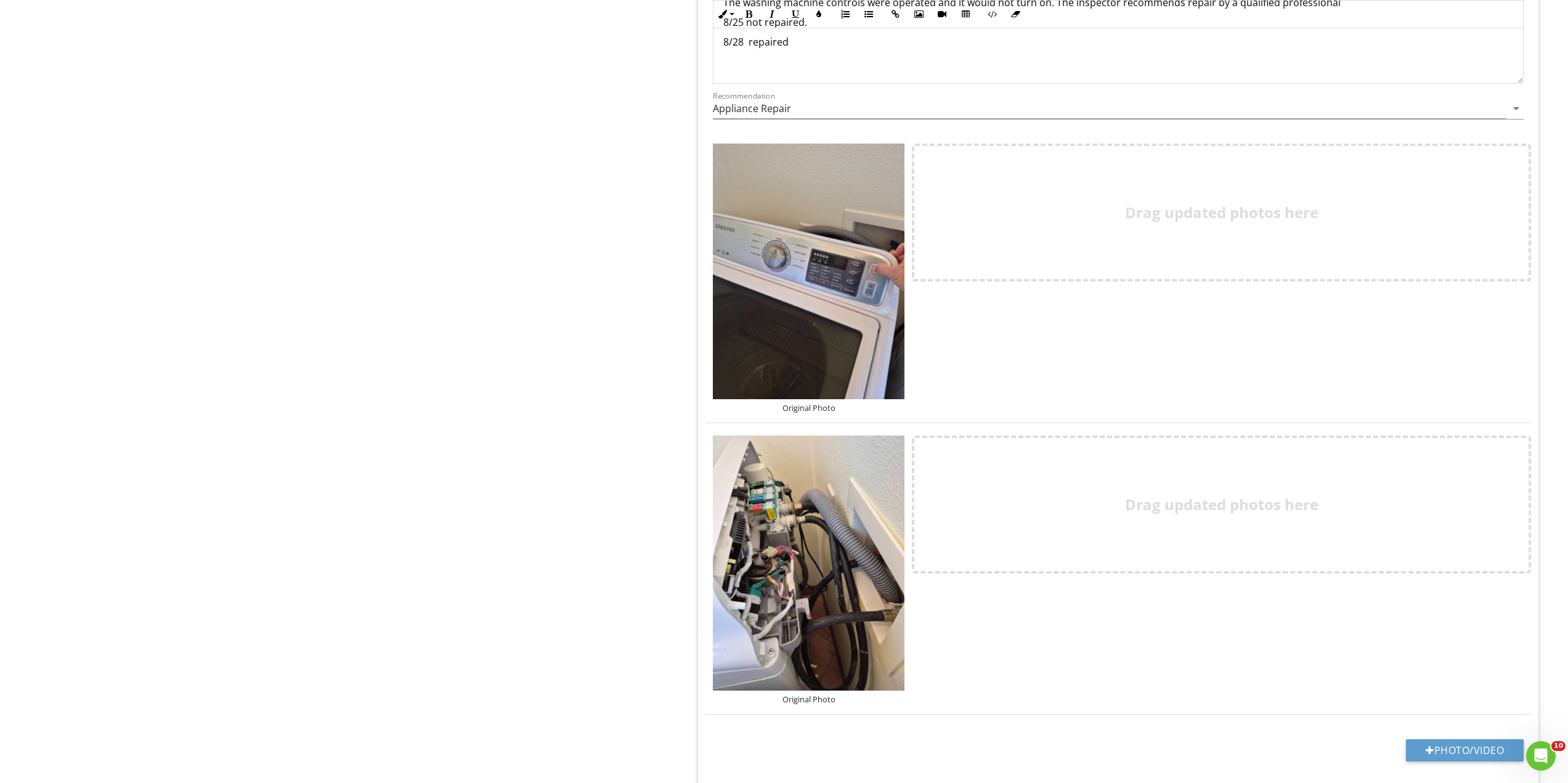
scroll to position [2435, 0]
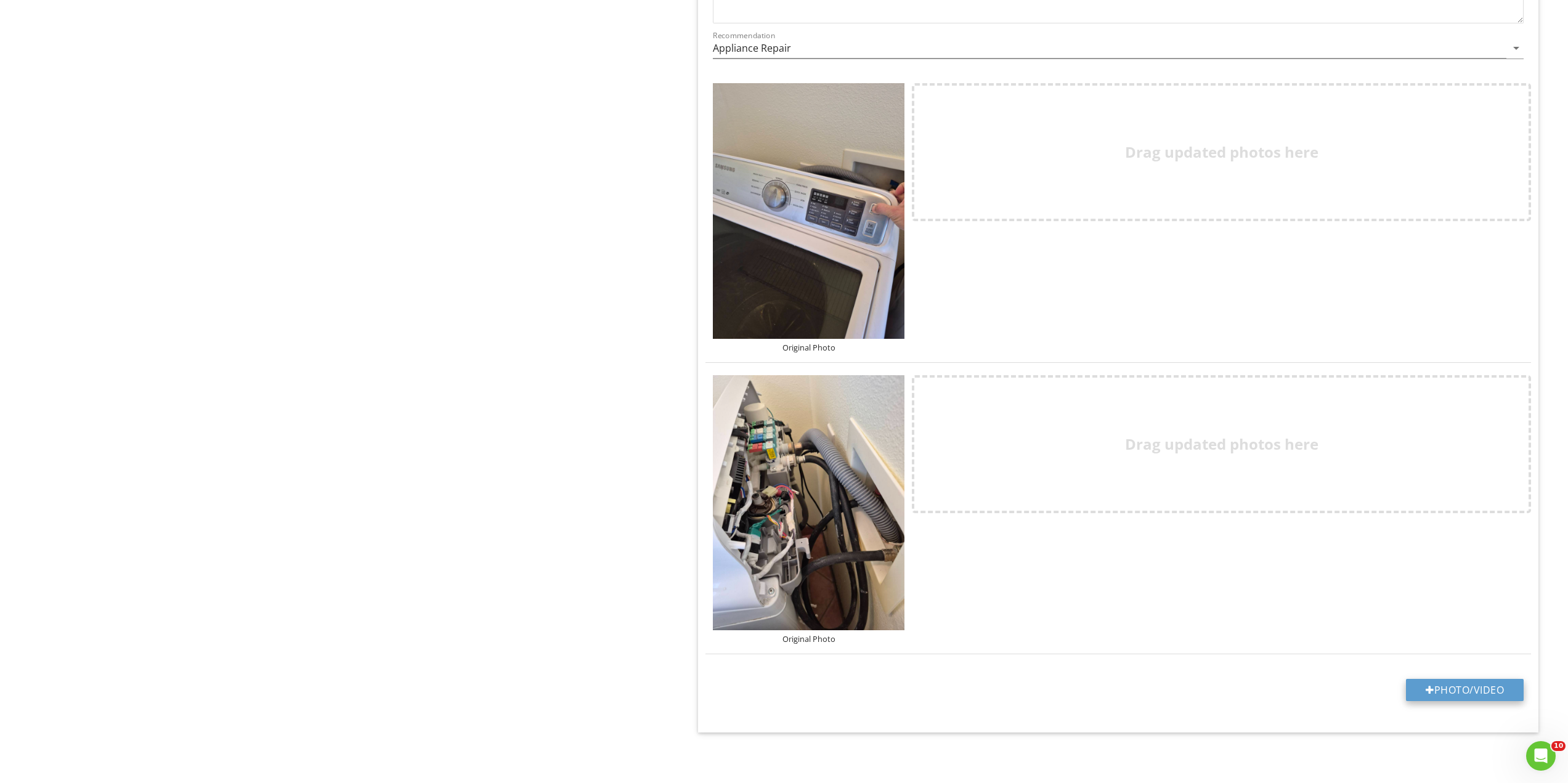
click at [1484, 694] on button "Photo/Video" at bounding box center [1463, 690] width 117 height 22
type input "C:\fakepath\e668e5e5-c667-481b-9308-e15a9dfbf9f0.mp4"
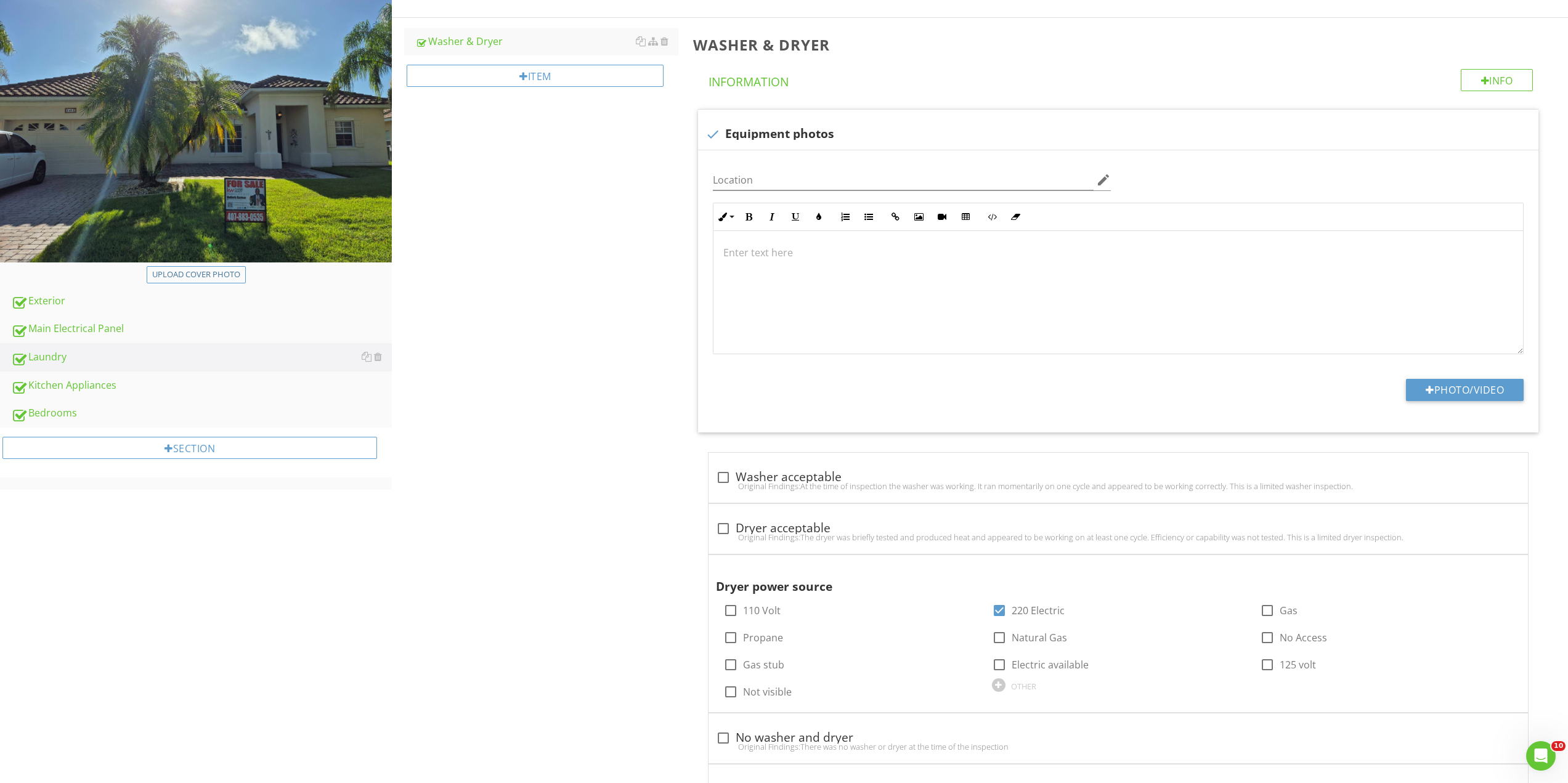
scroll to position [0, 0]
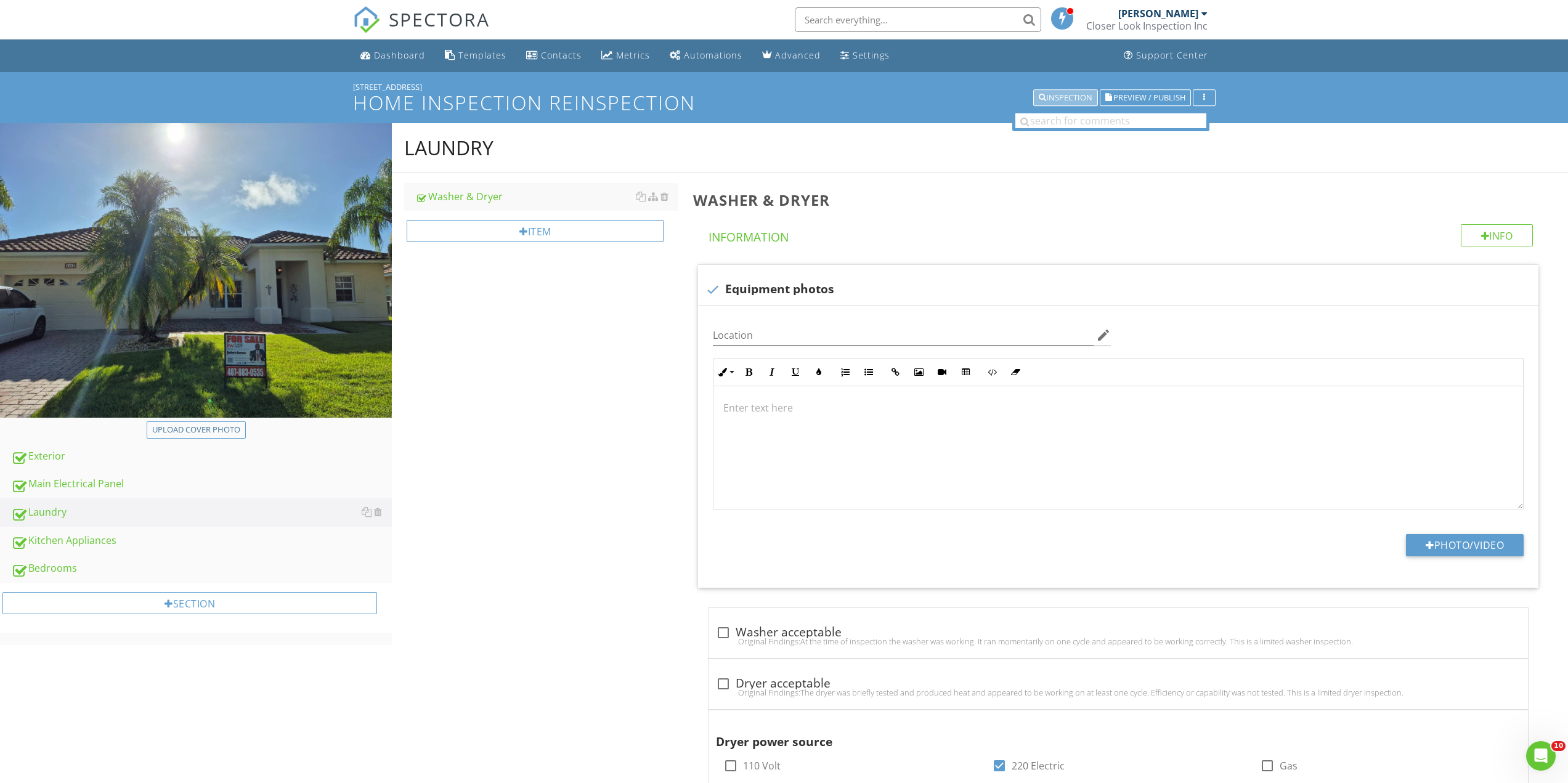
click at [1067, 101] on div "Inspection" at bounding box center [1065, 97] width 53 height 9
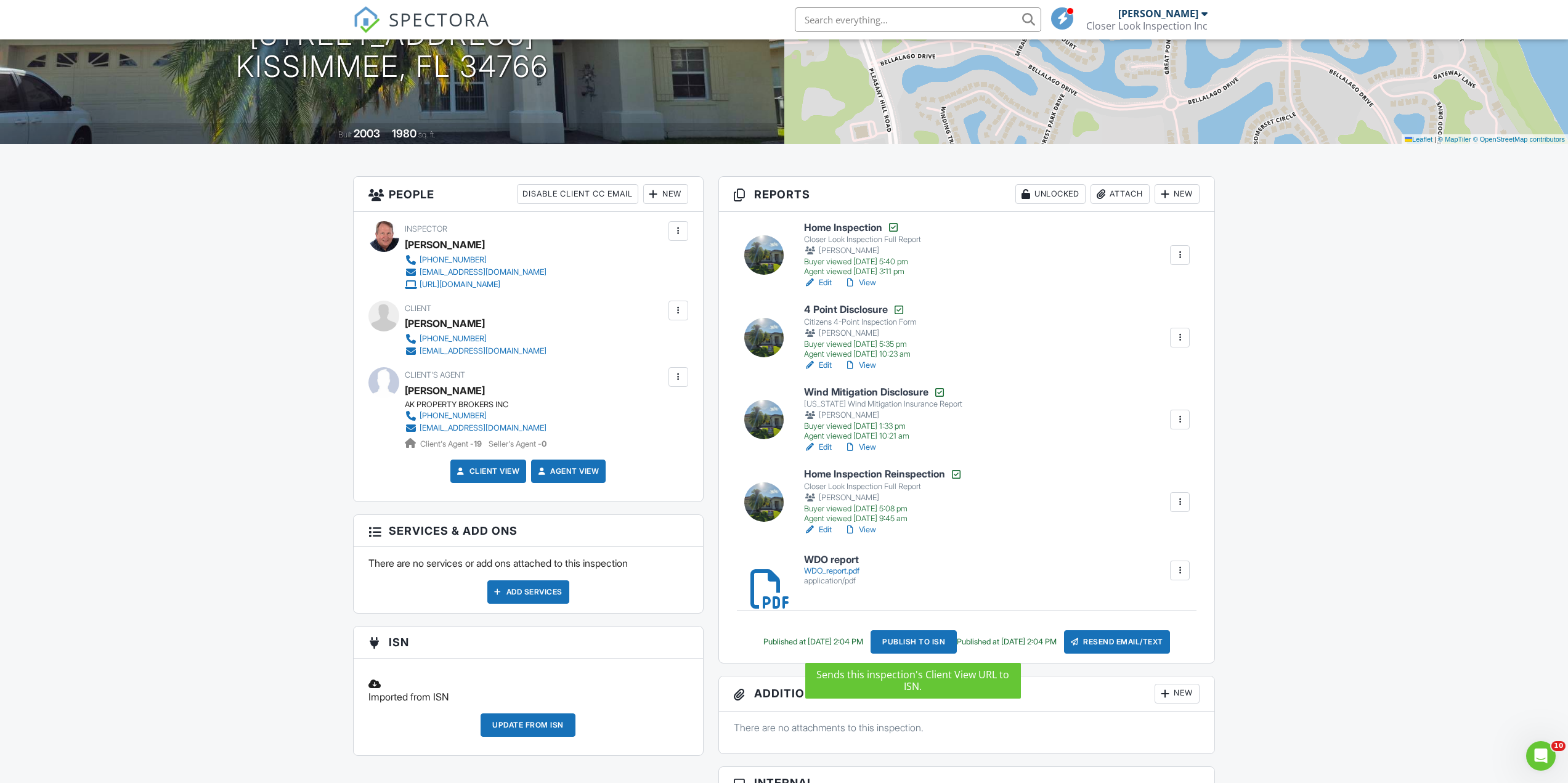
click at [922, 646] on div "Publish to ISN" at bounding box center [914, 641] width 87 height 24
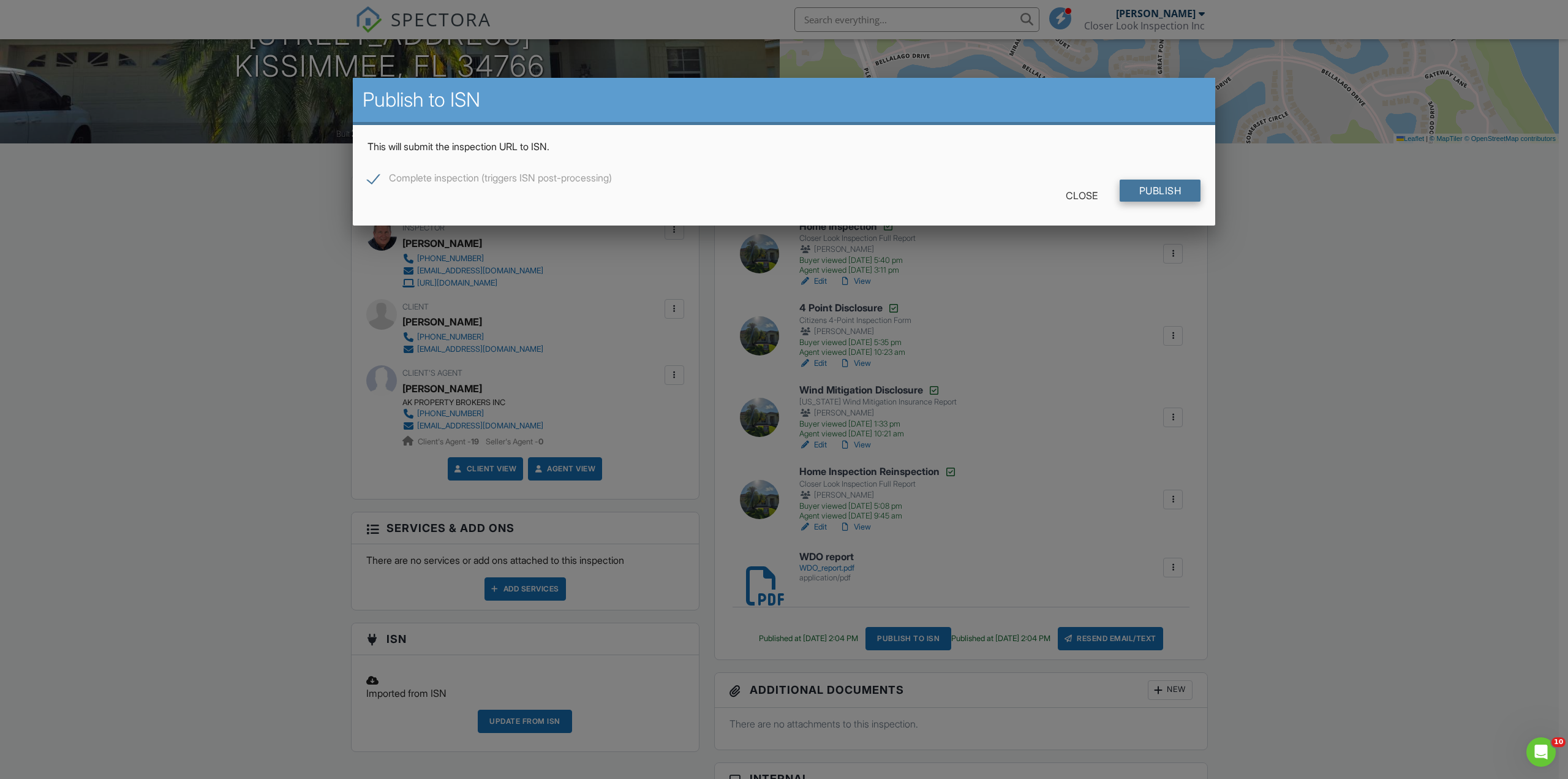
click at [1144, 190] on input "Publish" at bounding box center [1161, 190] width 81 height 22
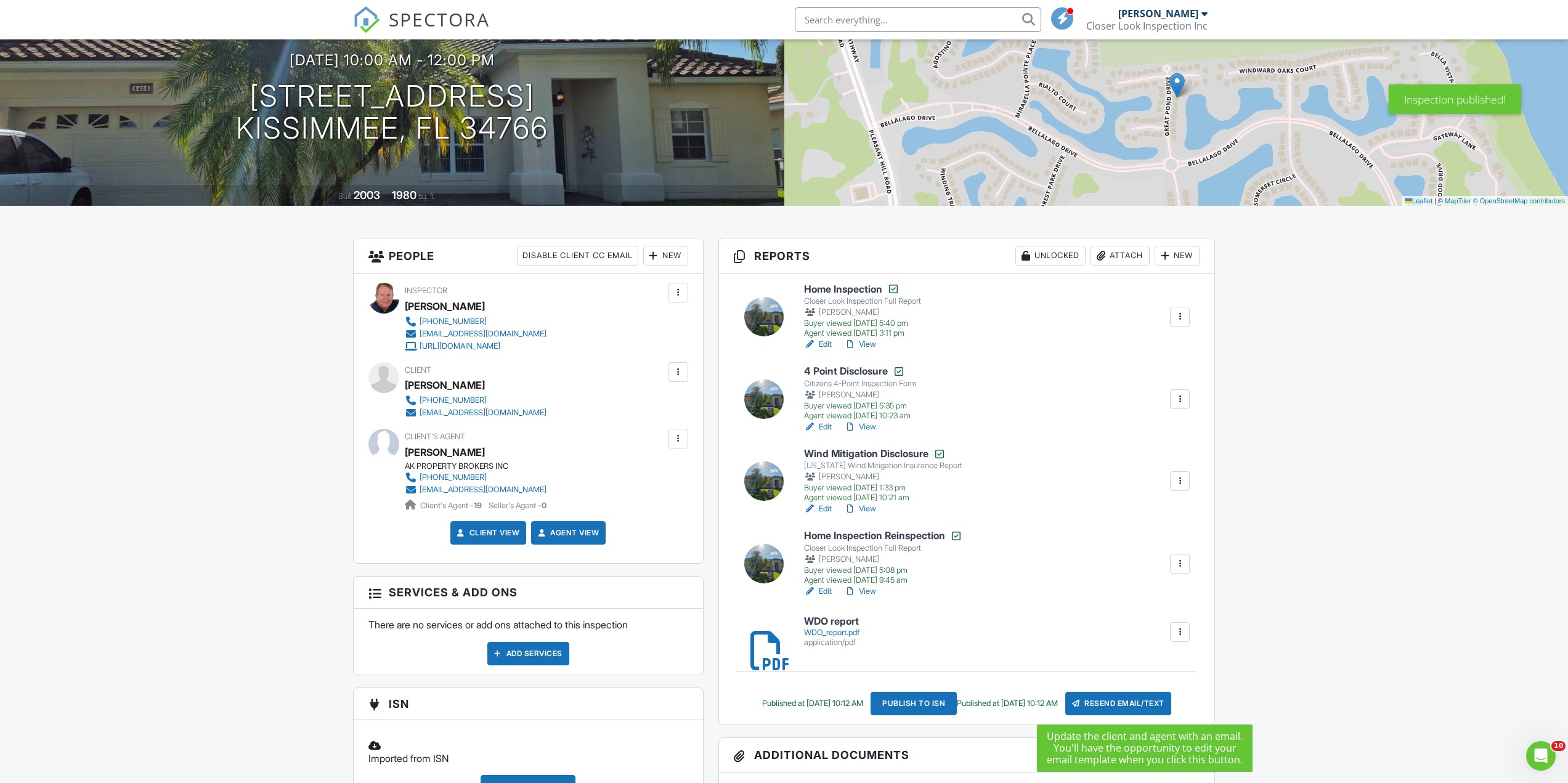
click at [1154, 705] on div "Resend Email/Text" at bounding box center [1117, 703] width 106 height 24
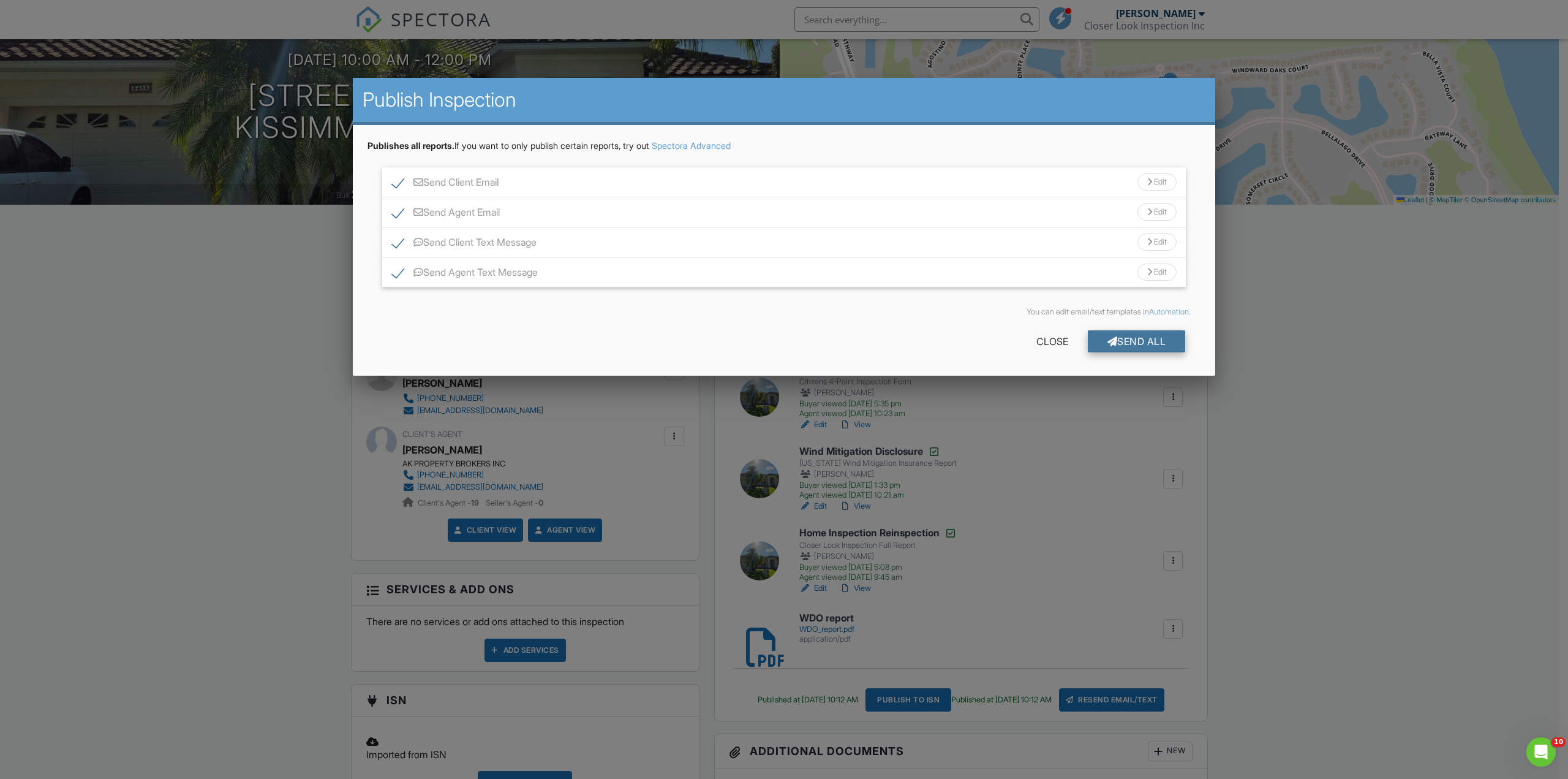
click at [1146, 336] on div "Send All" at bounding box center [1136, 340] width 98 height 22
